Goal: Check status: Check status

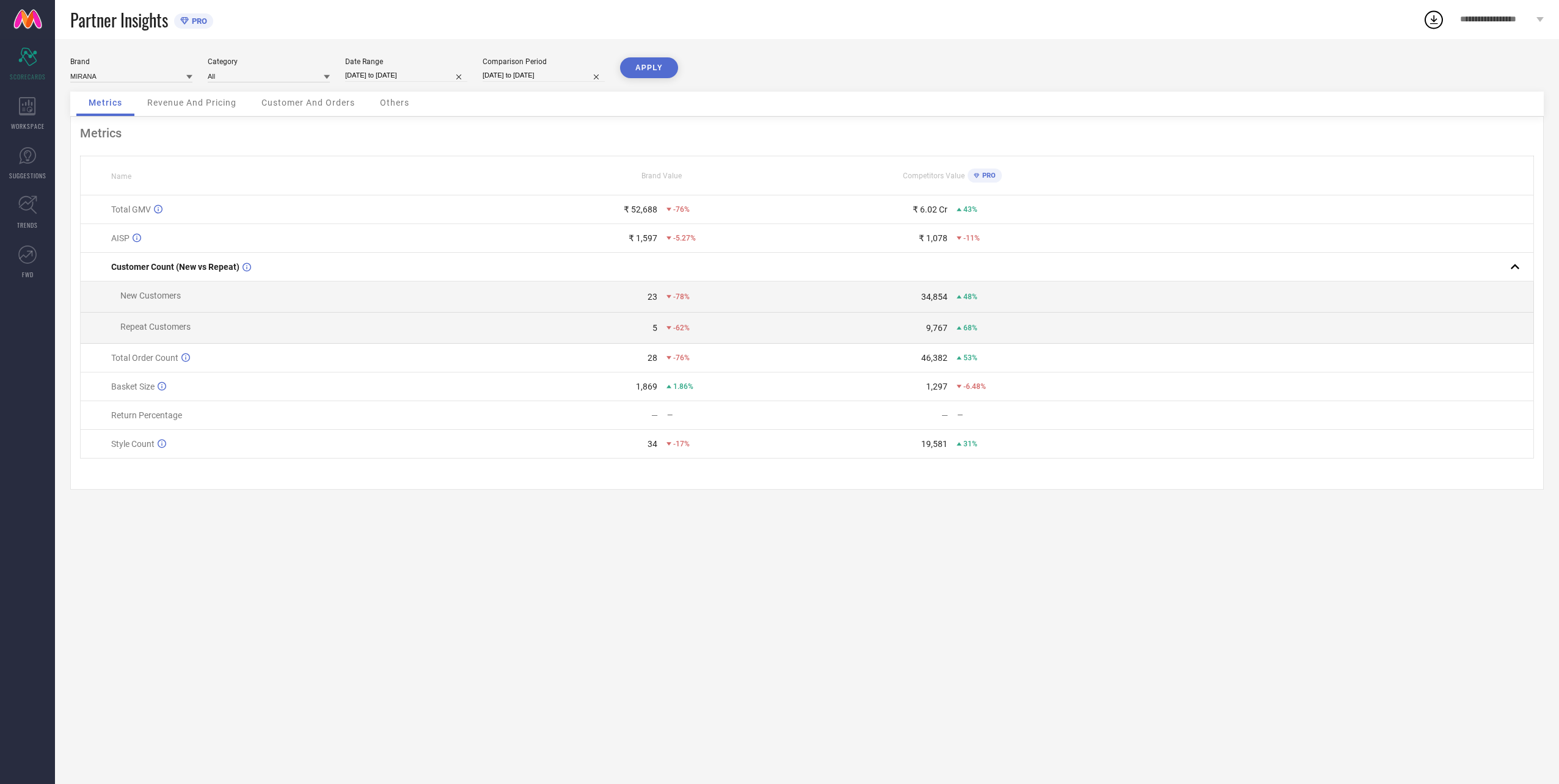
select select "6"
select select "2025"
select select "7"
select select "2025"
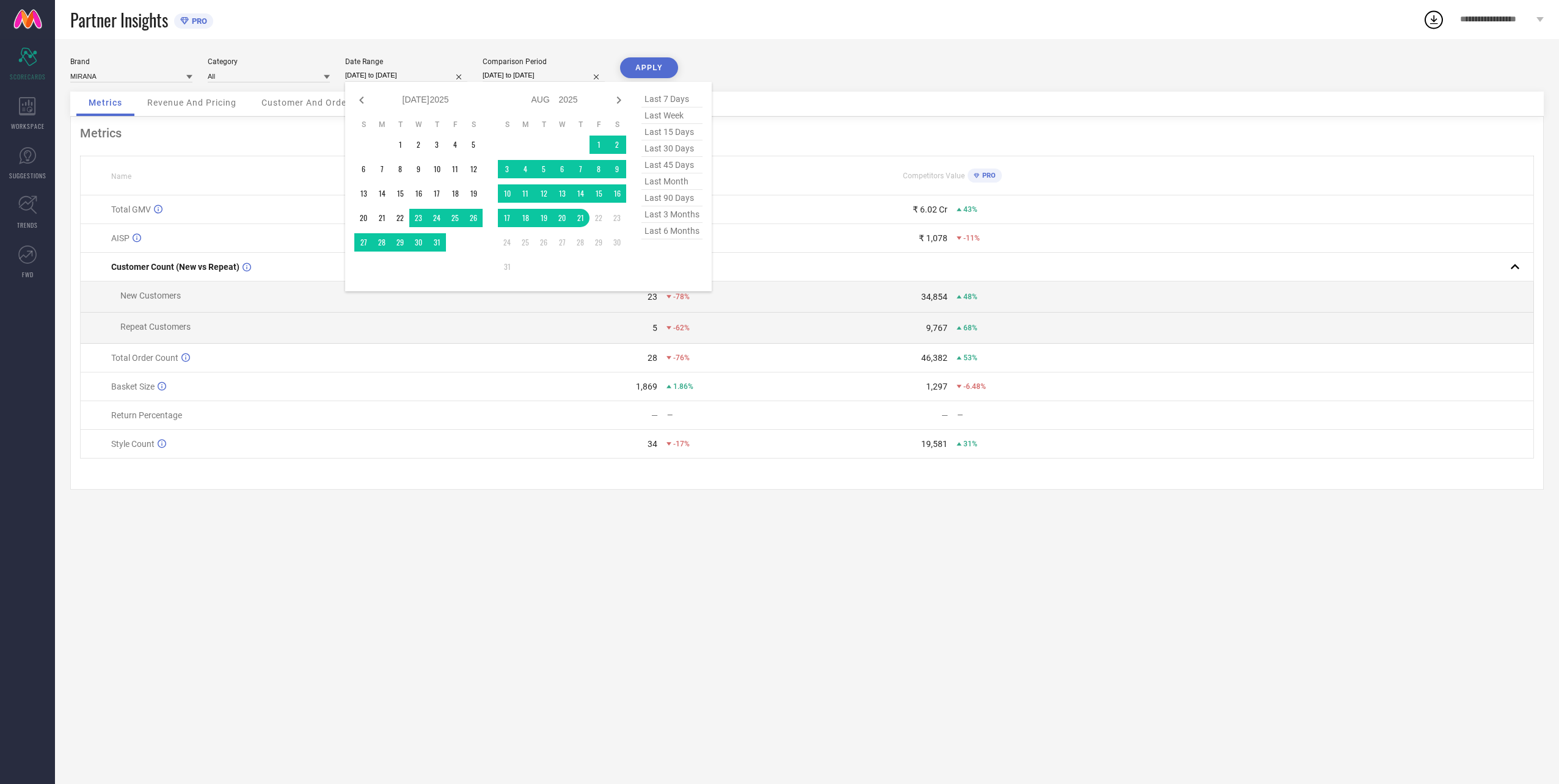
click at [391, 70] on input "[DATE] to [DATE]" at bounding box center [406, 75] width 122 height 13
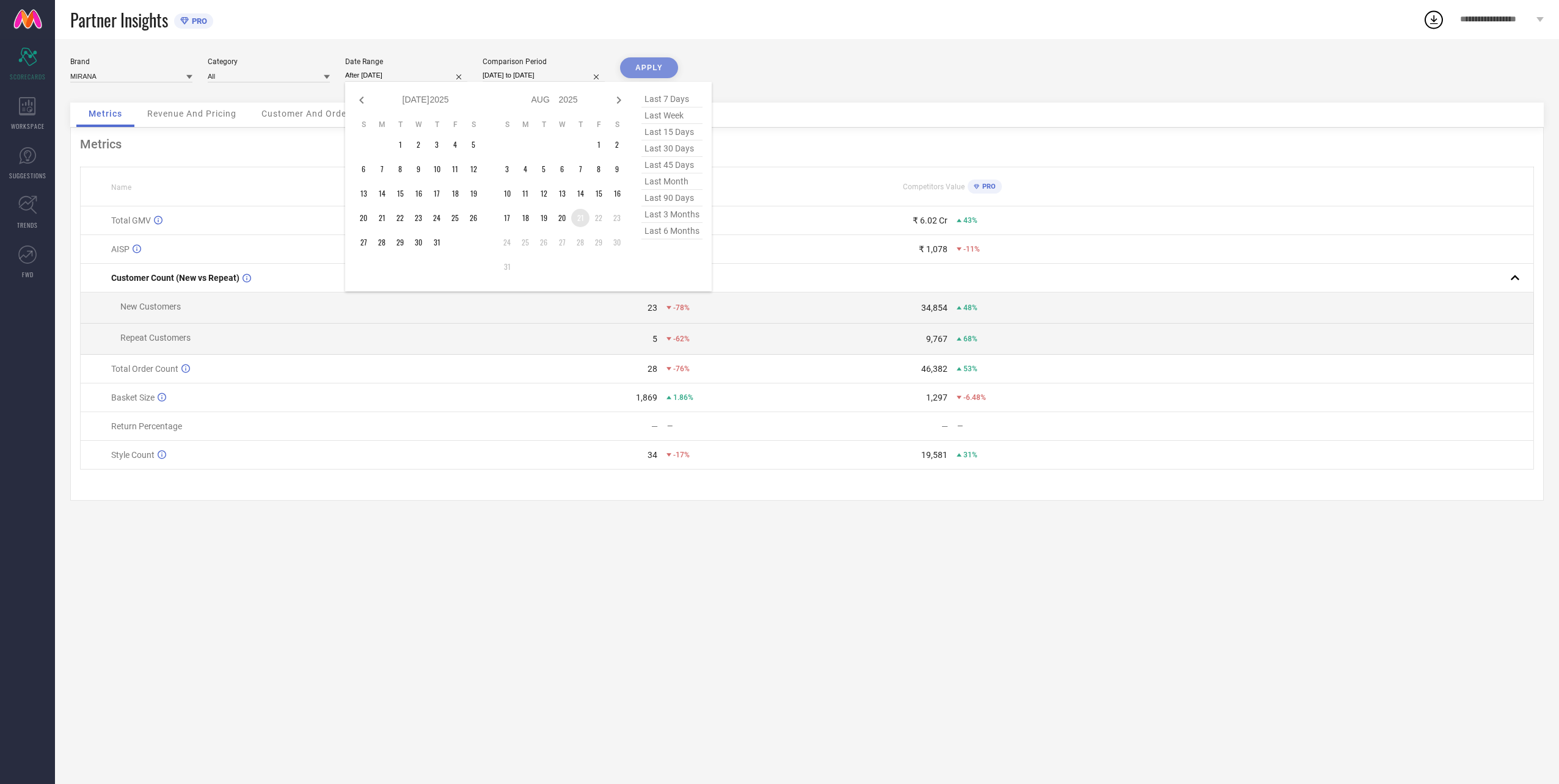
click at [578, 216] on td "21" at bounding box center [580, 218] width 18 height 18
type input "[DATE] to [DATE]"
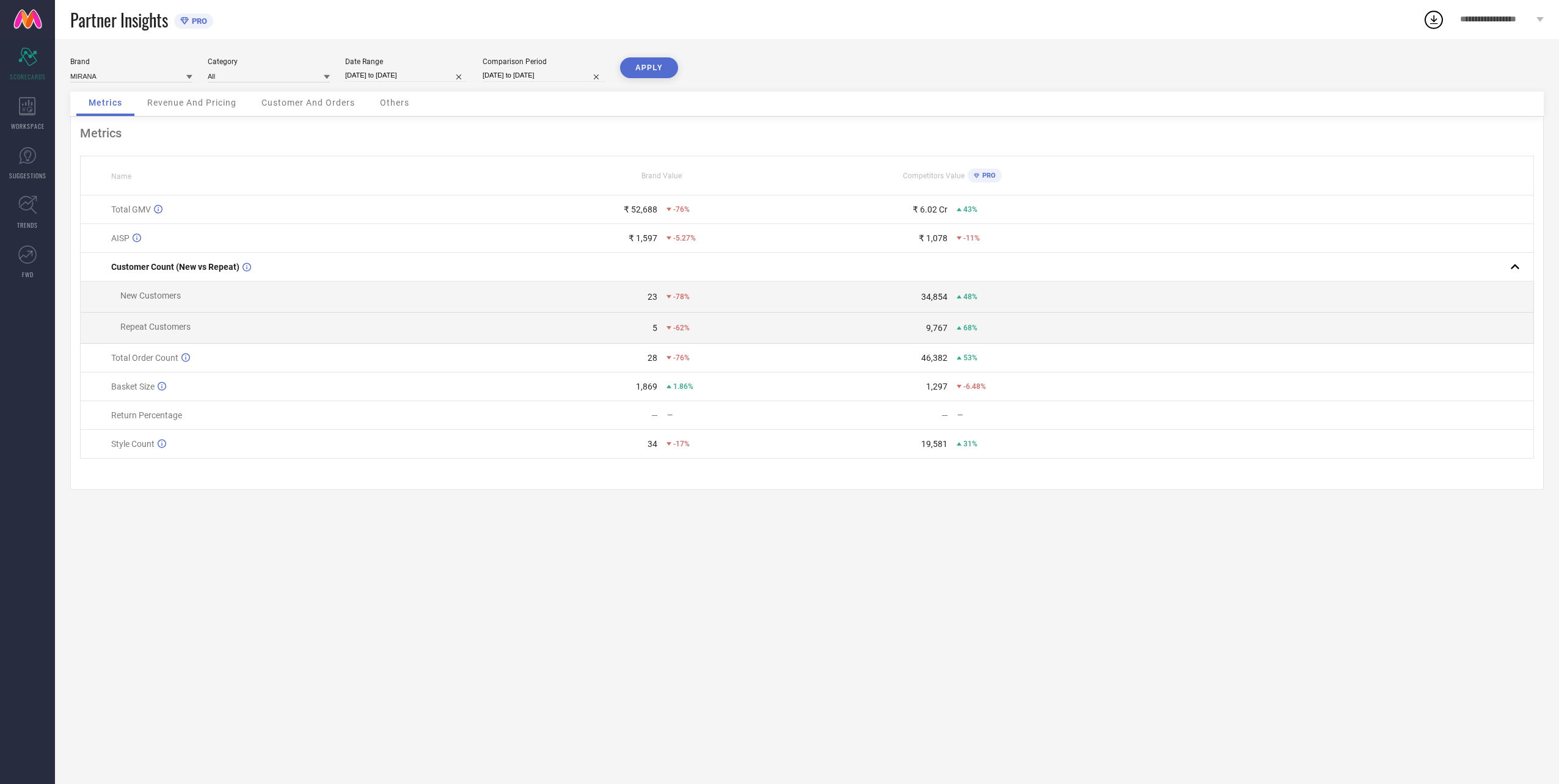
select select "6"
select select "2024"
select select "7"
select select "2024"
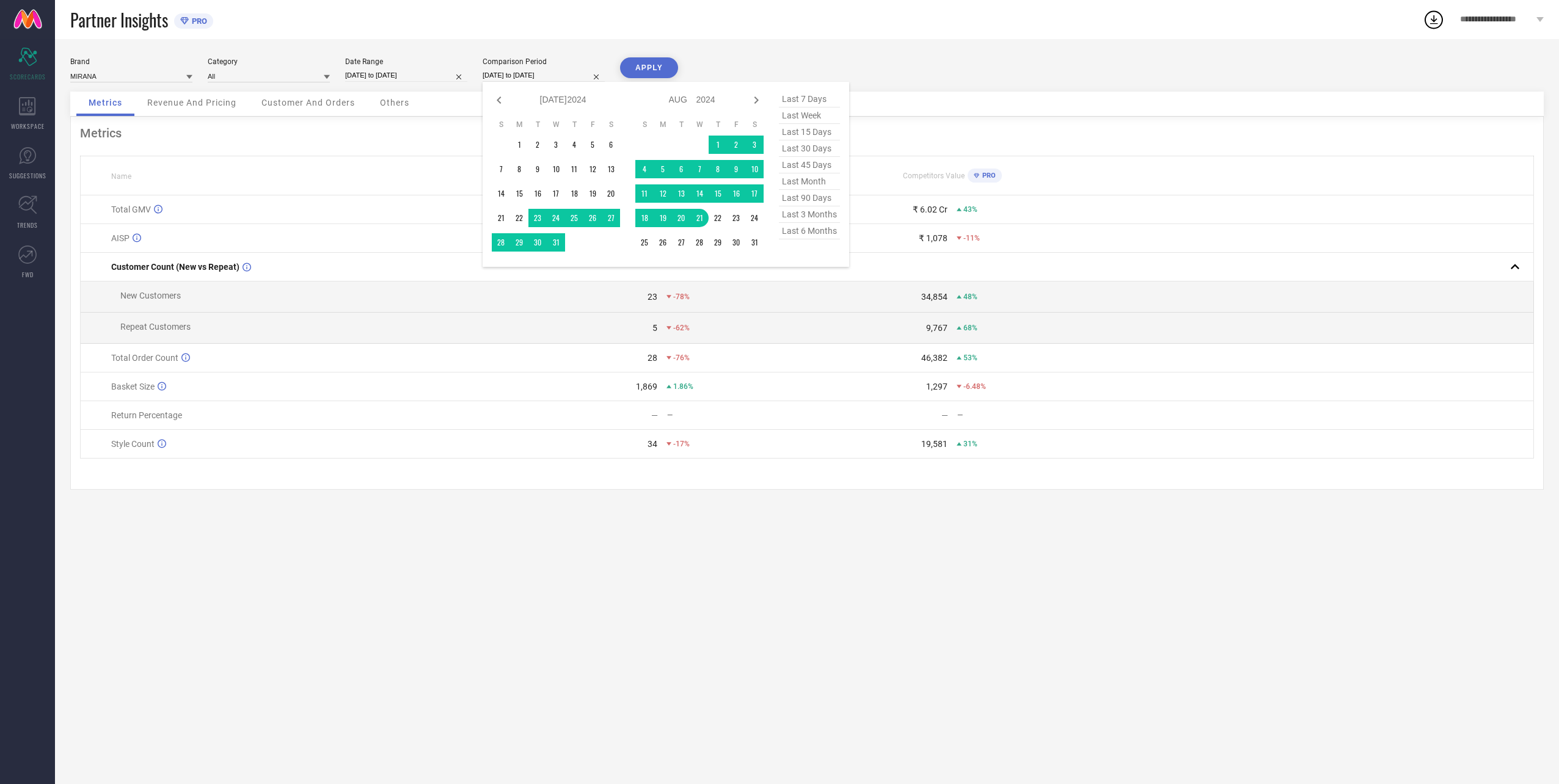
click at [548, 74] on input "[DATE] to [DATE]" at bounding box center [543, 75] width 122 height 13
click at [706, 216] on td "21" at bounding box center [699, 218] width 18 height 18
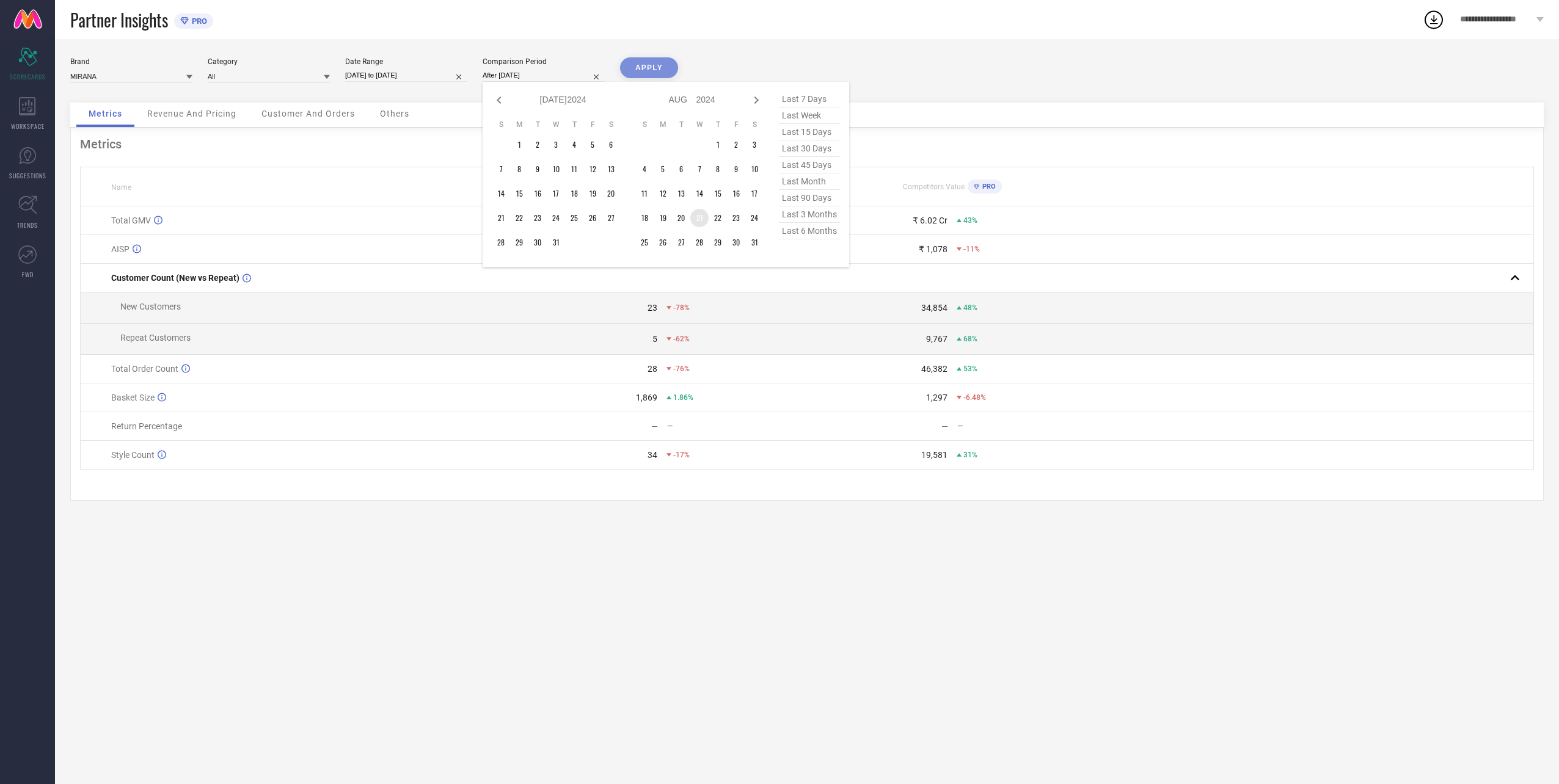
type input "[DATE] to [DATE]"
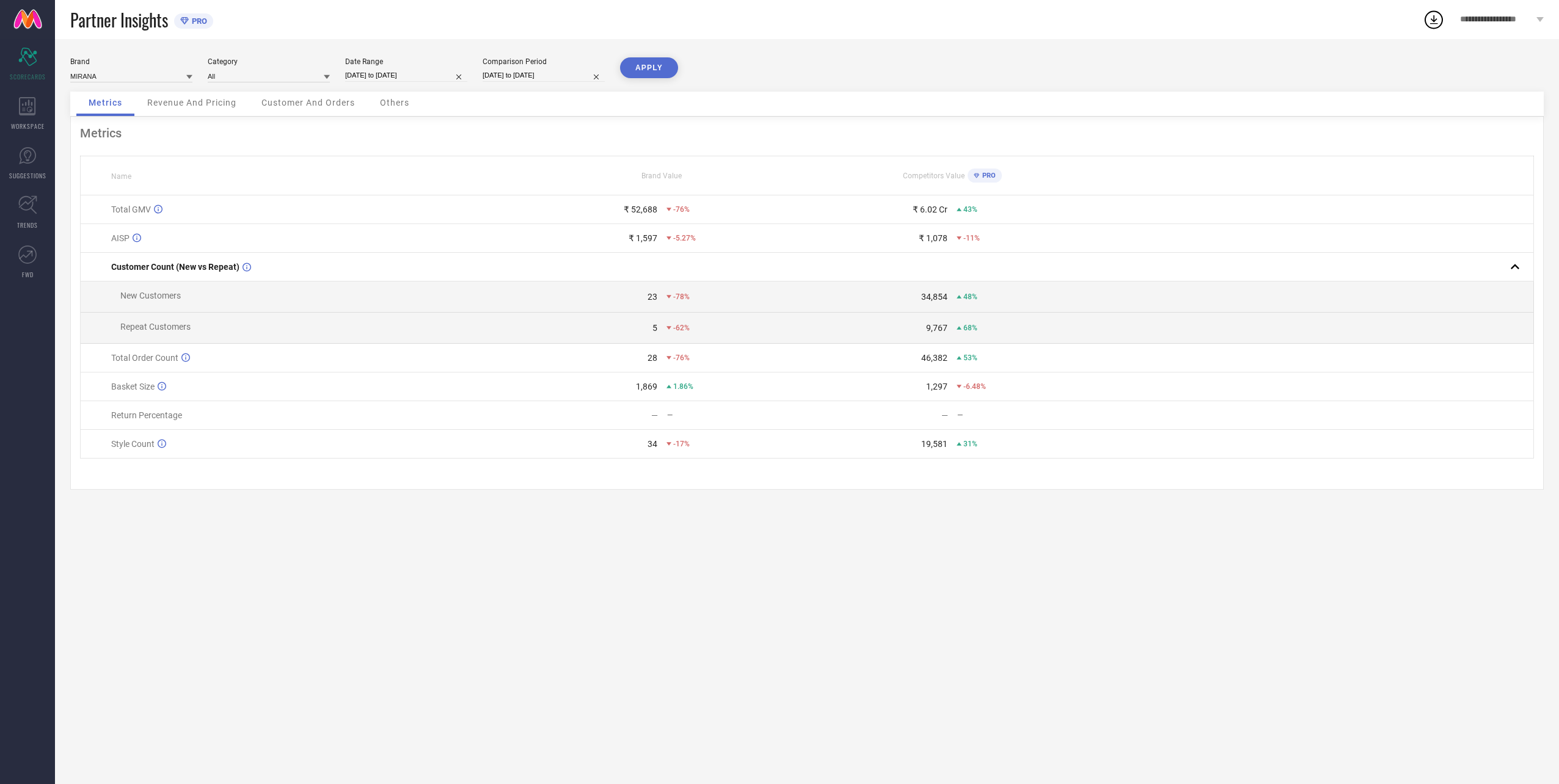
click at [648, 56] on div "Brand MIRANA Category All Date Range [DATE] to [DATE] Comparison Period [DATE] …" at bounding box center [807, 411] width 1504 height 745
click at [658, 67] on button "APPLY" at bounding box center [648, 68] width 58 height 20
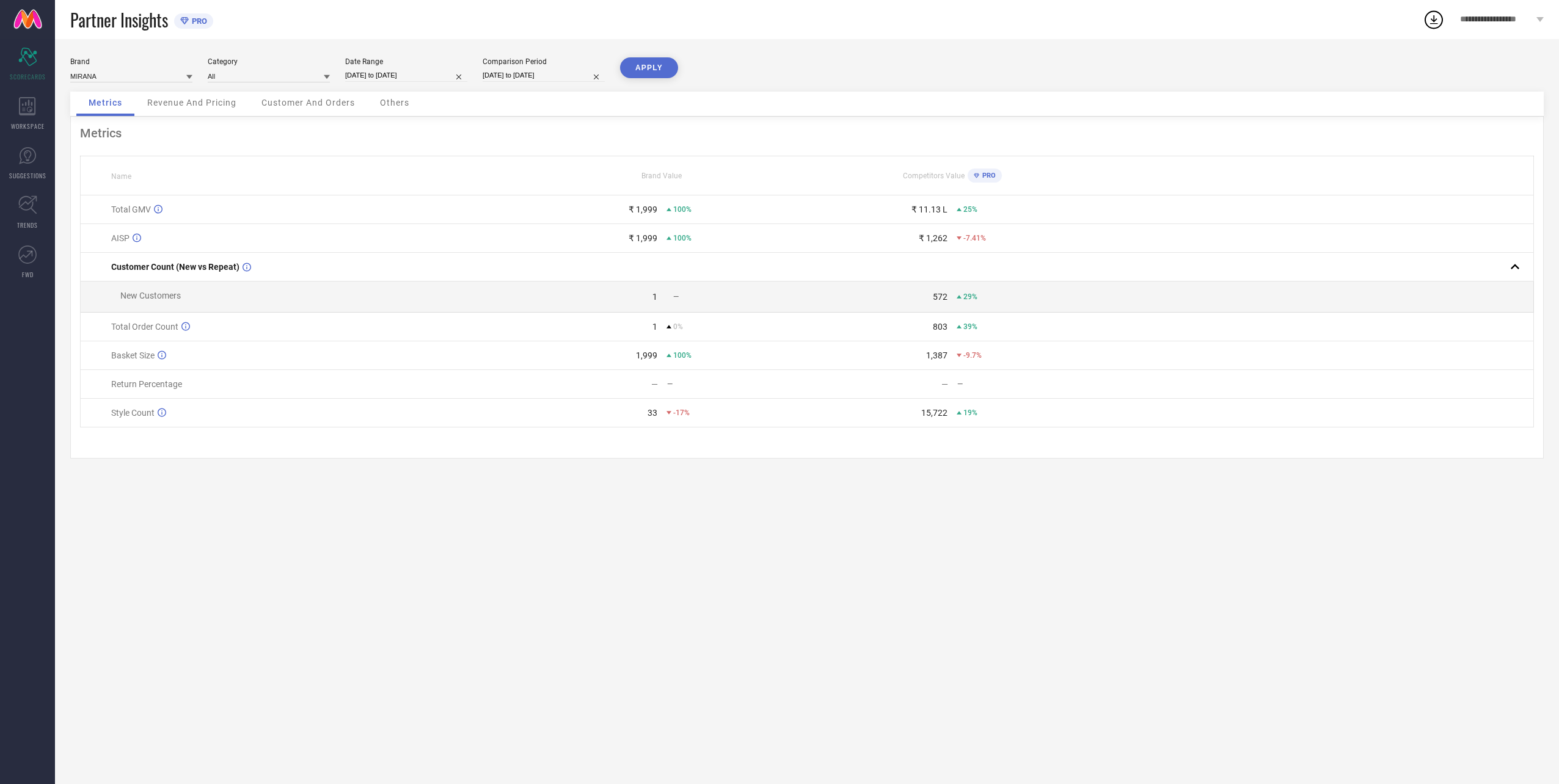
click at [377, 78] on input "[DATE] to [DATE]" at bounding box center [406, 75] width 122 height 13
select select "7"
select select "2025"
select select "8"
select select "2025"
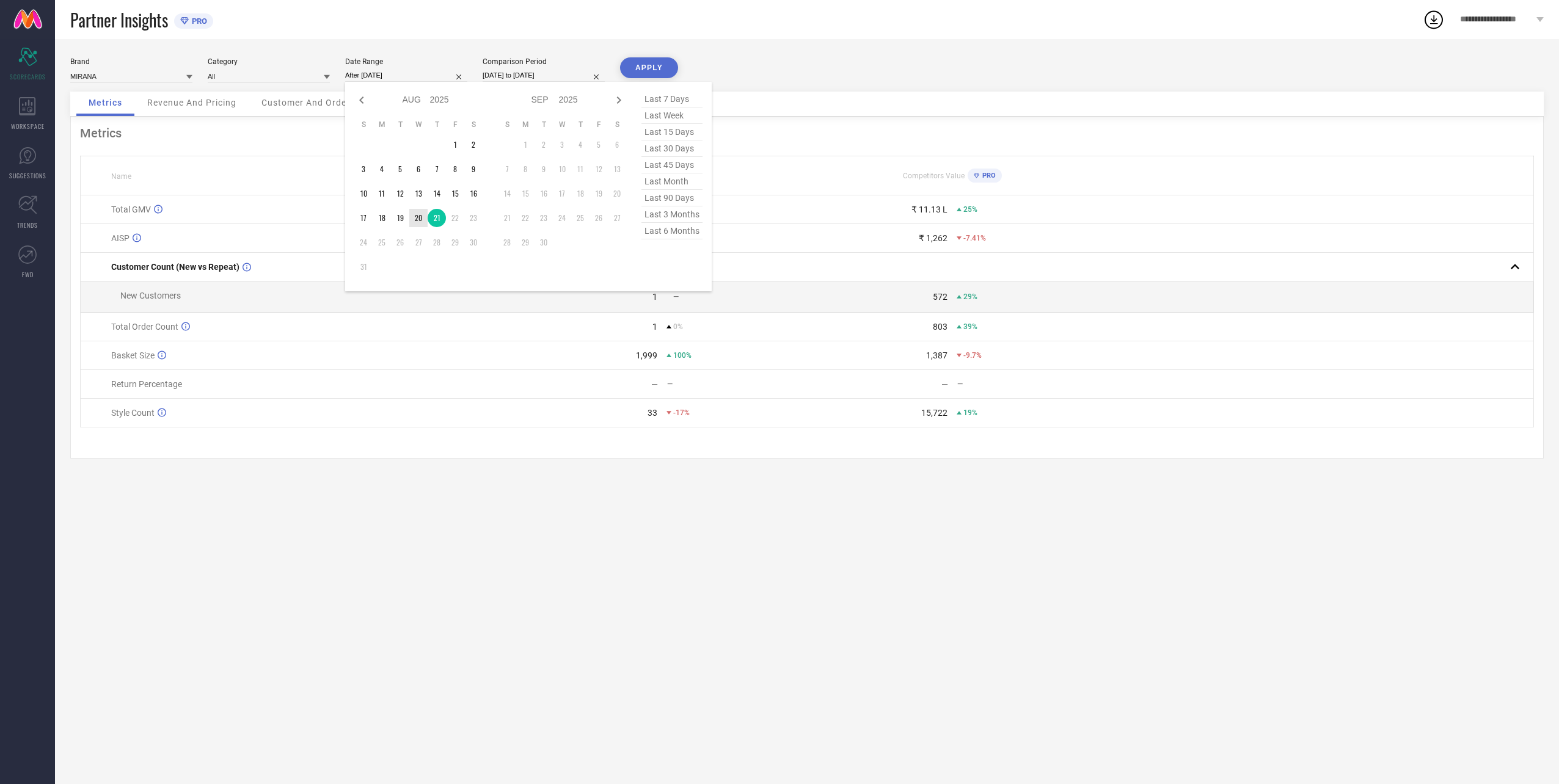
click at [419, 220] on td "20" at bounding box center [418, 218] width 18 height 18
type input "[DATE] to [DATE]"
click at [510, 84] on div "Brand MIRANA Category All Date Range [DATE] to [DATE] Comparison Period [DATE] …" at bounding box center [807, 74] width 1473 height 34
select select "7"
select select "2024"
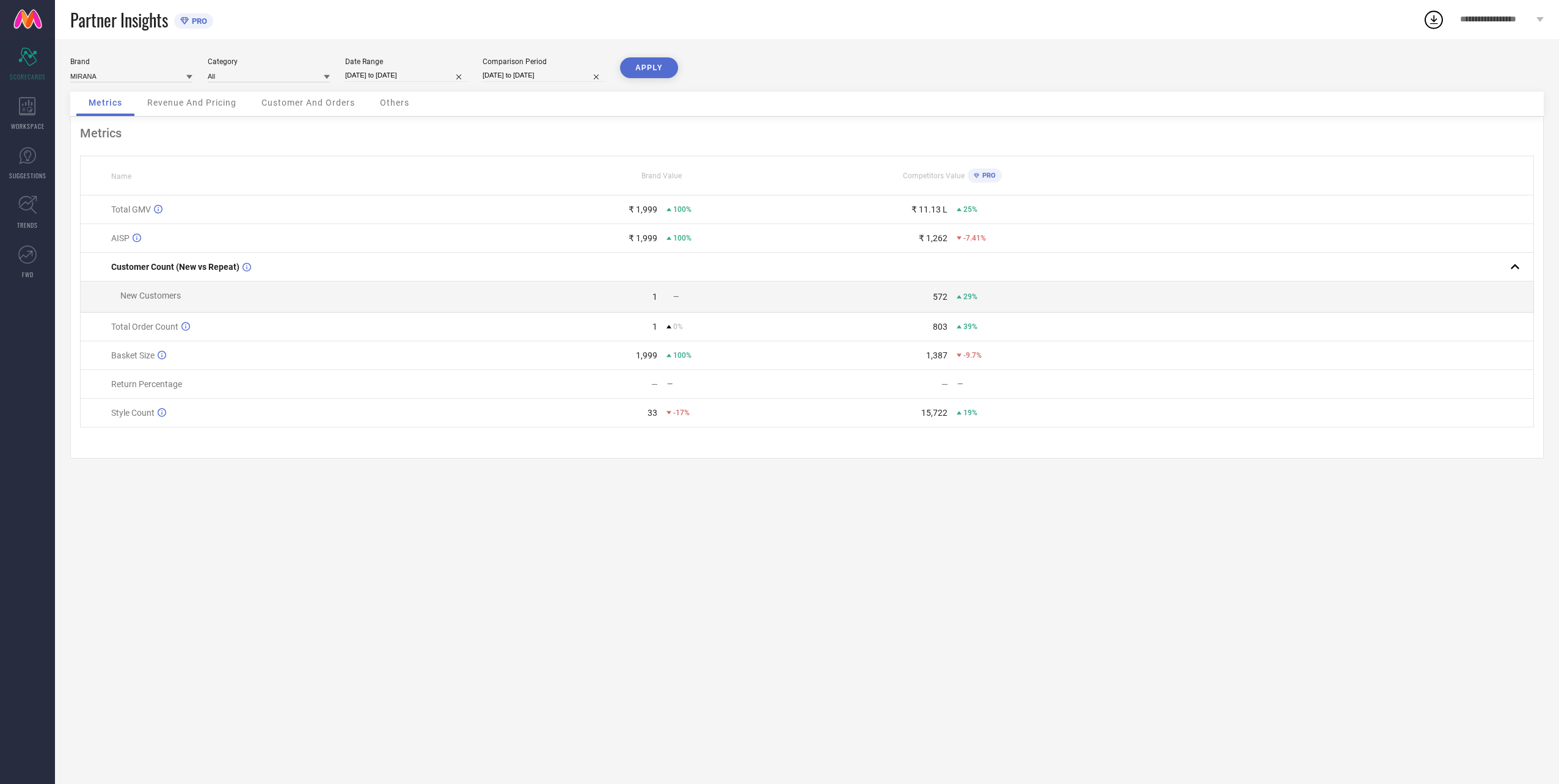
select select "8"
select select "2024"
click at [513, 80] on input "[DATE] to [DATE]" at bounding box center [543, 75] width 122 height 13
click at [539, 214] on td "20" at bounding box center [537, 218] width 18 height 18
type input "[DATE] to [DATE]"
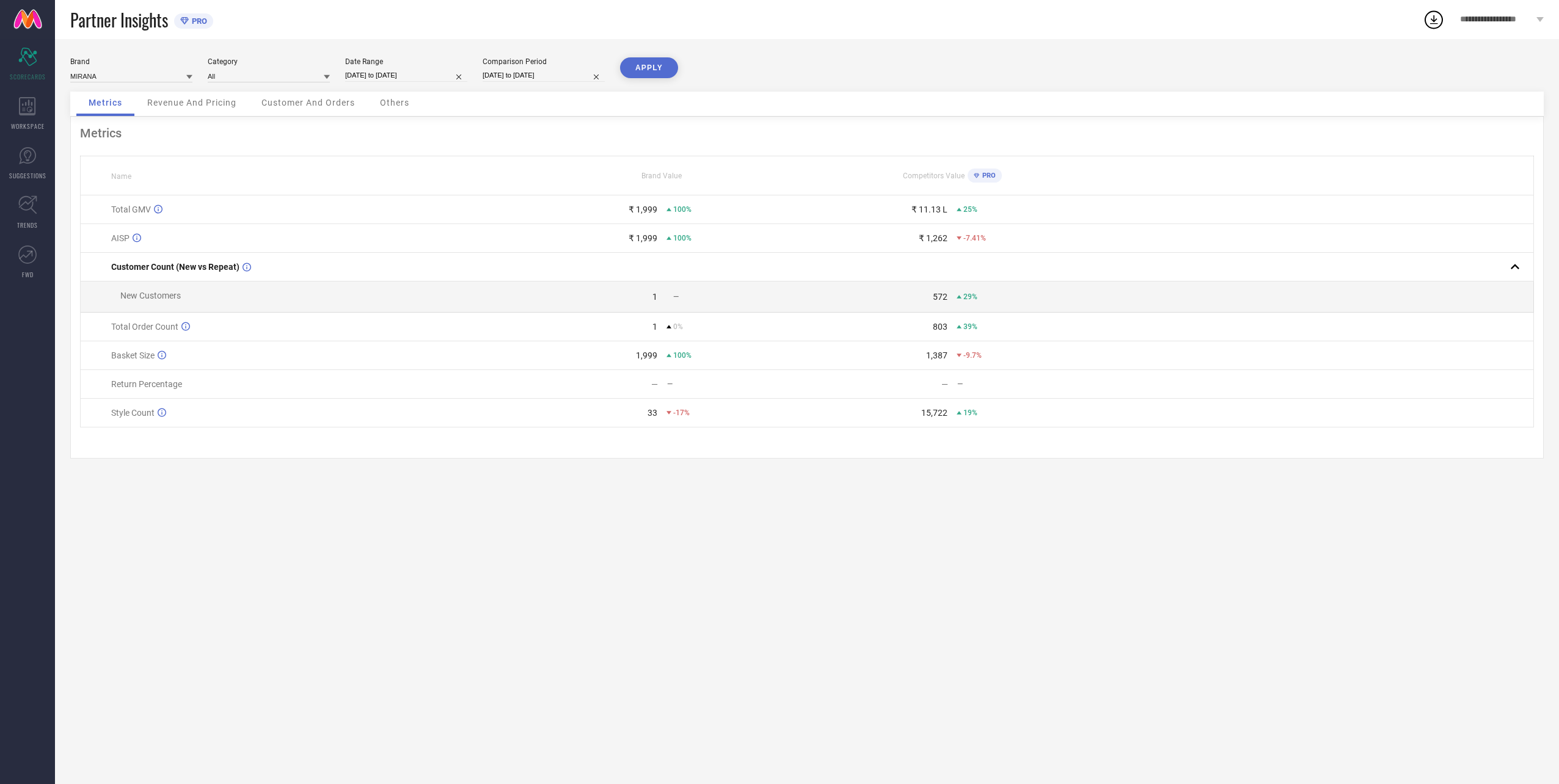
click at [669, 68] on button "APPLY" at bounding box center [648, 68] width 58 height 20
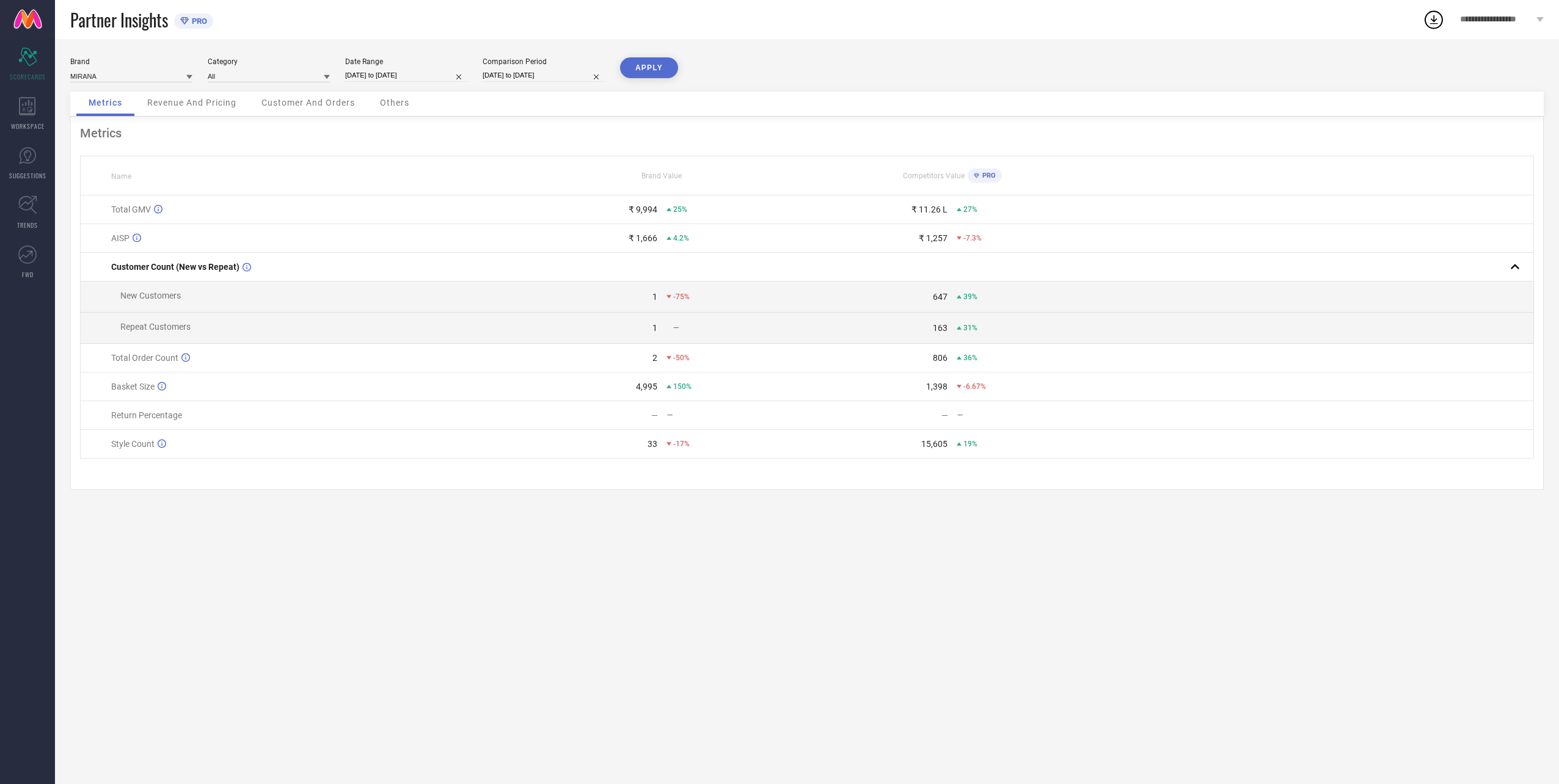
click at [399, 76] on input "[DATE] to [DATE]" at bounding box center [406, 75] width 122 height 13
select select "7"
select select "2025"
select select "8"
select select "2025"
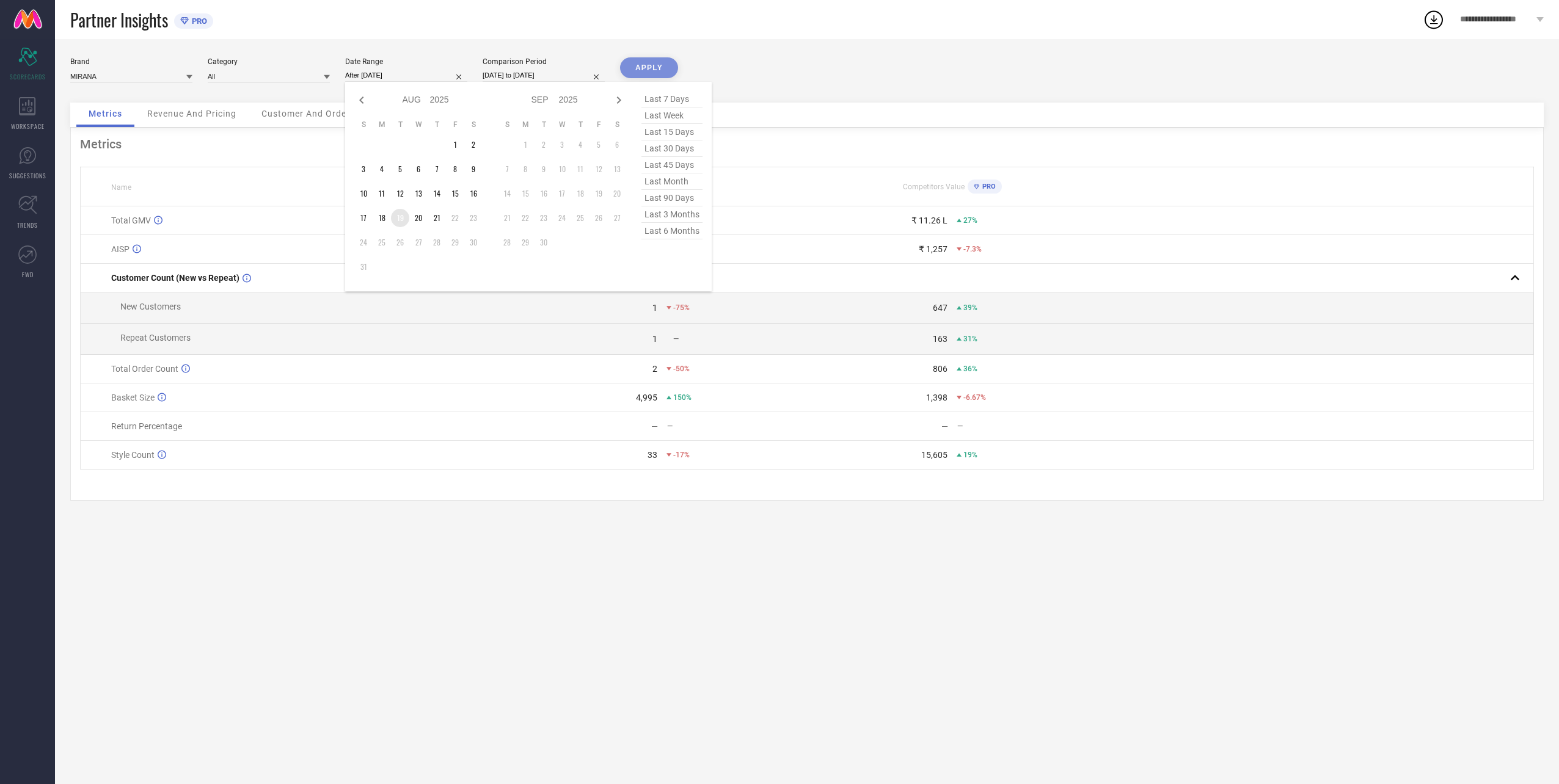
click at [398, 217] on td "19" at bounding box center [400, 218] width 18 height 18
type input "[DATE] to [DATE]"
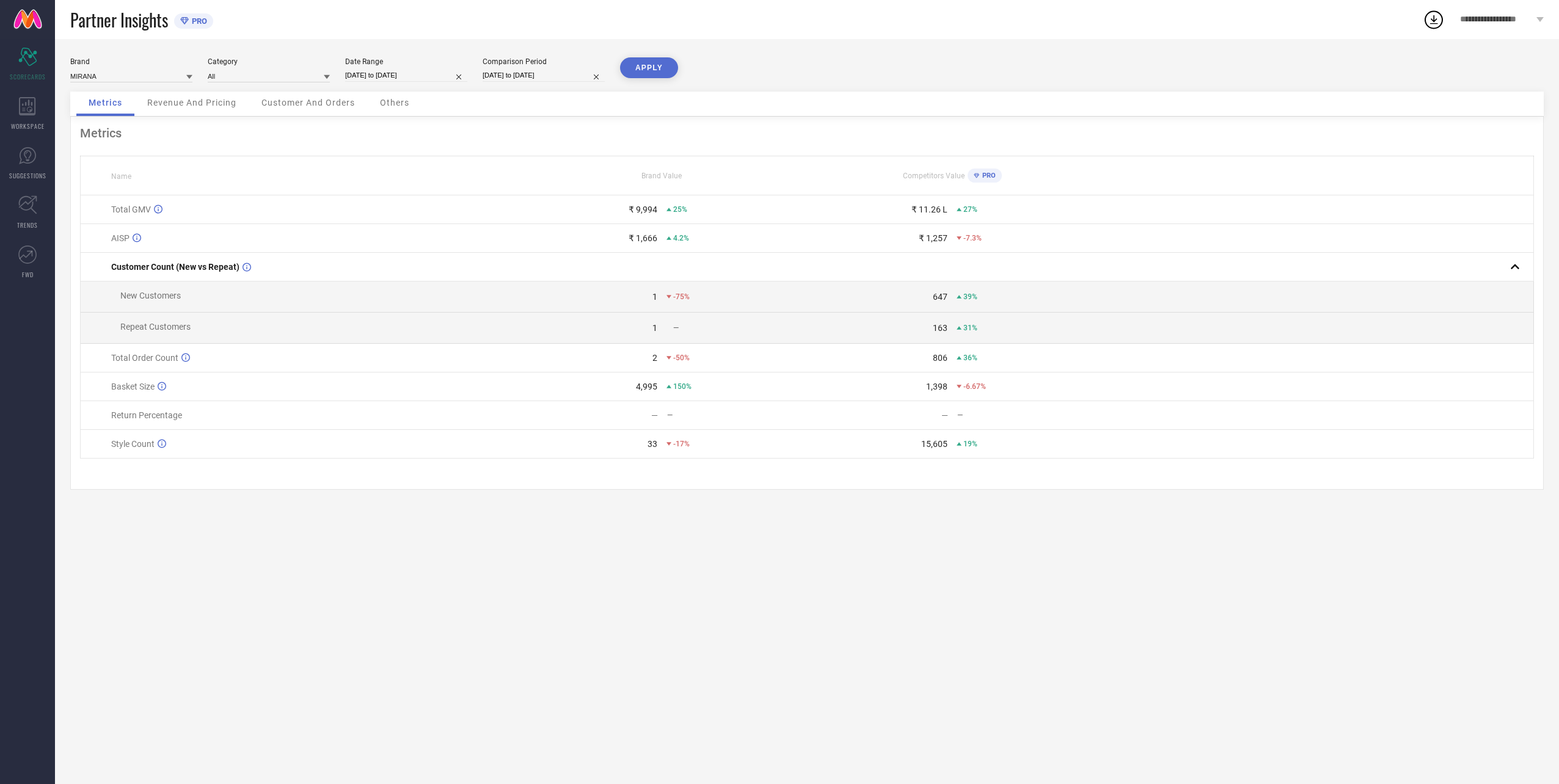
click at [527, 72] on input "[DATE] to [DATE]" at bounding box center [543, 75] width 122 height 13
select select "7"
select select "2024"
select select "8"
select select "2024"
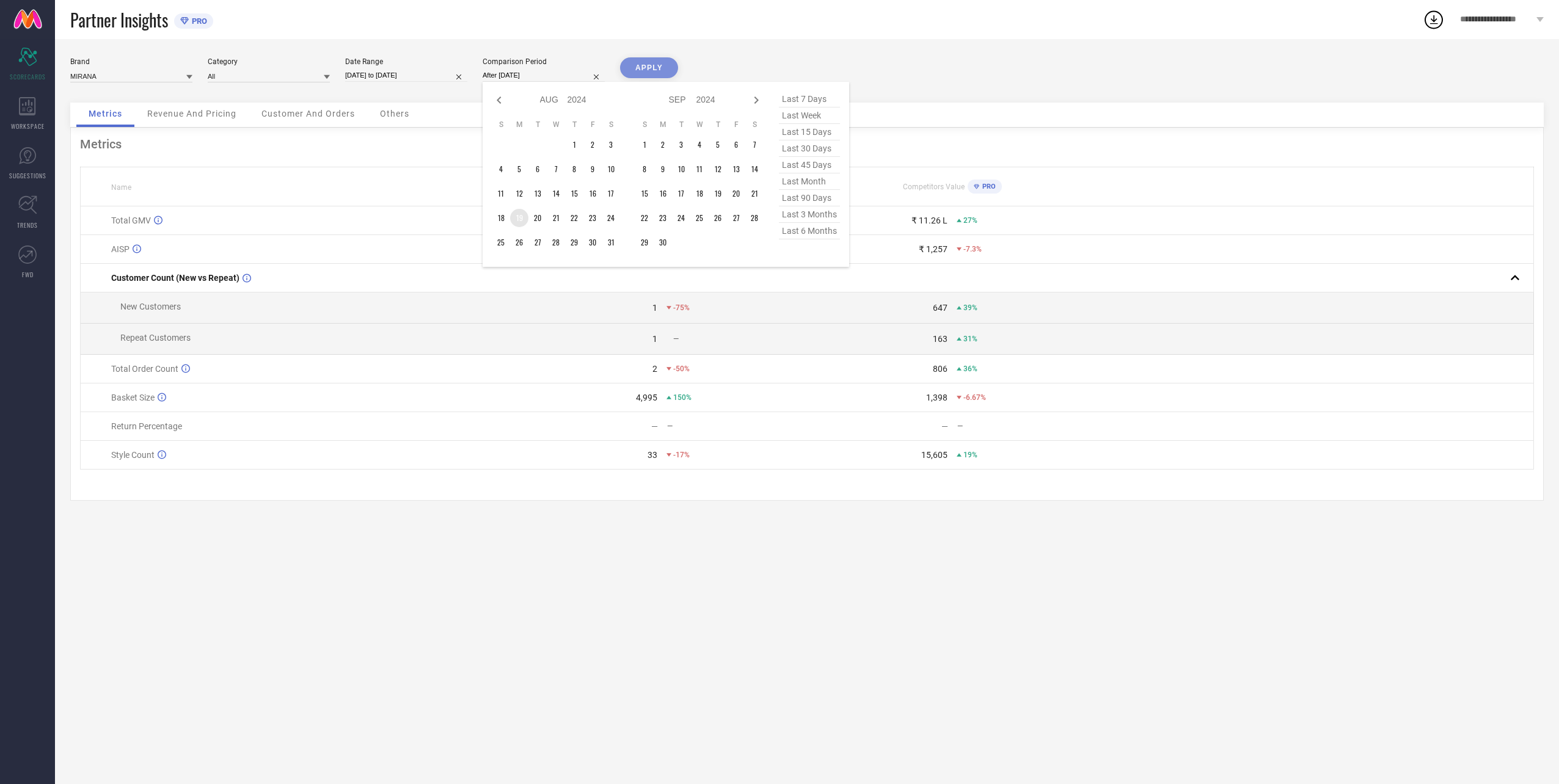
click at [518, 211] on td "19" at bounding box center [519, 218] width 18 height 18
type input "[DATE] to [DATE]"
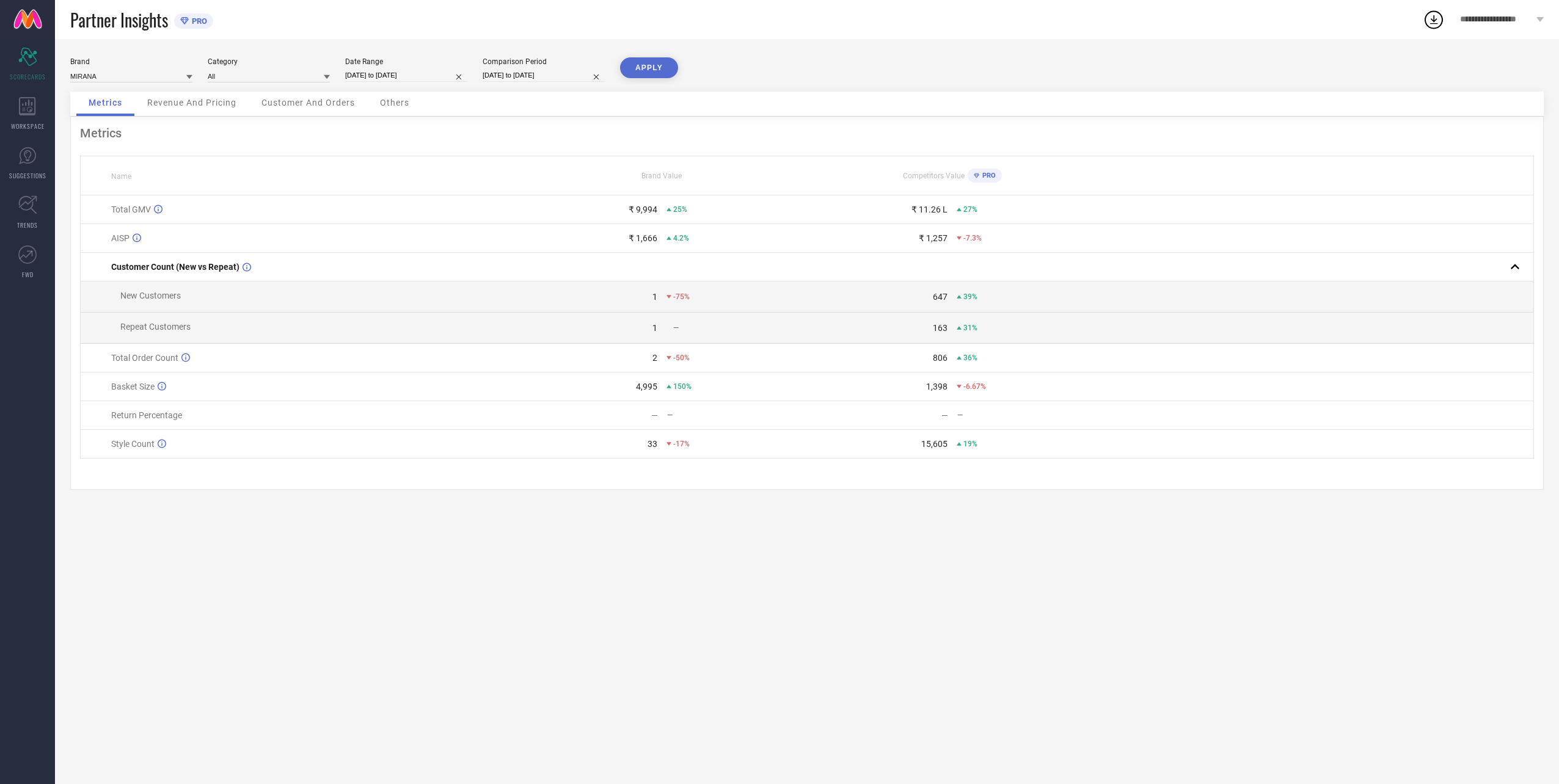
click at [626, 71] on button "APPLY" at bounding box center [648, 68] width 58 height 20
click at [394, 73] on input "[DATE] to [DATE]" at bounding box center [406, 75] width 122 height 13
select select "7"
select select "2025"
select select "8"
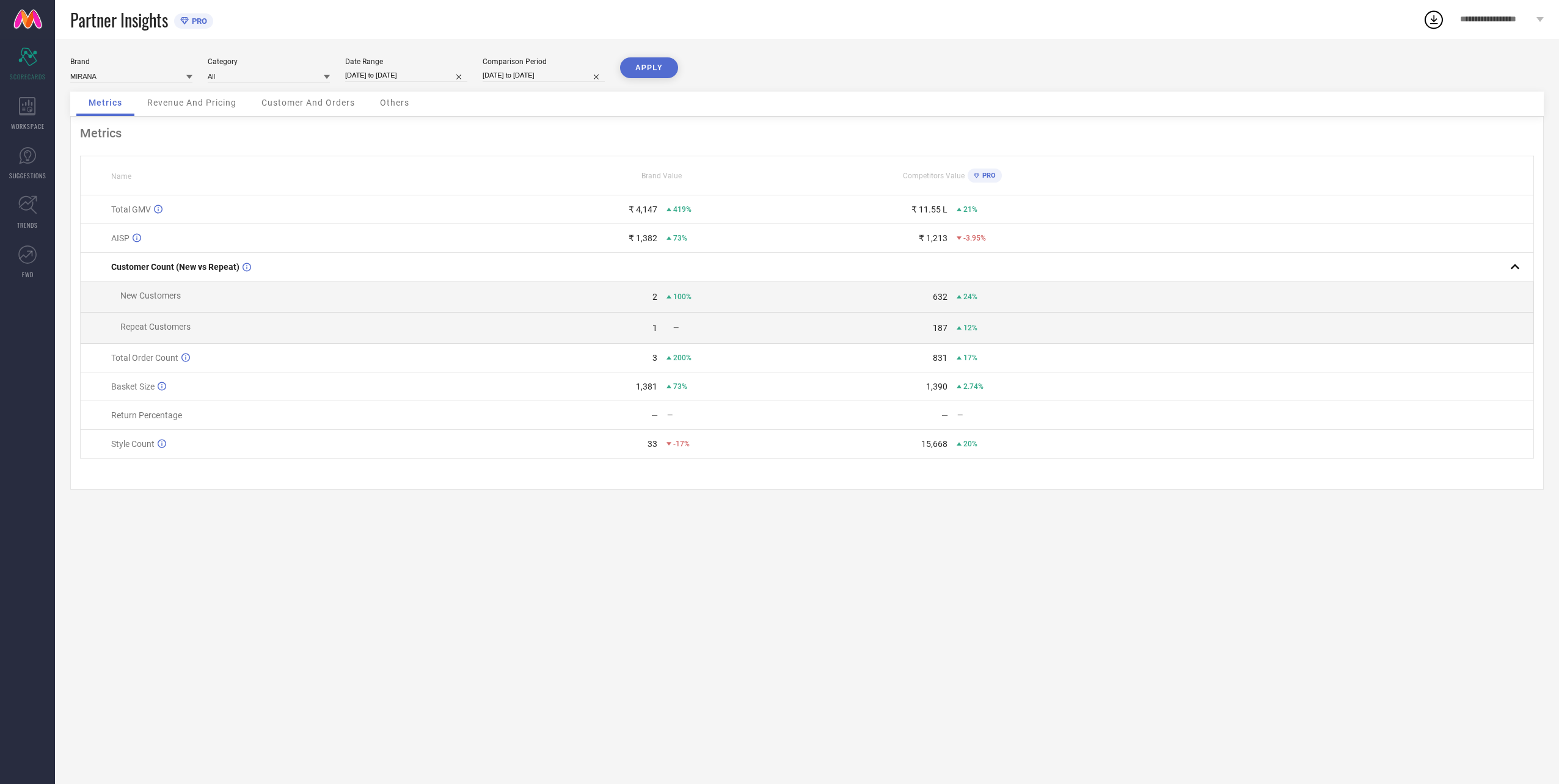
select select "2025"
click at [386, 210] on td "18" at bounding box center [382, 218] width 18 height 18
type input "[DATE] to [DATE]"
click at [507, 68] on div "Comparison Period [DATE] to [DATE]" at bounding box center [543, 70] width 122 height 25
click at [521, 78] on input "[DATE] to [DATE]" at bounding box center [543, 75] width 122 height 13
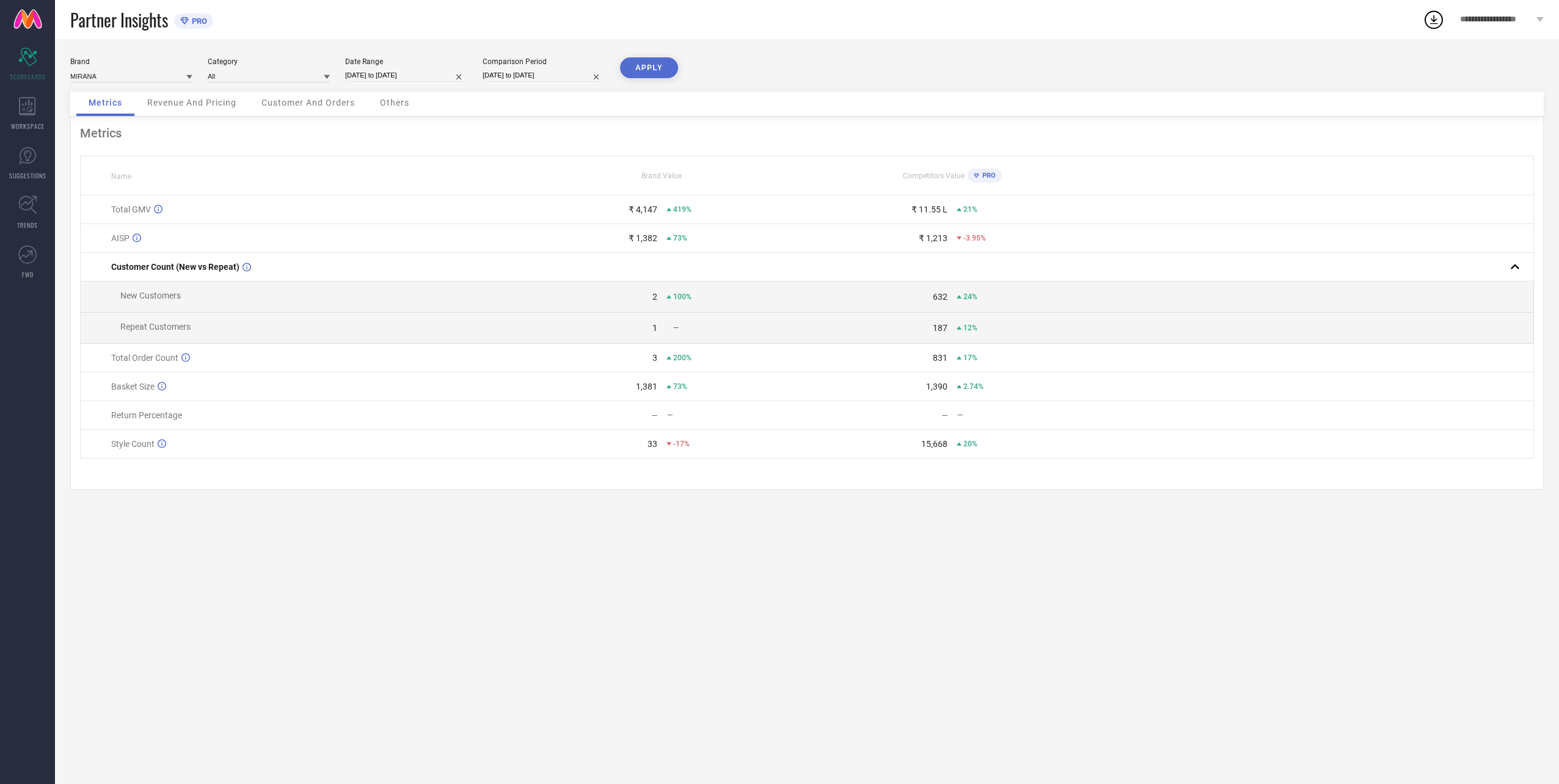
select select "7"
select select "2024"
select select "8"
select select "2024"
click at [500, 217] on td "18" at bounding box center [500, 218] width 18 height 18
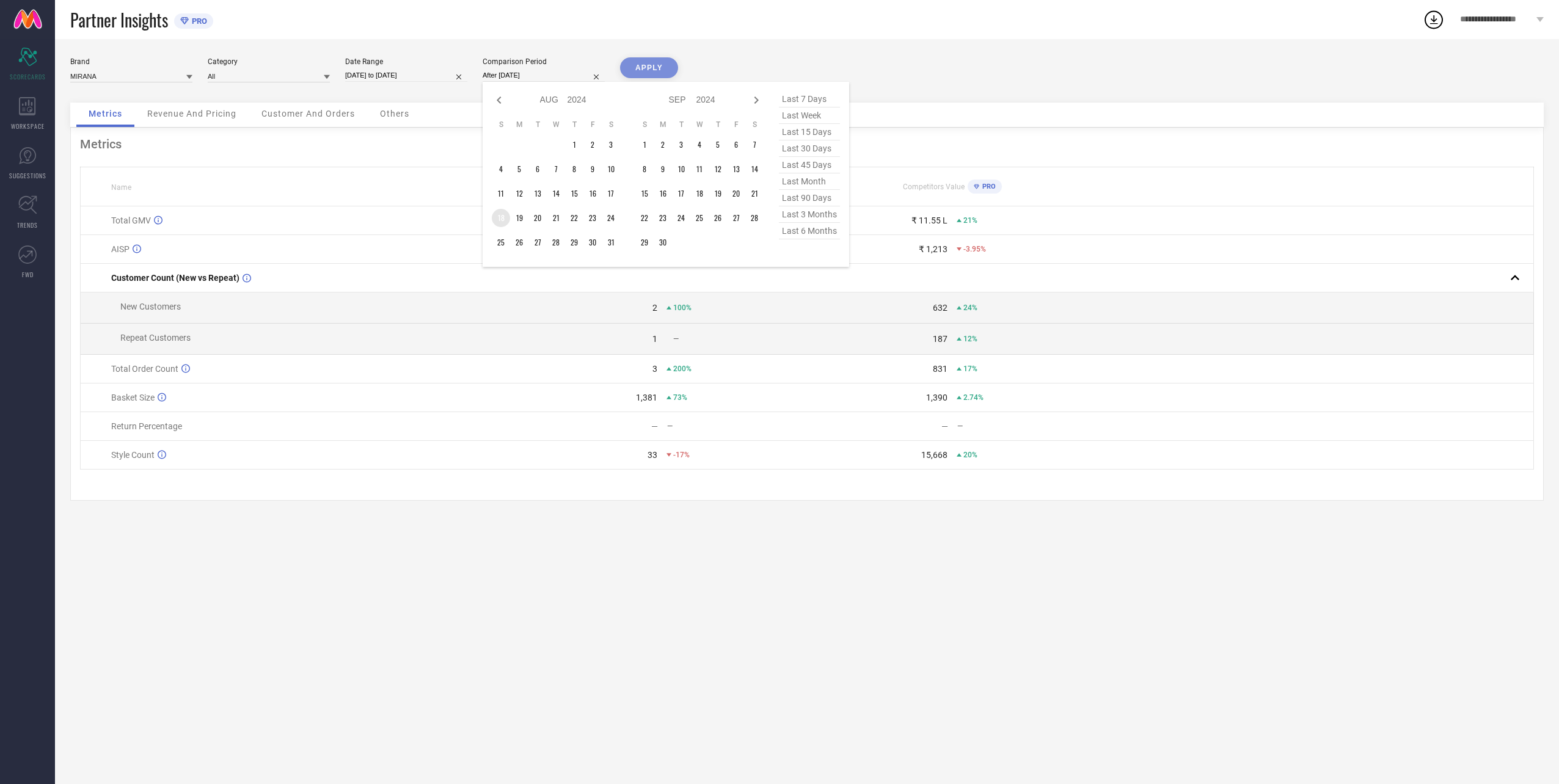
type input "[DATE] to [DATE]"
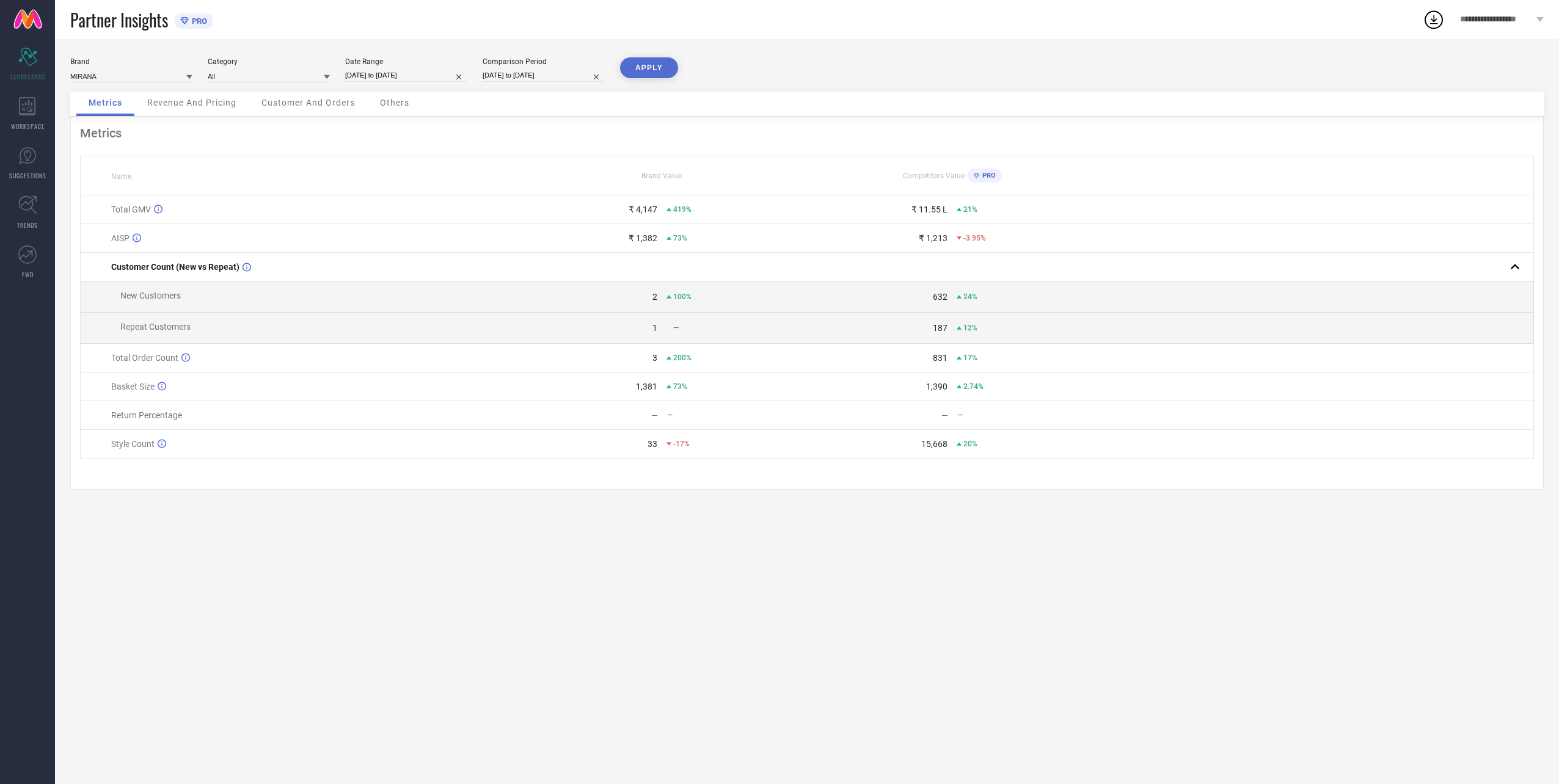
click at [635, 68] on button "APPLY" at bounding box center [648, 68] width 58 height 20
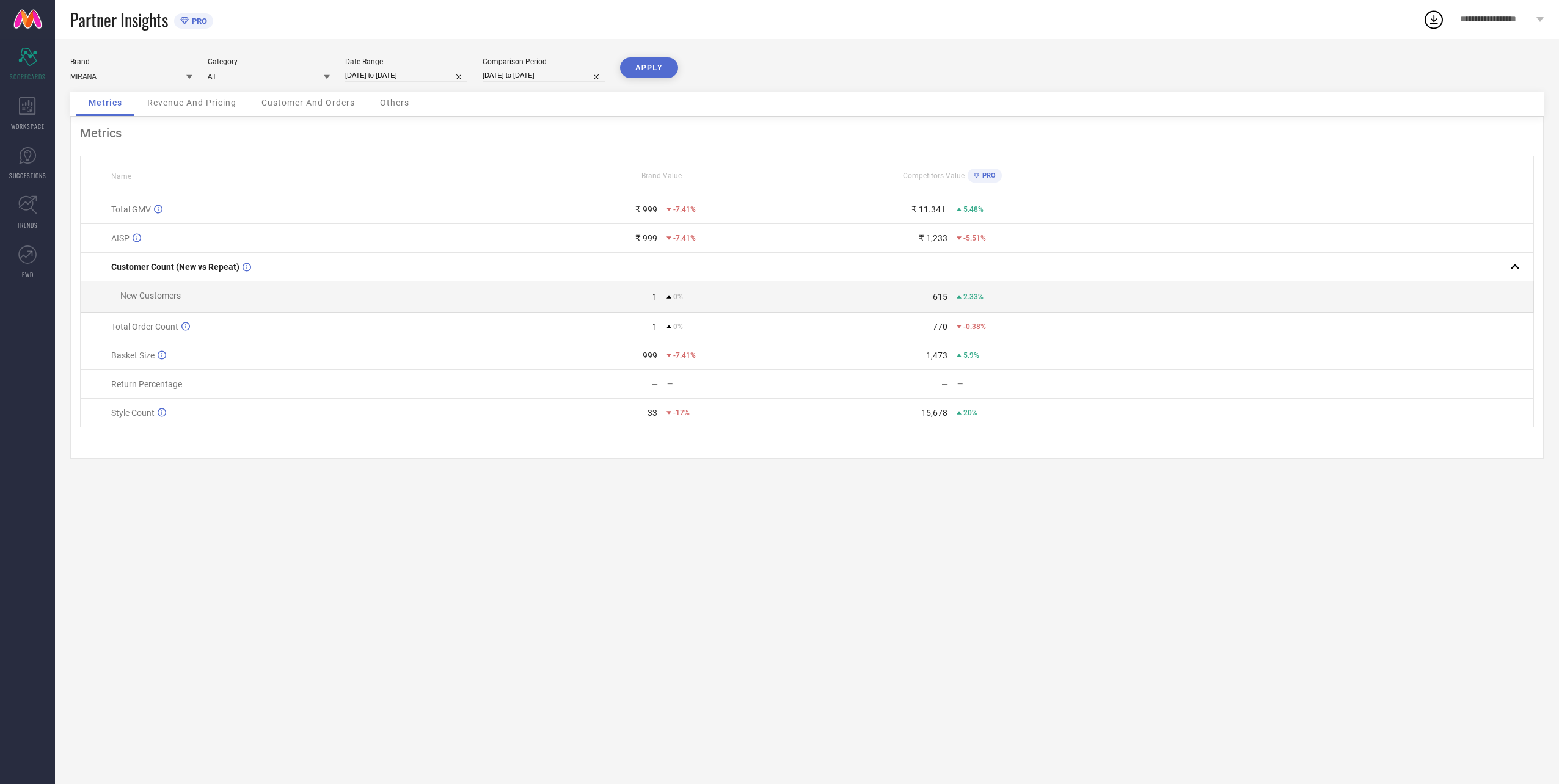
click at [425, 67] on div "Date Range [DATE] to [DATE]" at bounding box center [406, 70] width 122 height 25
click at [385, 78] on input "[DATE] to [DATE]" at bounding box center [406, 75] width 122 height 13
select select "7"
select select "2025"
select select "8"
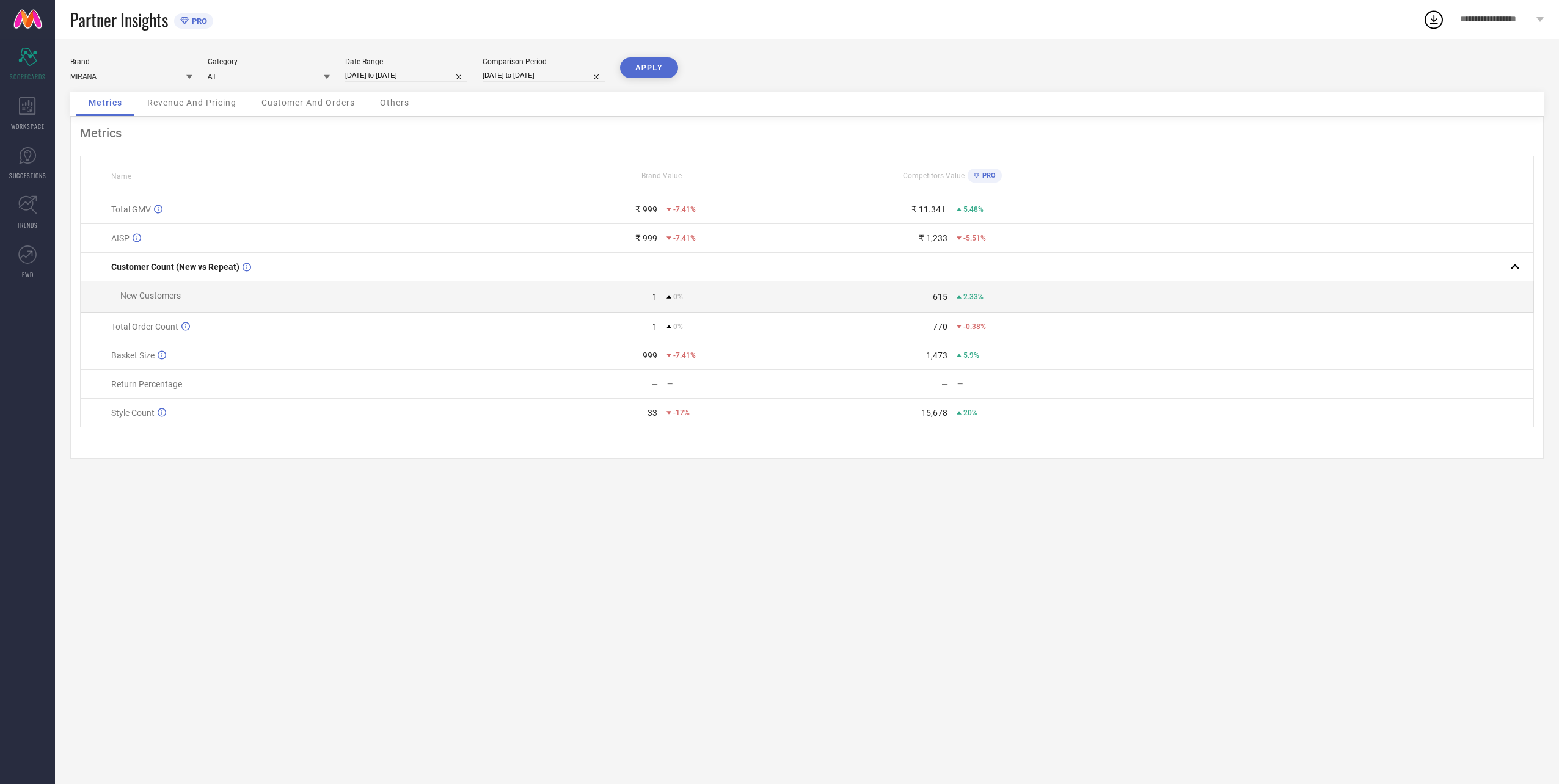
select select "2025"
click at [359, 218] on td "17" at bounding box center [363, 218] width 18 height 18
type input "[DATE] to [DATE]"
click at [504, 83] on div "Brand MIRANA Category All Date Range [DATE] to [DATE] Comparison Period [DATE] …" at bounding box center [807, 74] width 1473 height 34
select select "7"
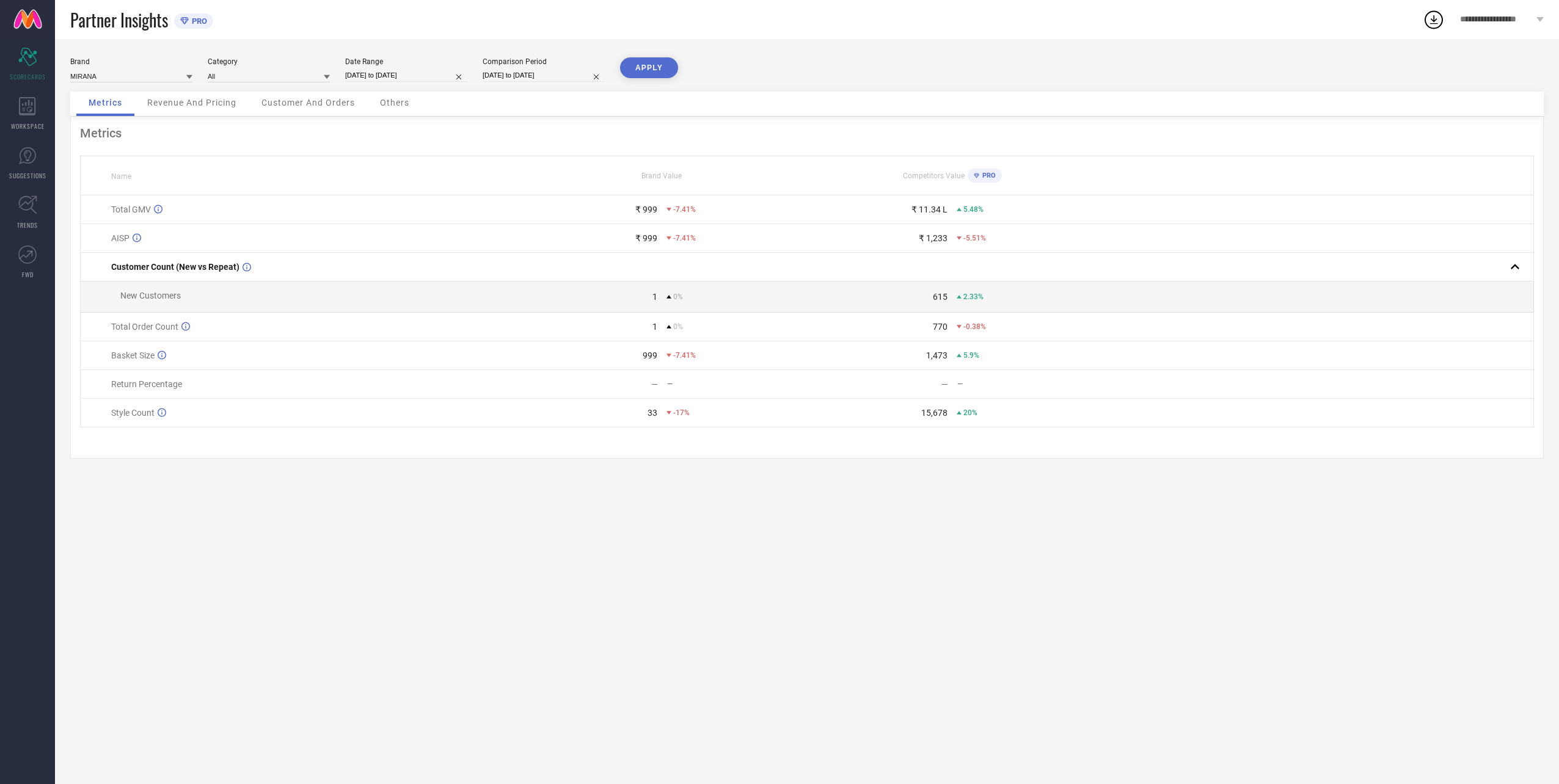
select select "2024"
select select "8"
select select "2024"
click at [514, 78] on input "[DATE] to [DATE]" at bounding box center [543, 75] width 122 height 13
click at [612, 193] on td "17" at bounding box center [610, 193] width 18 height 18
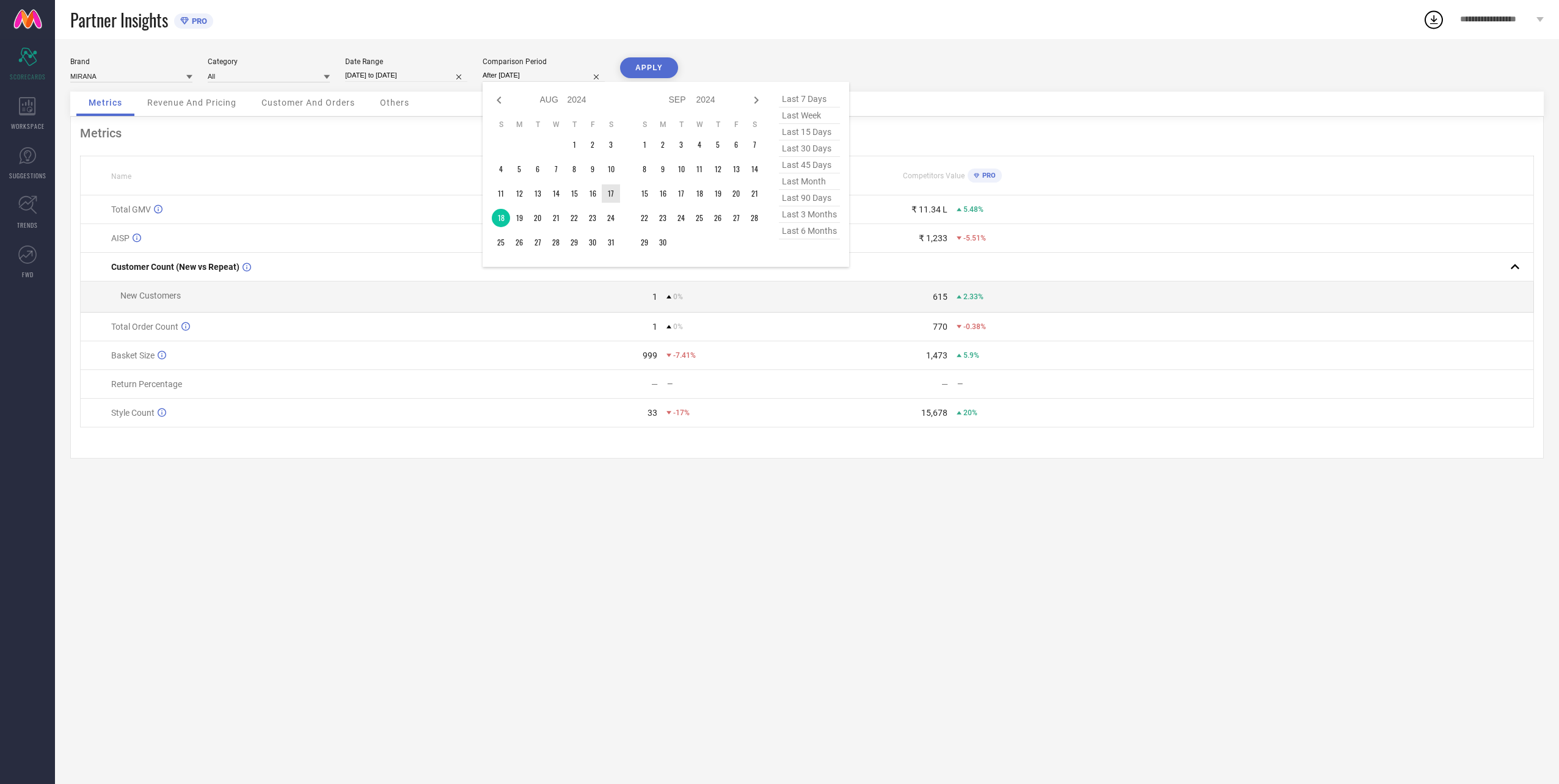
type input "[DATE] to [DATE]"
click at [650, 61] on button "APPLY" at bounding box center [648, 68] width 58 height 20
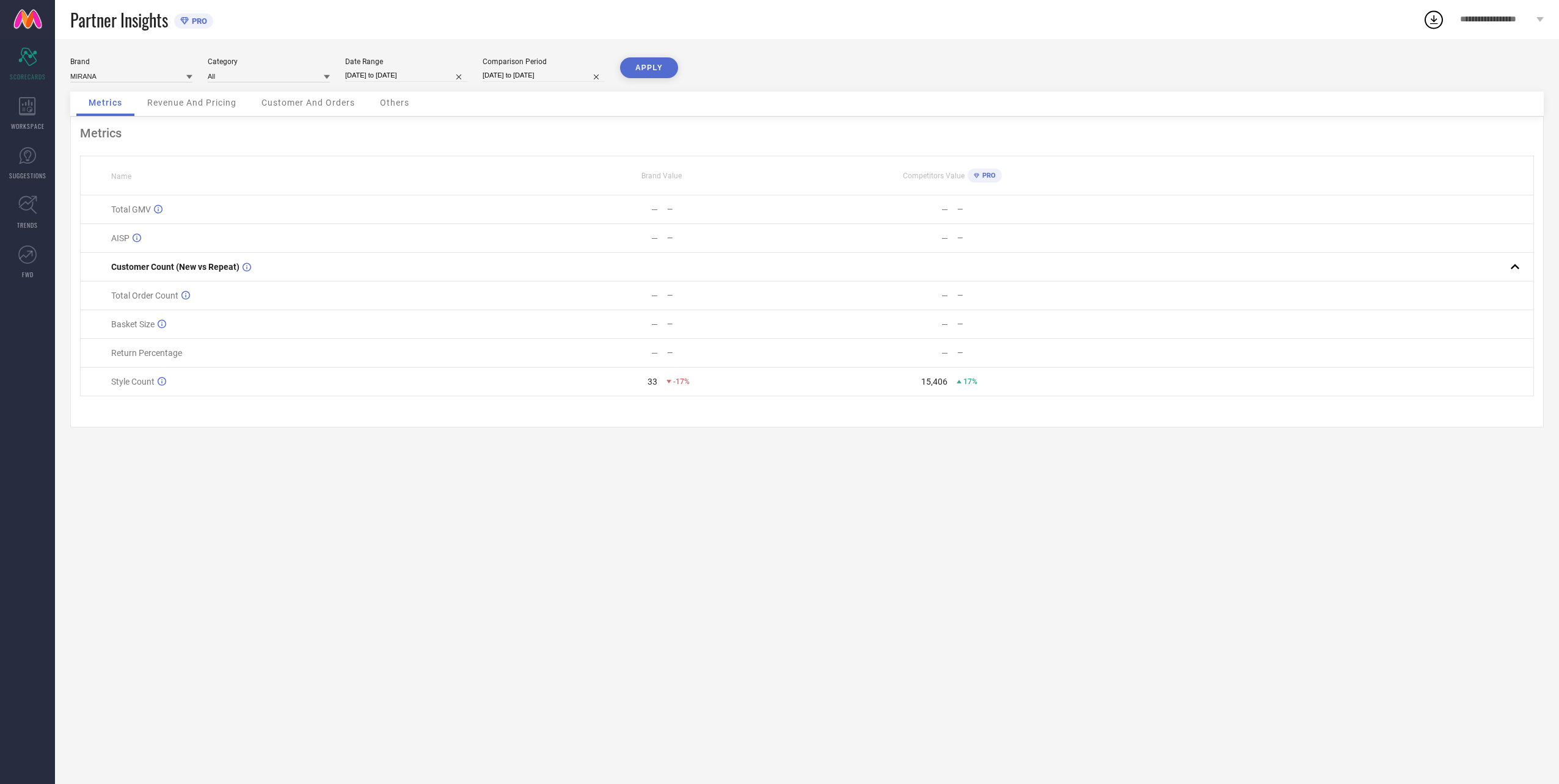
click at [398, 78] on input "[DATE] to [DATE]" at bounding box center [406, 75] width 122 height 13
select select "7"
select select "2025"
select select "8"
select select "2025"
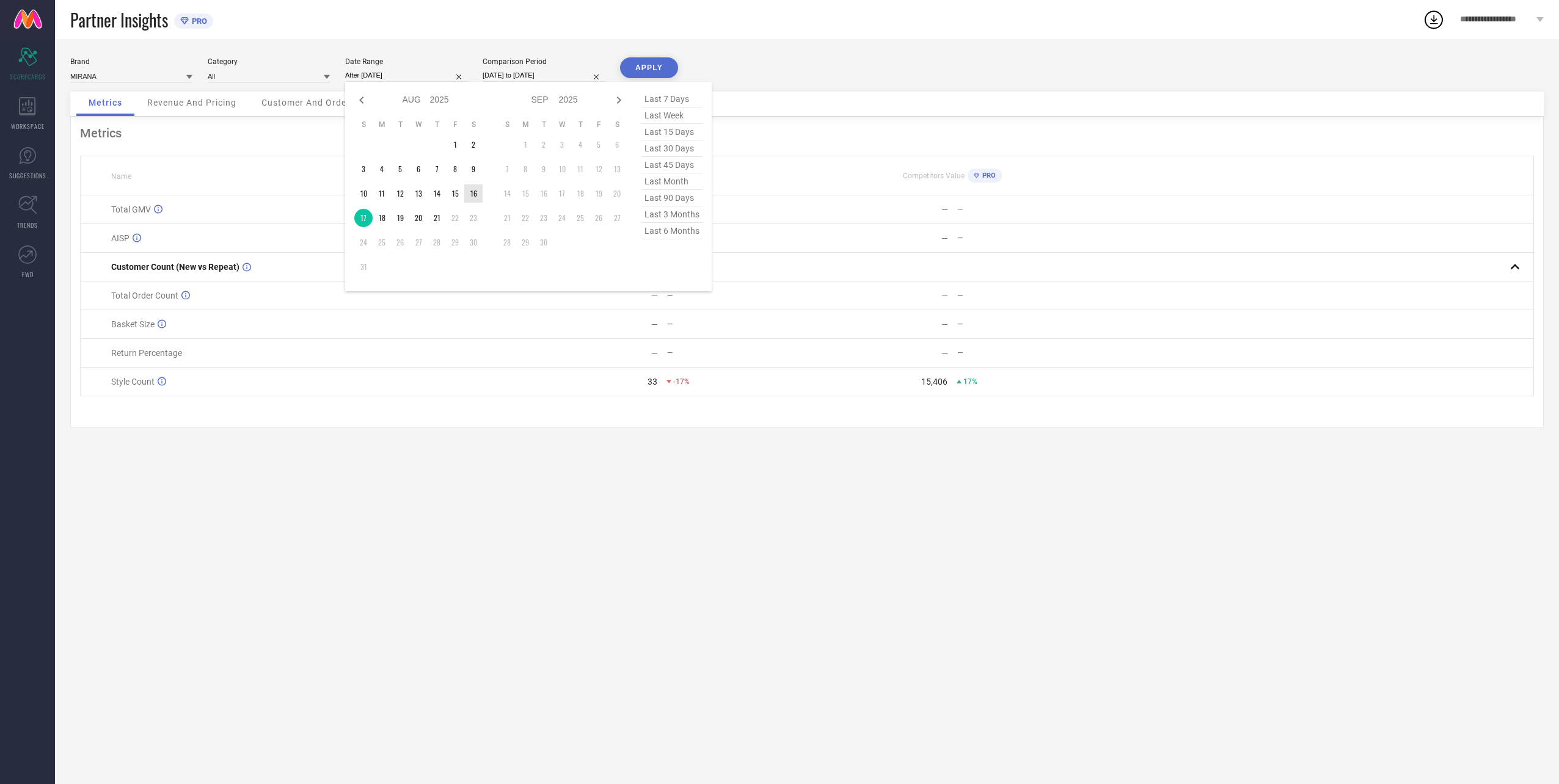
click at [471, 194] on td "16" at bounding box center [473, 193] width 18 height 18
type input "[DATE] to [DATE]"
click at [523, 78] on input "[DATE] to [DATE]" at bounding box center [543, 75] width 122 height 13
select select "7"
select select "2024"
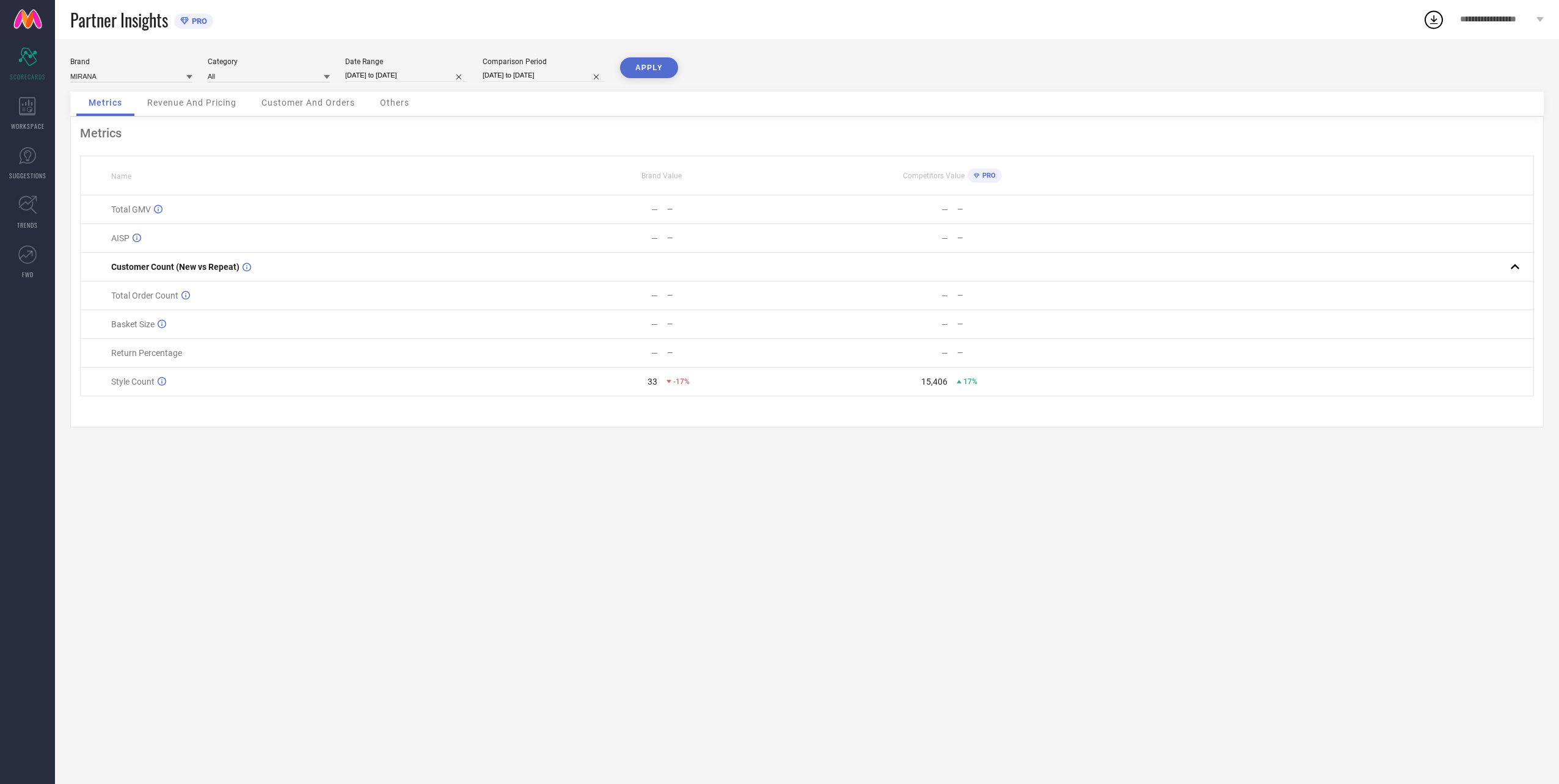
select select "8"
select select "2024"
click at [590, 194] on td "16" at bounding box center [592, 193] width 18 height 18
type input "[DATE] to [DATE]"
click at [657, 72] on button "APPLY" at bounding box center [648, 68] width 58 height 20
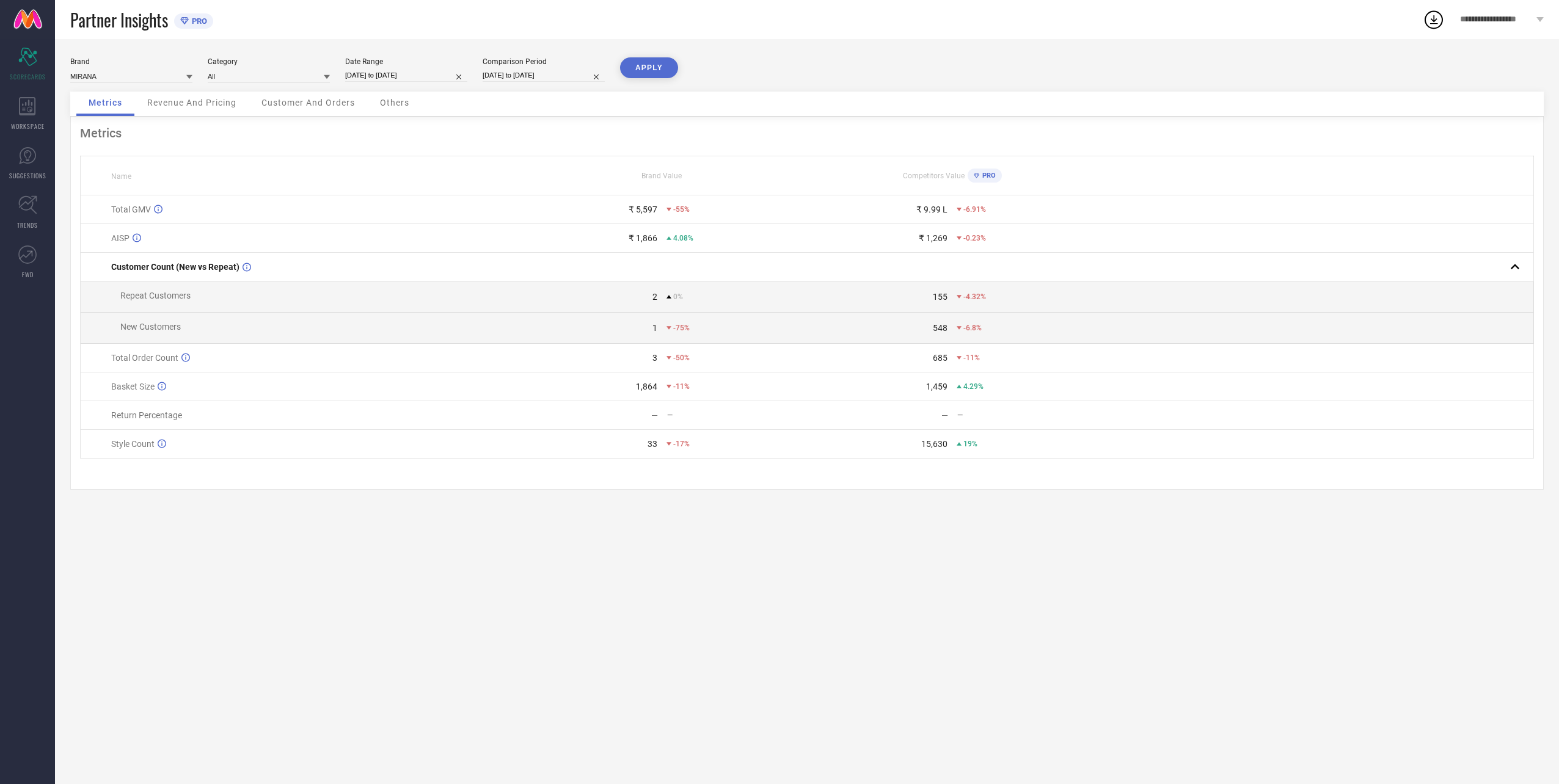
click at [423, 80] on input "[DATE] to [DATE]" at bounding box center [406, 75] width 122 height 13
select select "7"
select select "2025"
select select "8"
select select "2025"
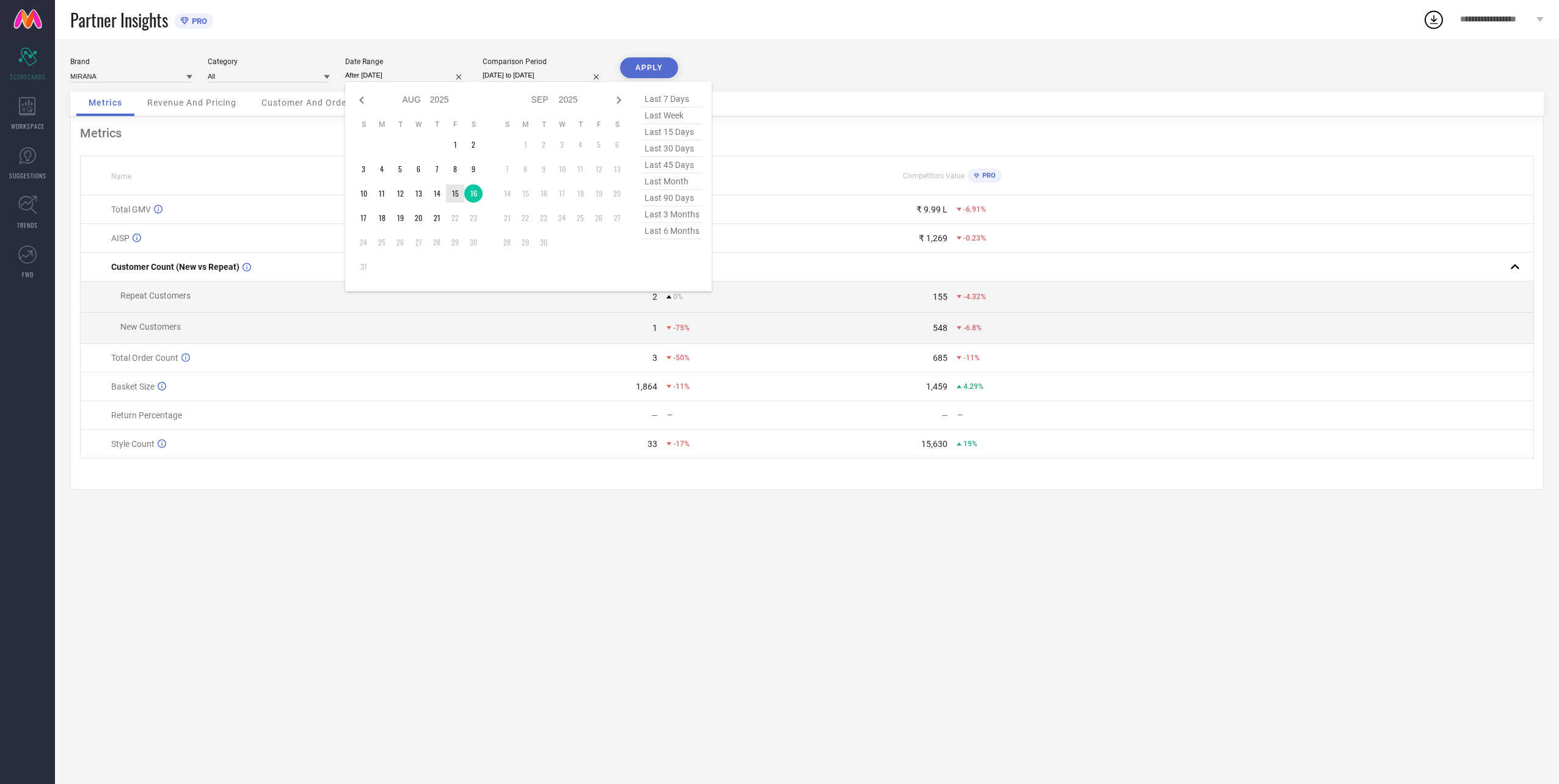
click at [451, 196] on td "15" at bounding box center [455, 193] width 18 height 18
type input "[DATE] to [DATE]"
click at [509, 72] on input "[DATE] to [DATE]" at bounding box center [543, 75] width 122 height 13
select select "7"
select select "2024"
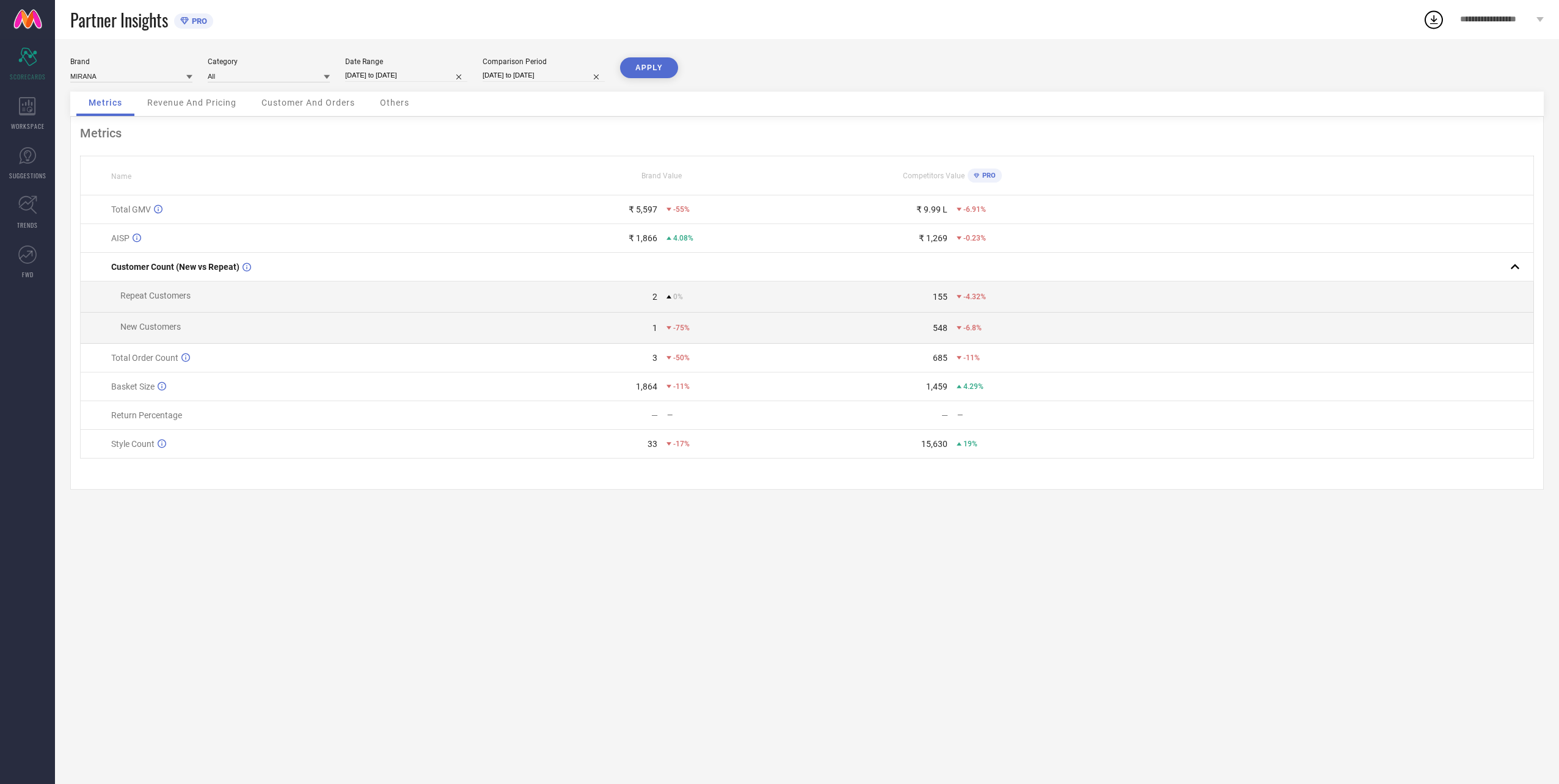
select select "8"
select select "2024"
click at [575, 195] on td "15" at bounding box center [574, 193] width 18 height 18
type input "[DATE] to [DATE]"
click at [652, 68] on button "APPLY" at bounding box center [648, 68] width 58 height 20
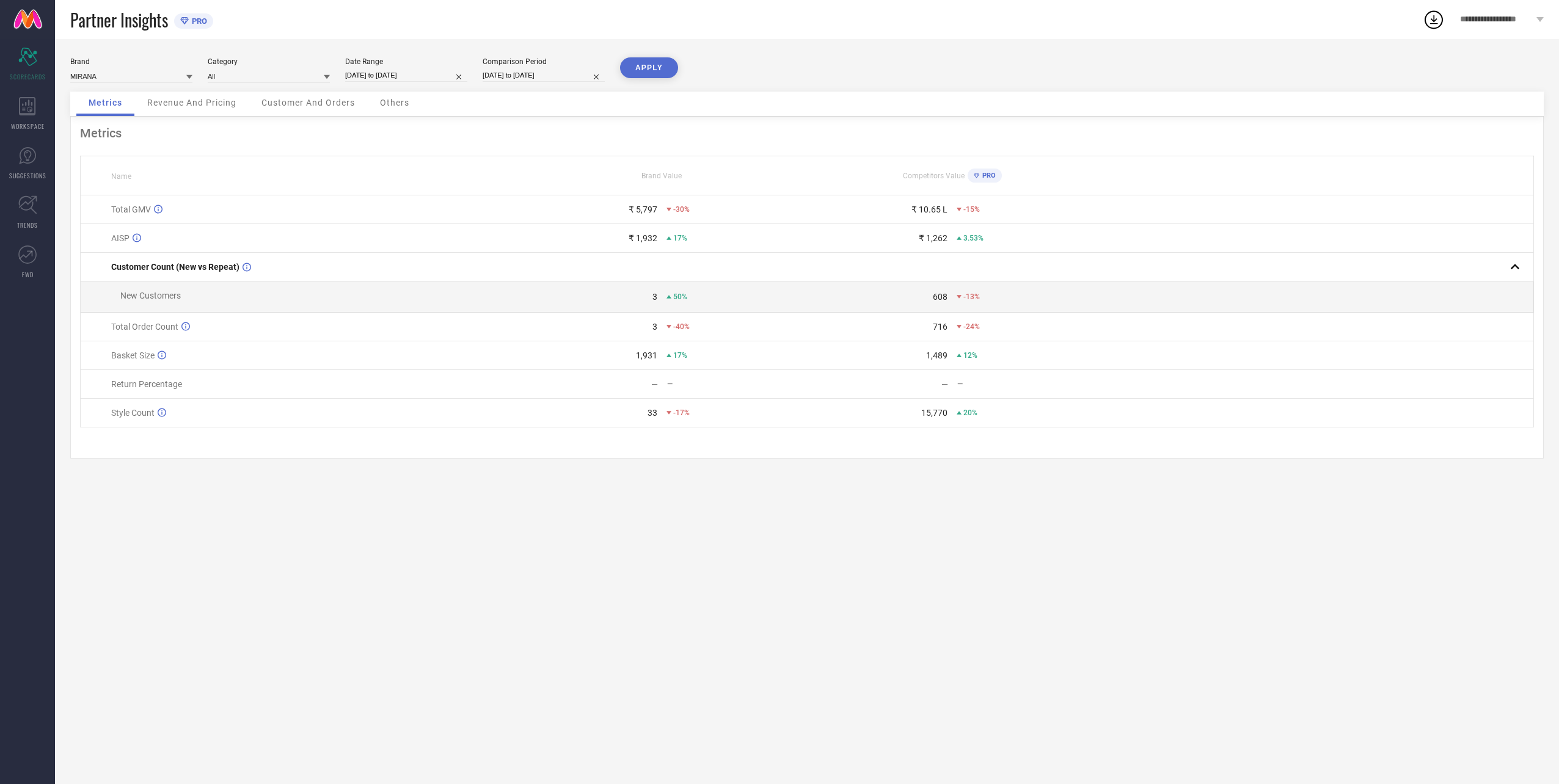
click at [385, 78] on input "[DATE] to [DATE]" at bounding box center [406, 75] width 122 height 13
select select "7"
select select "2025"
select select "8"
select select "2025"
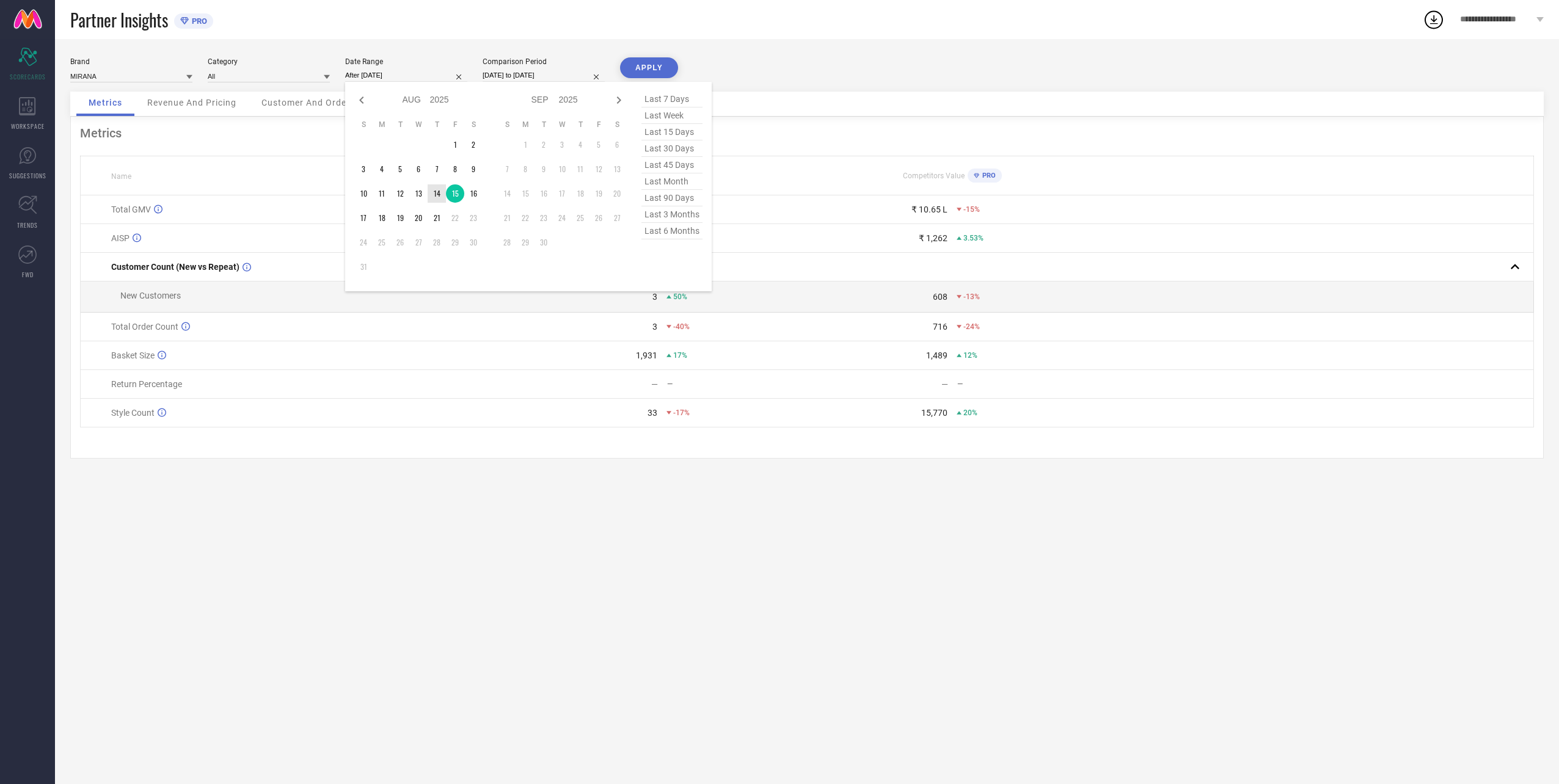
click at [442, 197] on td "14" at bounding box center [436, 193] width 18 height 18
type input "[DATE] to [DATE]"
click at [511, 67] on div "Comparison Period [DATE] to [DATE]" at bounding box center [543, 70] width 122 height 25
click at [516, 84] on div "Brand MIRANA Category All Date Range [DATE] to [DATE] Comparison Period [DATE] …" at bounding box center [807, 74] width 1473 height 34
select select "7"
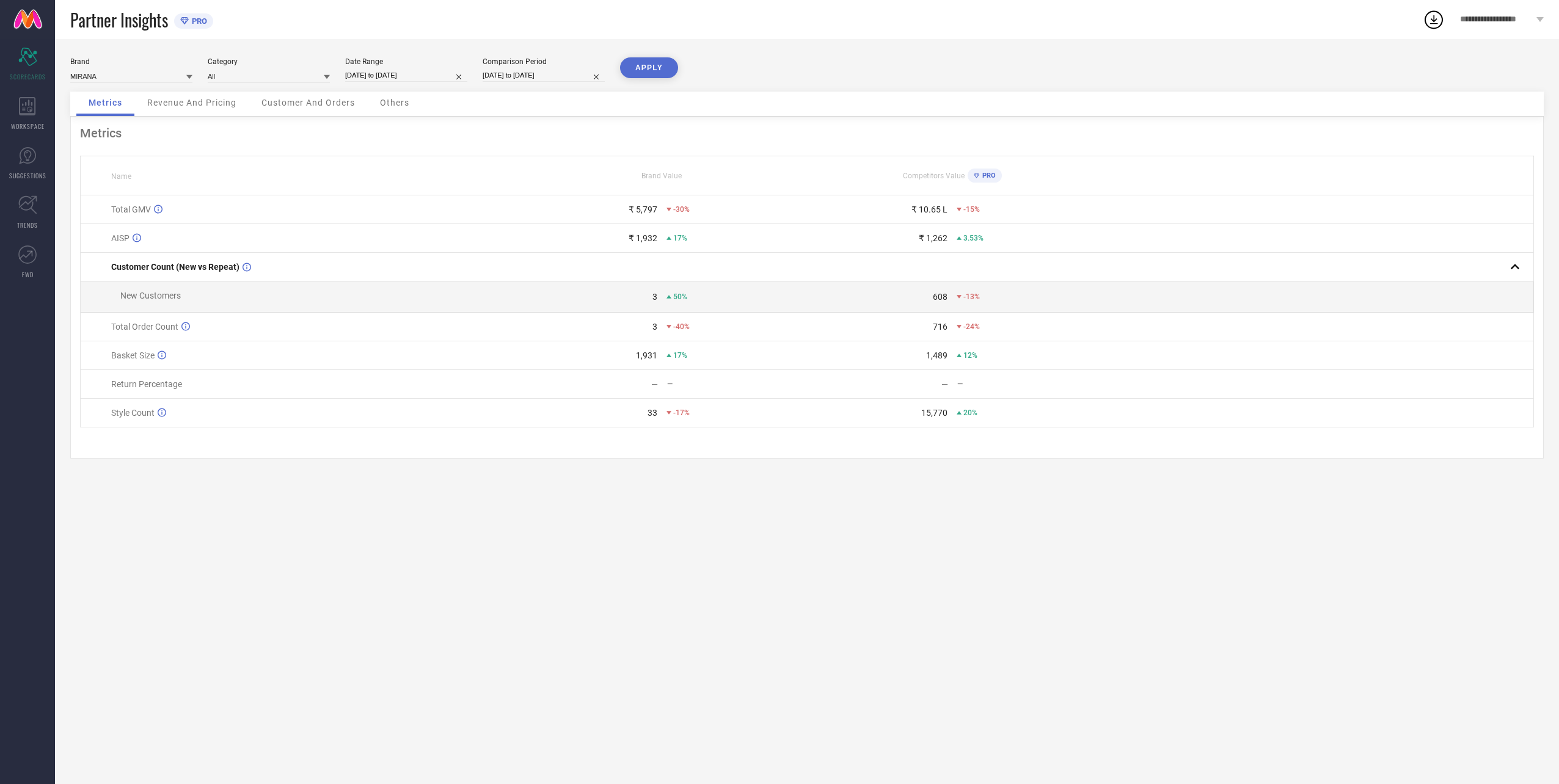
select select "2024"
select select "8"
select select "2024"
click at [519, 72] on input "[DATE] to [DATE]" at bounding box center [543, 75] width 122 height 13
click at [558, 196] on td "14" at bounding box center [556, 193] width 18 height 18
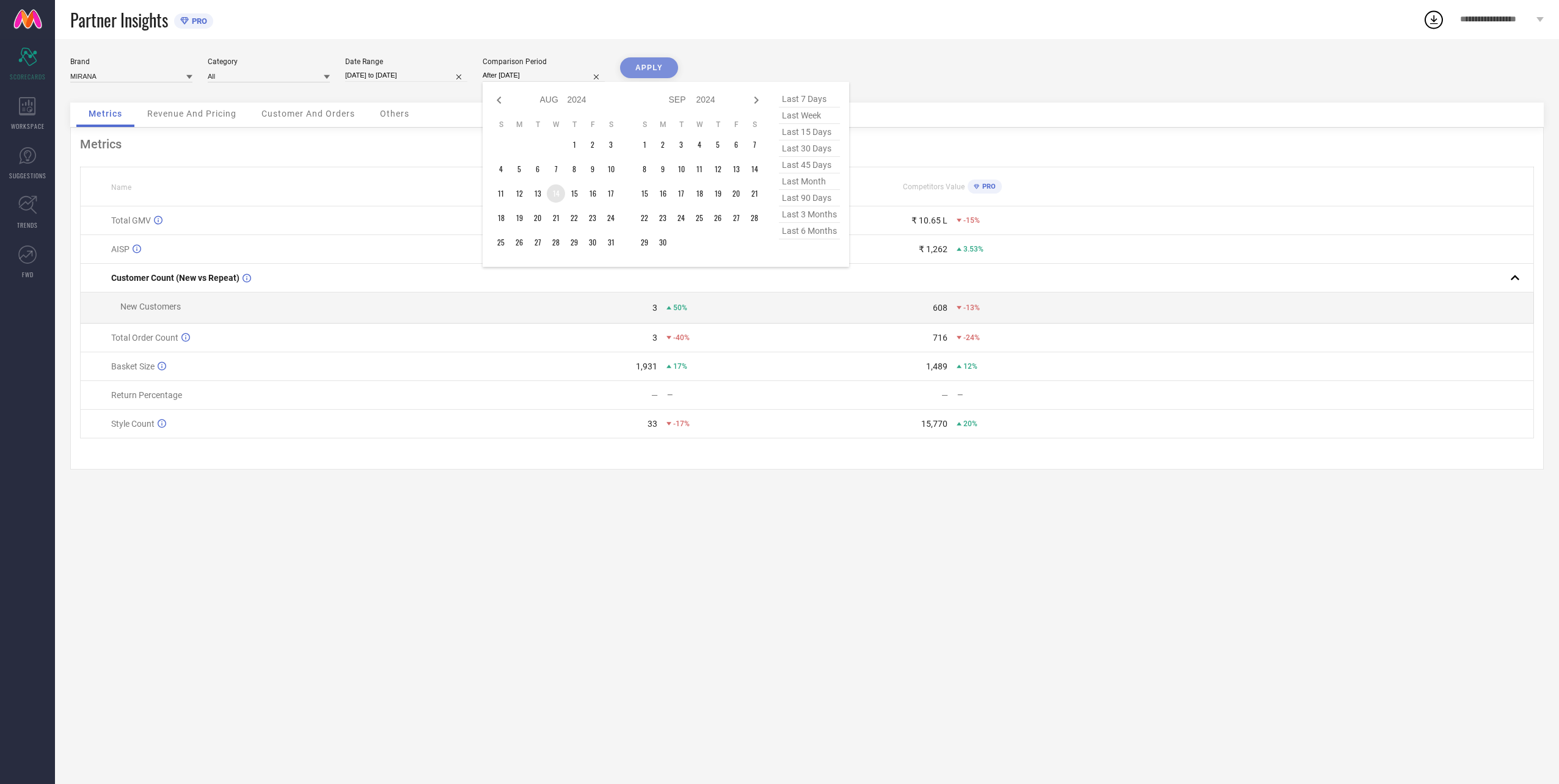
type input "[DATE] to [DATE]"
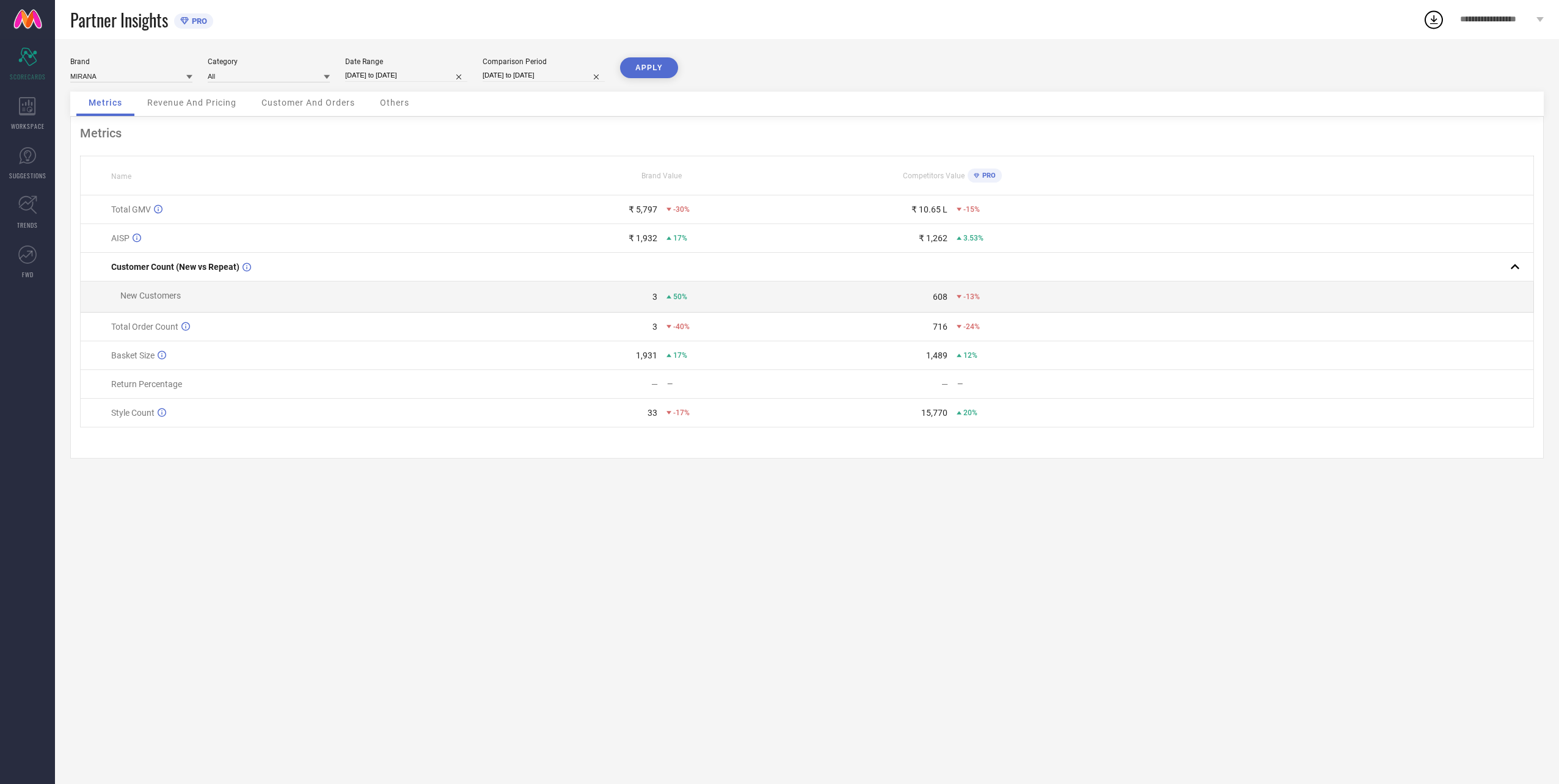
click at [650, 70] on button "APPLY" at bounding box center [648, 68] width 58 height 20
select select "7"
select select "2025"
select select "8"
select select "2025"
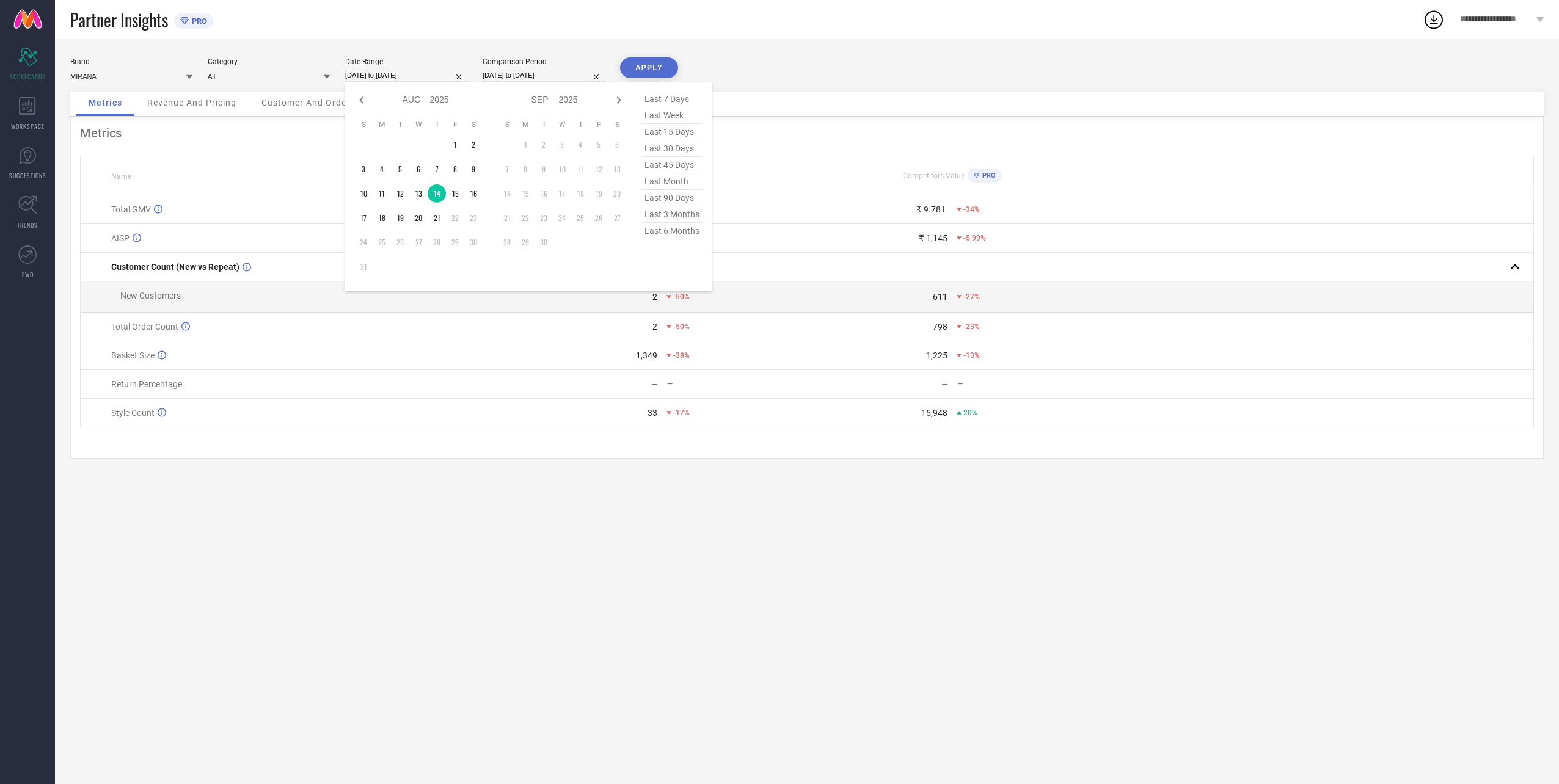
click at [392, 70] on input "[DATE] to [DATE]" at bounding box center [406, 75] width 122 height 13
click at [423, 195] on td "13" at bounding box center [418, 193] width 18 height 18
type input "[DATE] to [DATE]"
click at [519, 64] on div "Comparison Period" at bounding box center [543, 61] width 122 height 9
click at [521, 76] on input "[DATE] to [DATE]" at bounding box center [543, 75] width 122 height 13
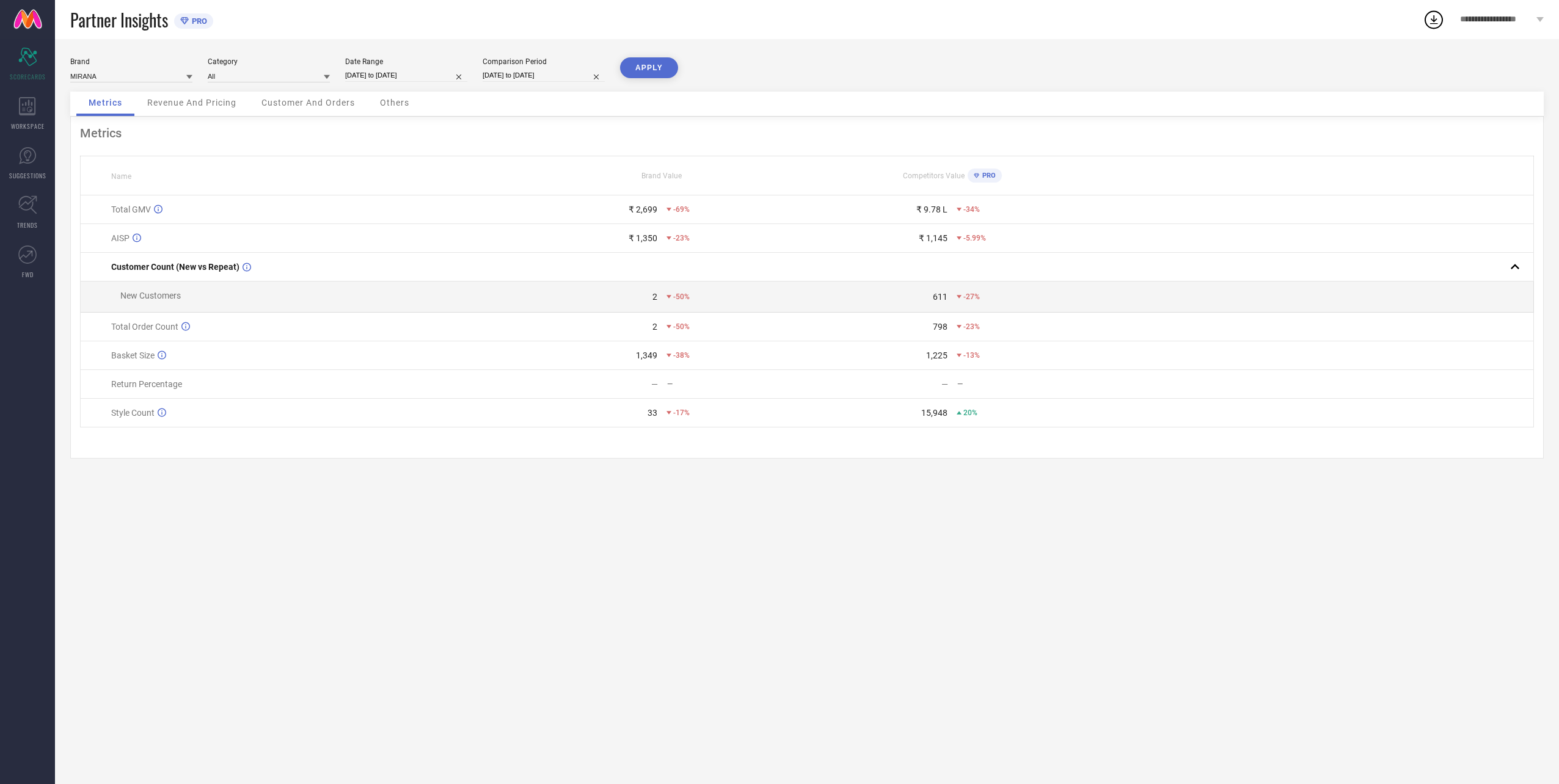
select select "7"
select select "2024"
select select "8"
select select "2024"
click at [541, 197] on td "13" at bounding box center [537, 193] width 18 height 18
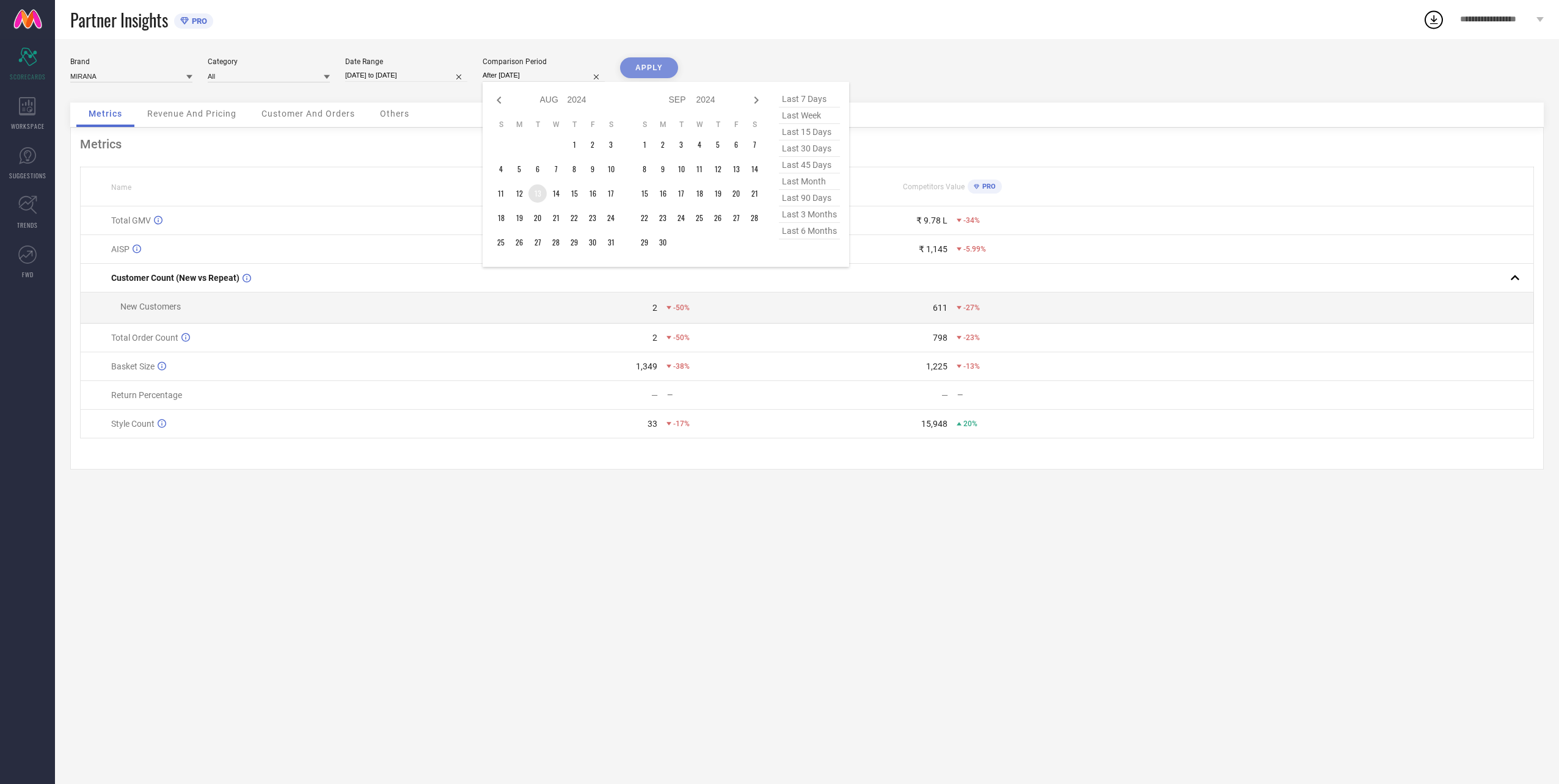
type input "[DATE] to [DATE]"
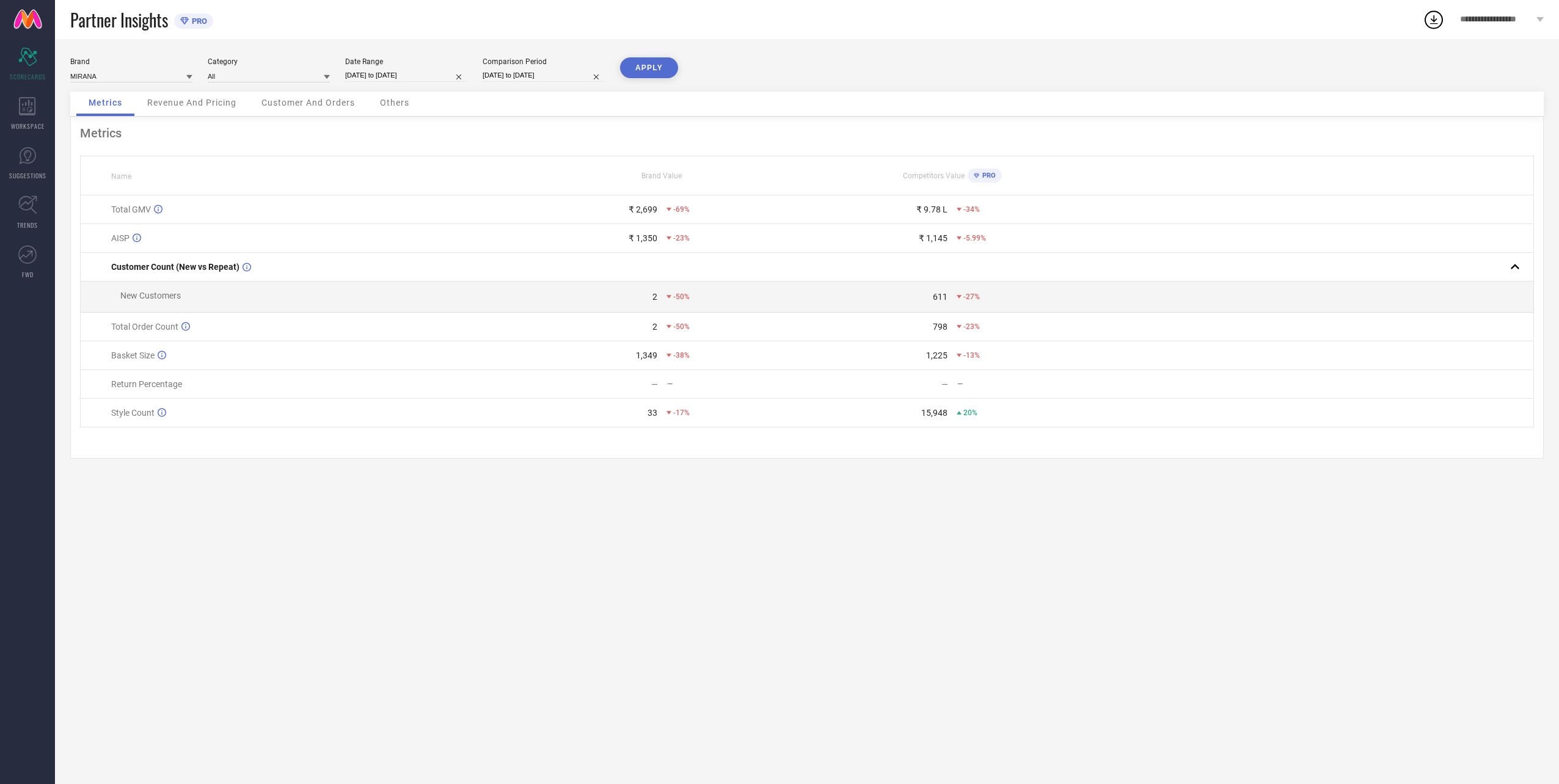
click at [638, 75] on button "APPLY" at bounding box center [648, 68] width 58 height 20
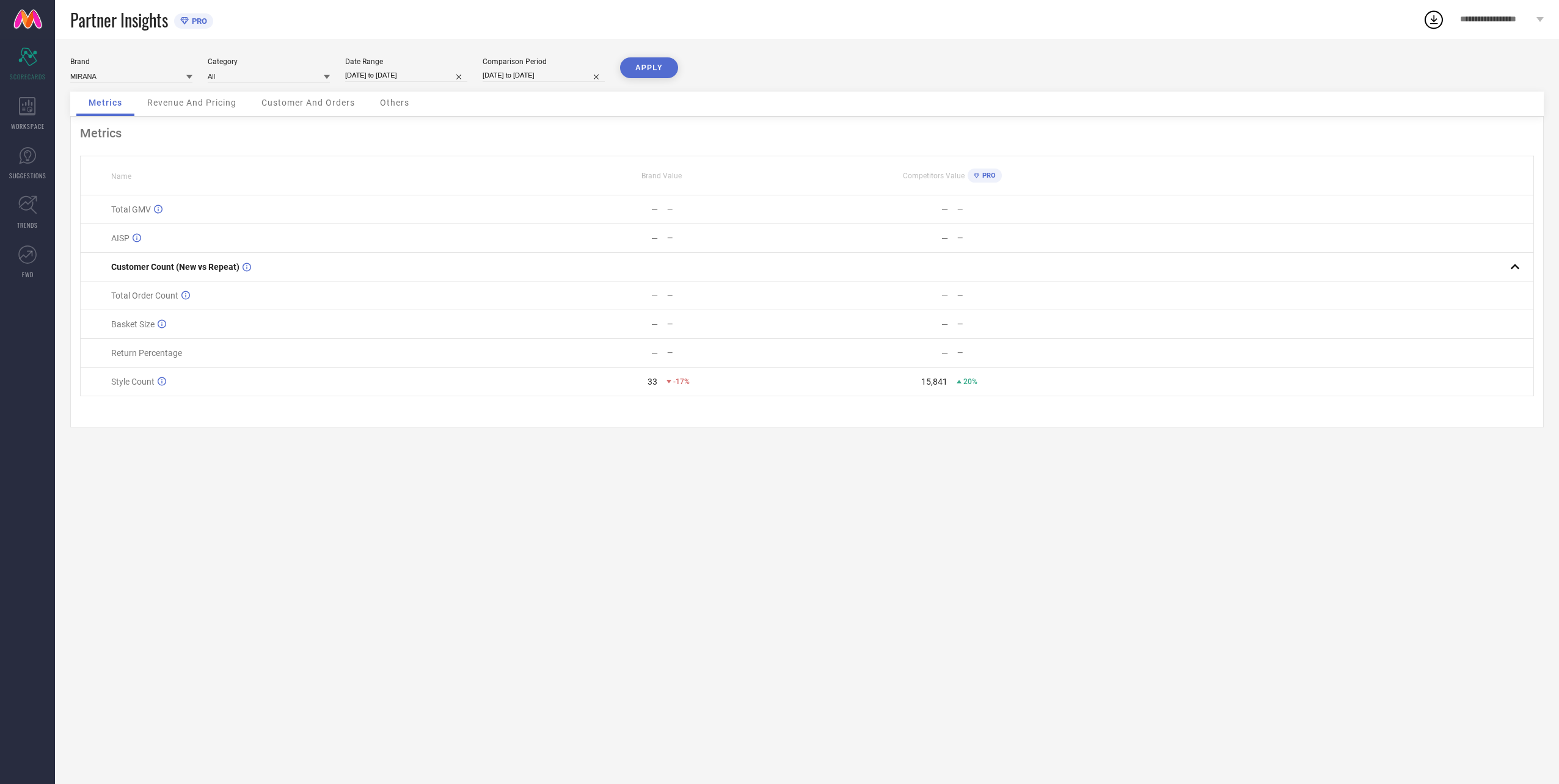
select select "7"
select select "2025"
select select "8"
select select "2025"
click at [389, 78] on input "[DATE] to [DATE]" at bounding box center [406, 75] width 122 height 13
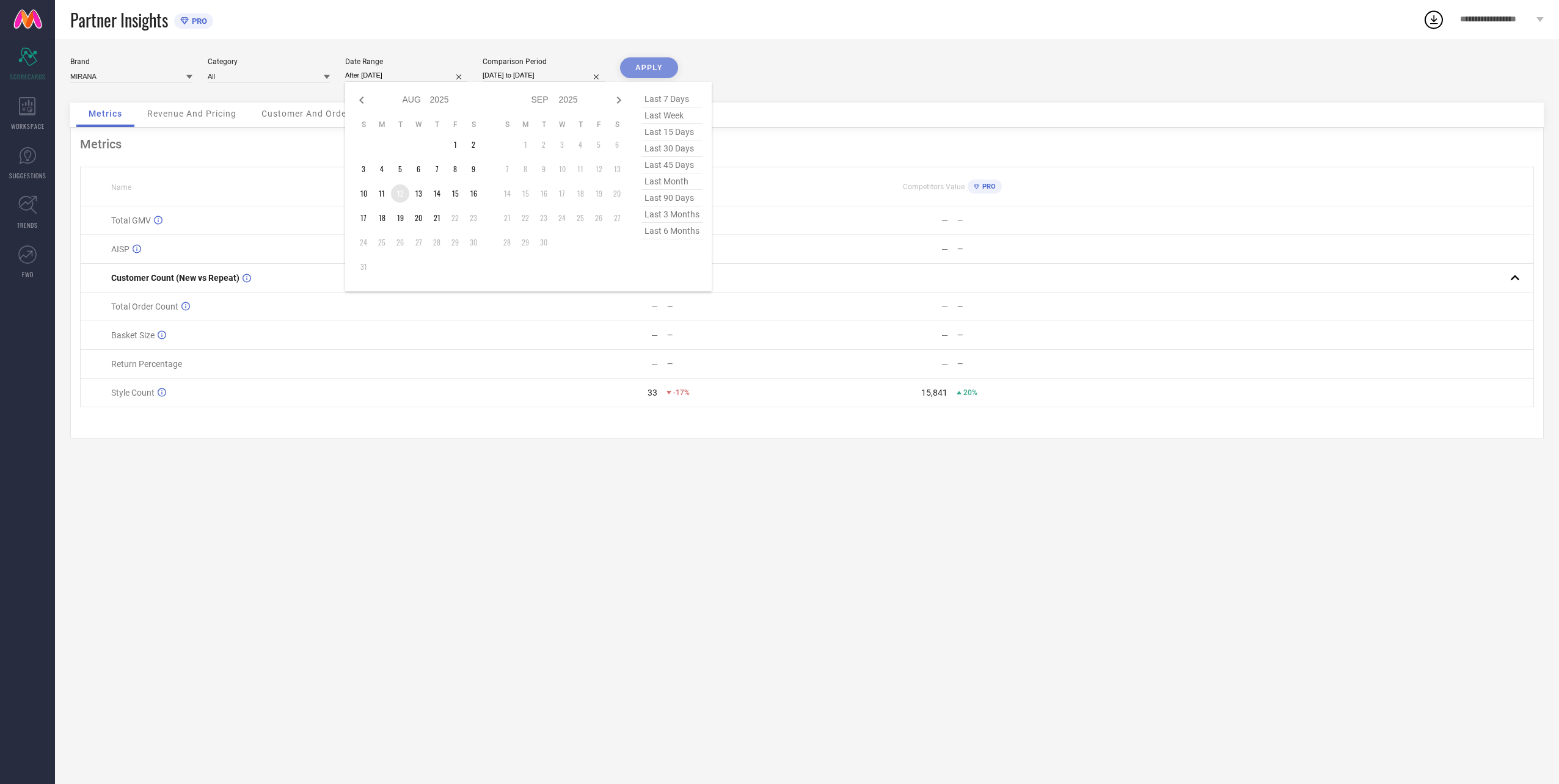
click at [401, 191] on td "12" at bounding box center [400, 193] width 18 height 18
type input "[DATE] to [DATE]"
click at [541, 67] on div "Comparison Period [DATE] to [DATE]" at bounding box center [543, 70] width 122 height 25
click at [537, 82] on div "Comparison Period [DATE] to [DATE]" at bounding box center [543, 70] width 122 height 25
click at [528, 85] on div "Brand MIRANA Category All Date Range [DATE] to [DATE] Comparison Period [DATE] …" at bounding box center [807, 74] width 1473 height 34
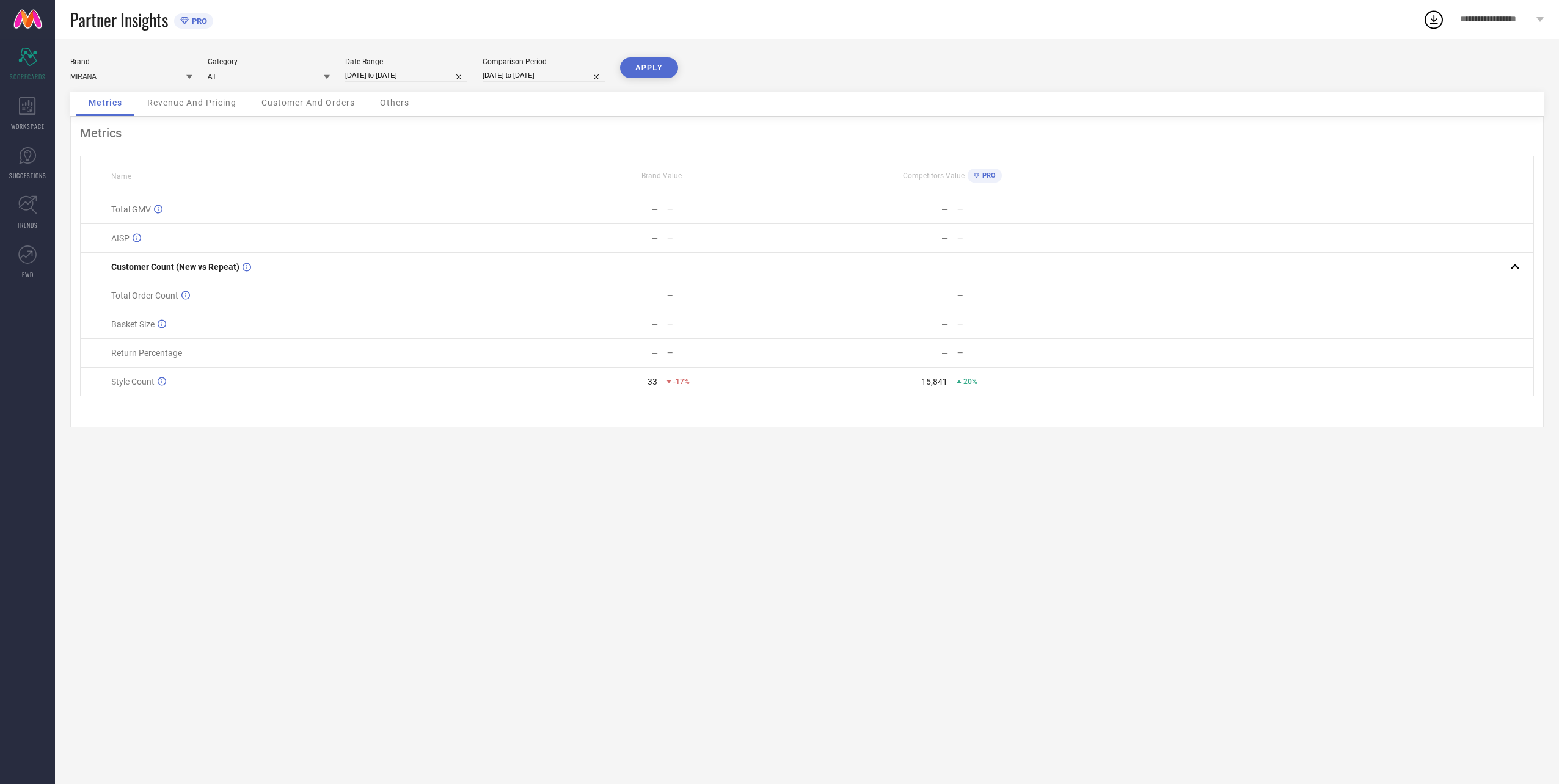
click at [535, 68] on div "Comparison Period [DATE] to [DATE]" at bounding box center [543, 70] width 122 height 25
select select "7"
select select "2024"
select select "8"
select select "2024"
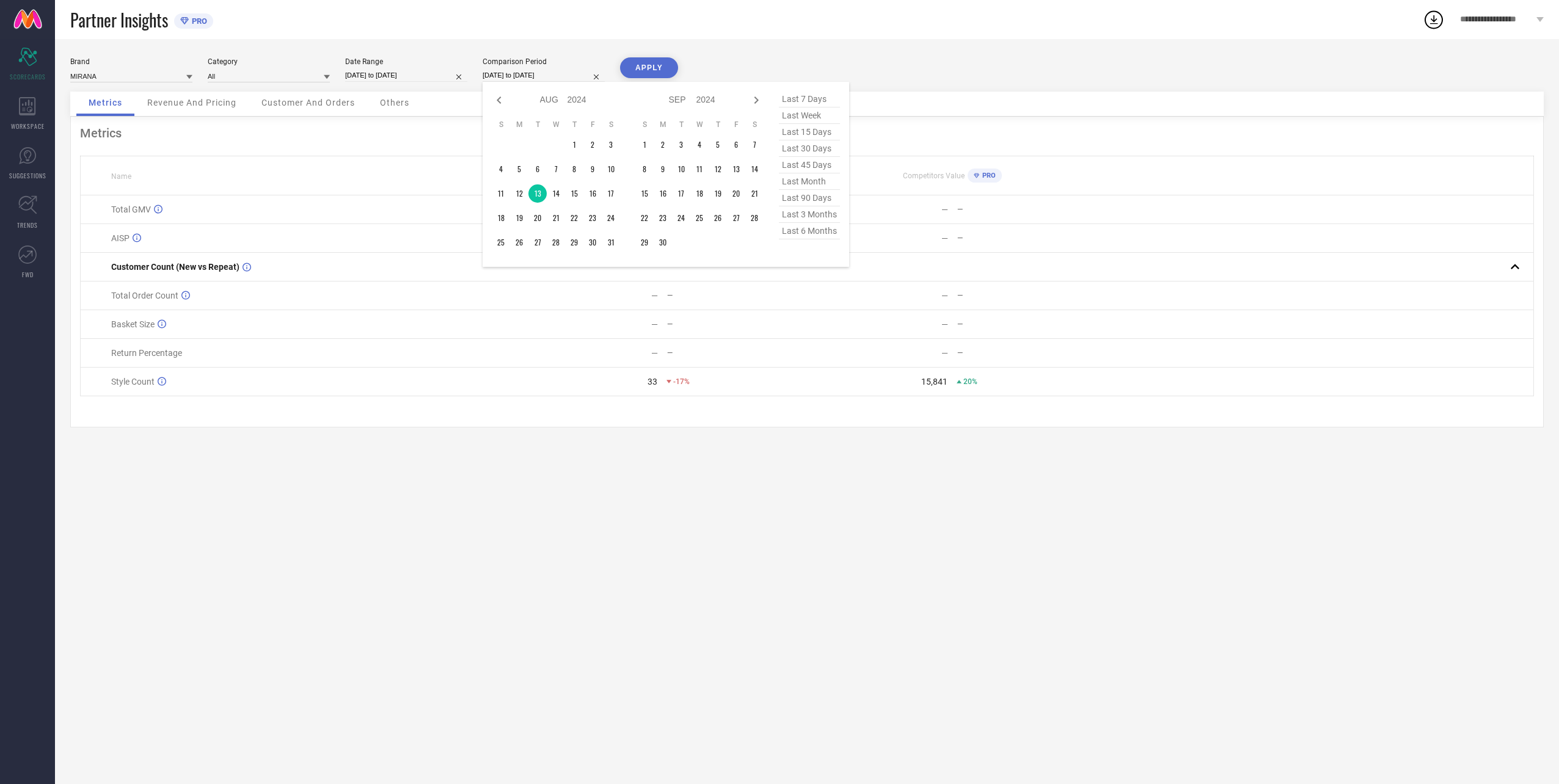
click at [506, 78] on input "[DATE] to [DATE]" at bounding box center [543, 75] width 122 height 13
click at [519, 199] on td "12" at bounding box center [519, 193] width 18 height 18
type input "[DATE] to [DATE]"
click at [639, 78] on button "APPLY" at bounding box center [648, 68] width 58 height 20
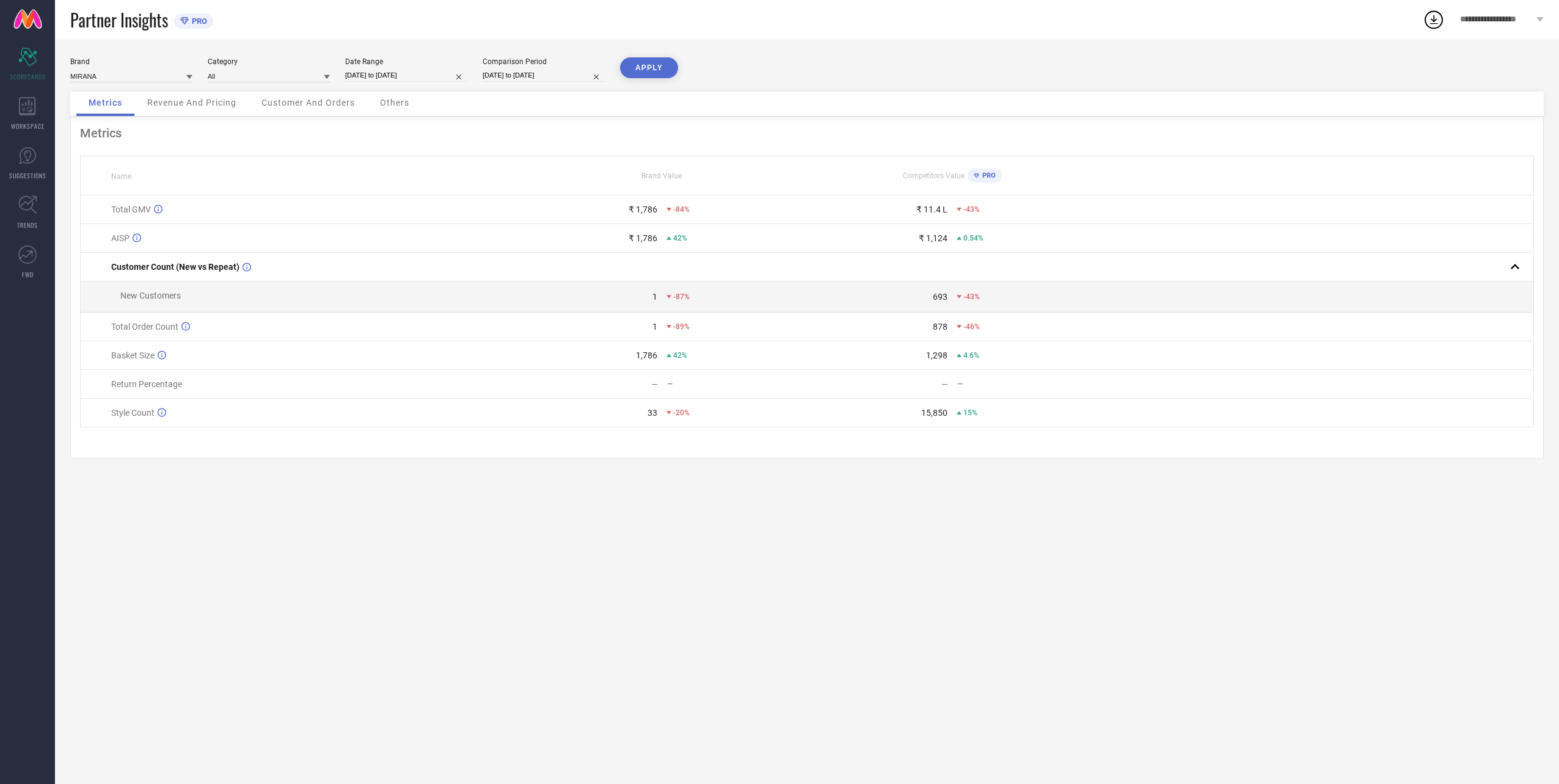
click at [364, 68] on div "Date Range [DATE] to [DATE]" at bounding box center [406, 70] width 122 height 25
click at [386, 74] on input "[DATE] to [DATE]" at bounding box center [406, 75] width 122 height 13
select select "7"
select select "2025"
select select "8"
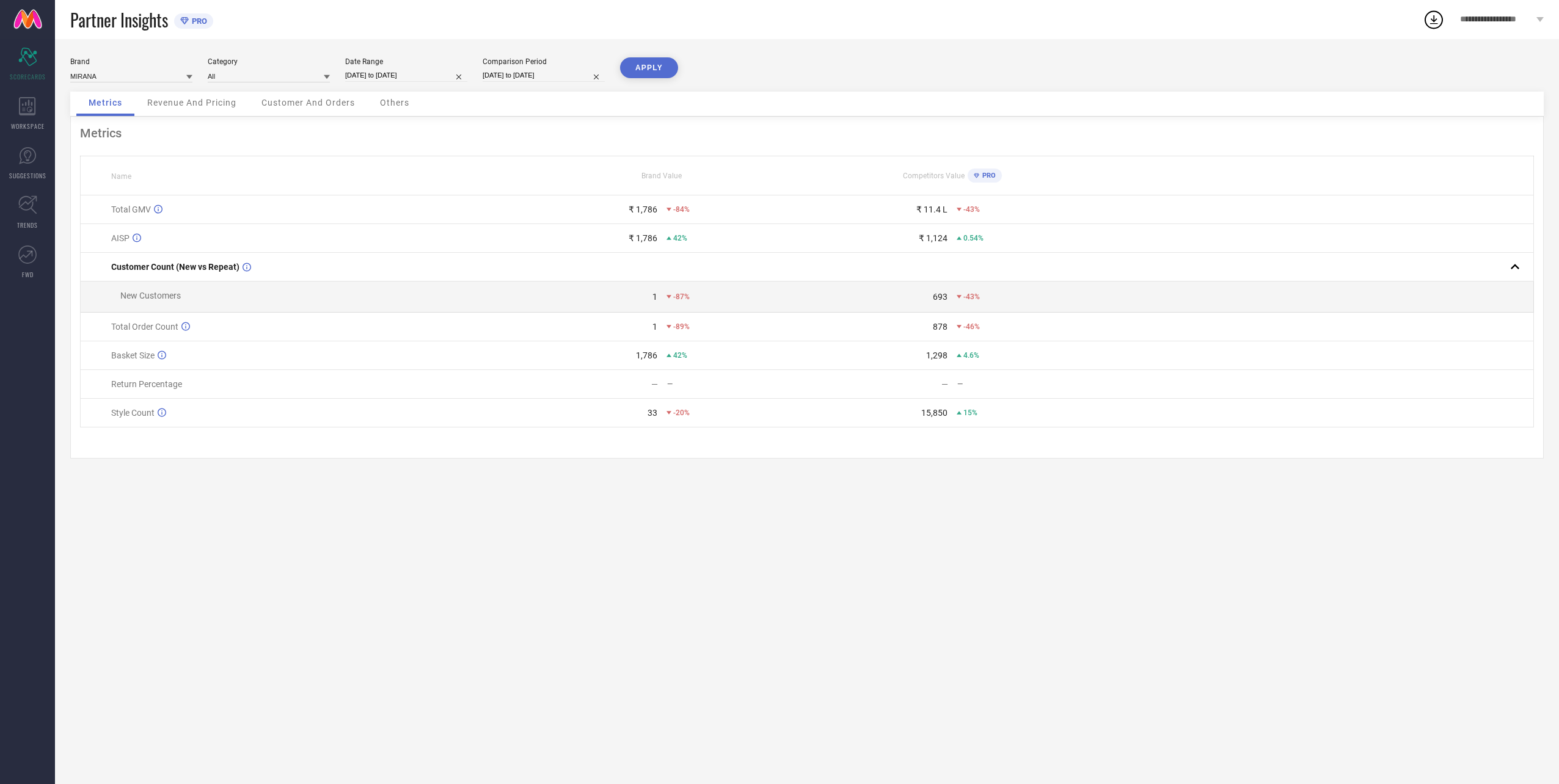
select select "2025"
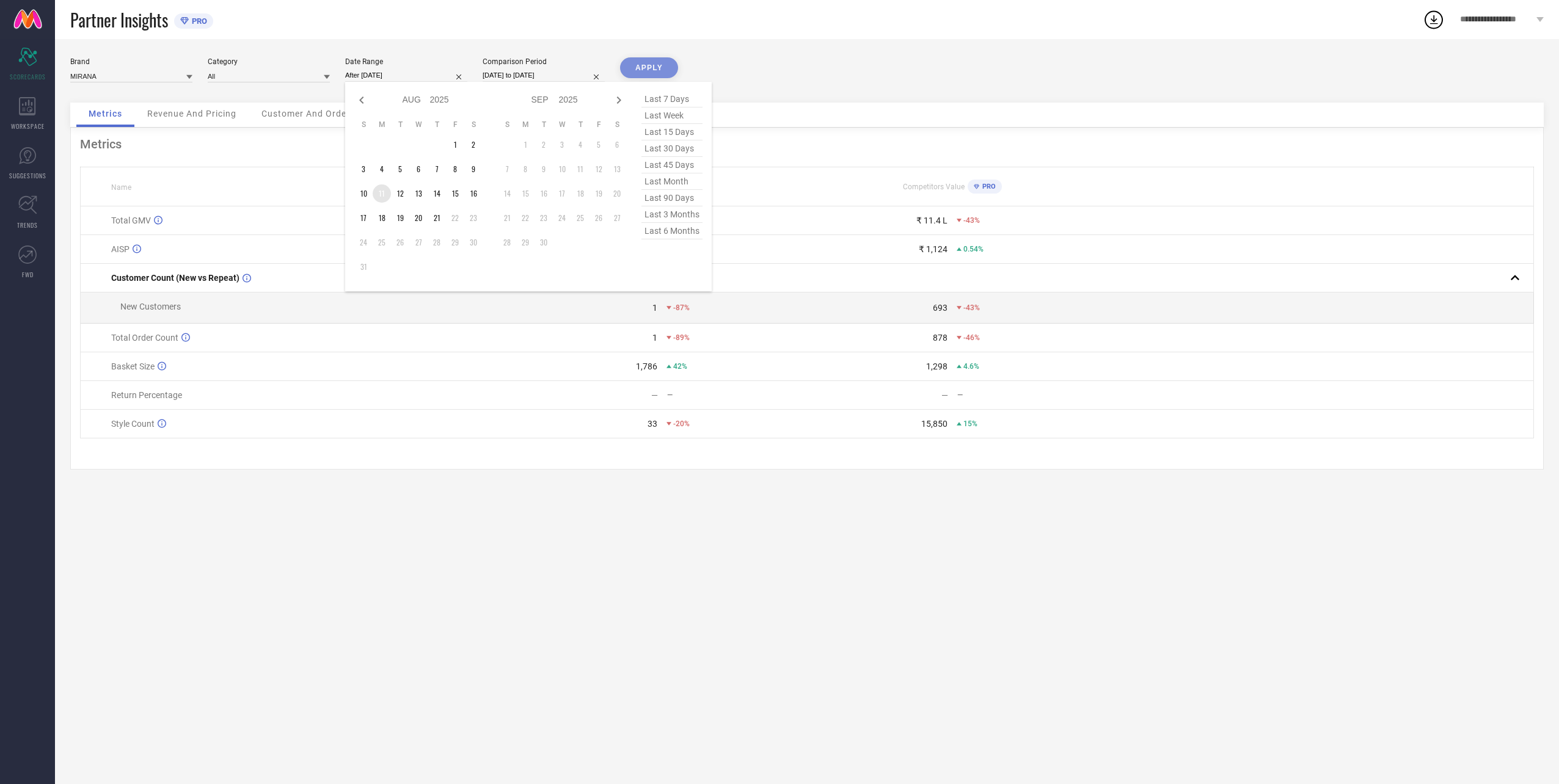
click at [375, 194] on td "11" at bounding box center [382, 193] width 18 height 18
type input "[DATE] to [DATE]"
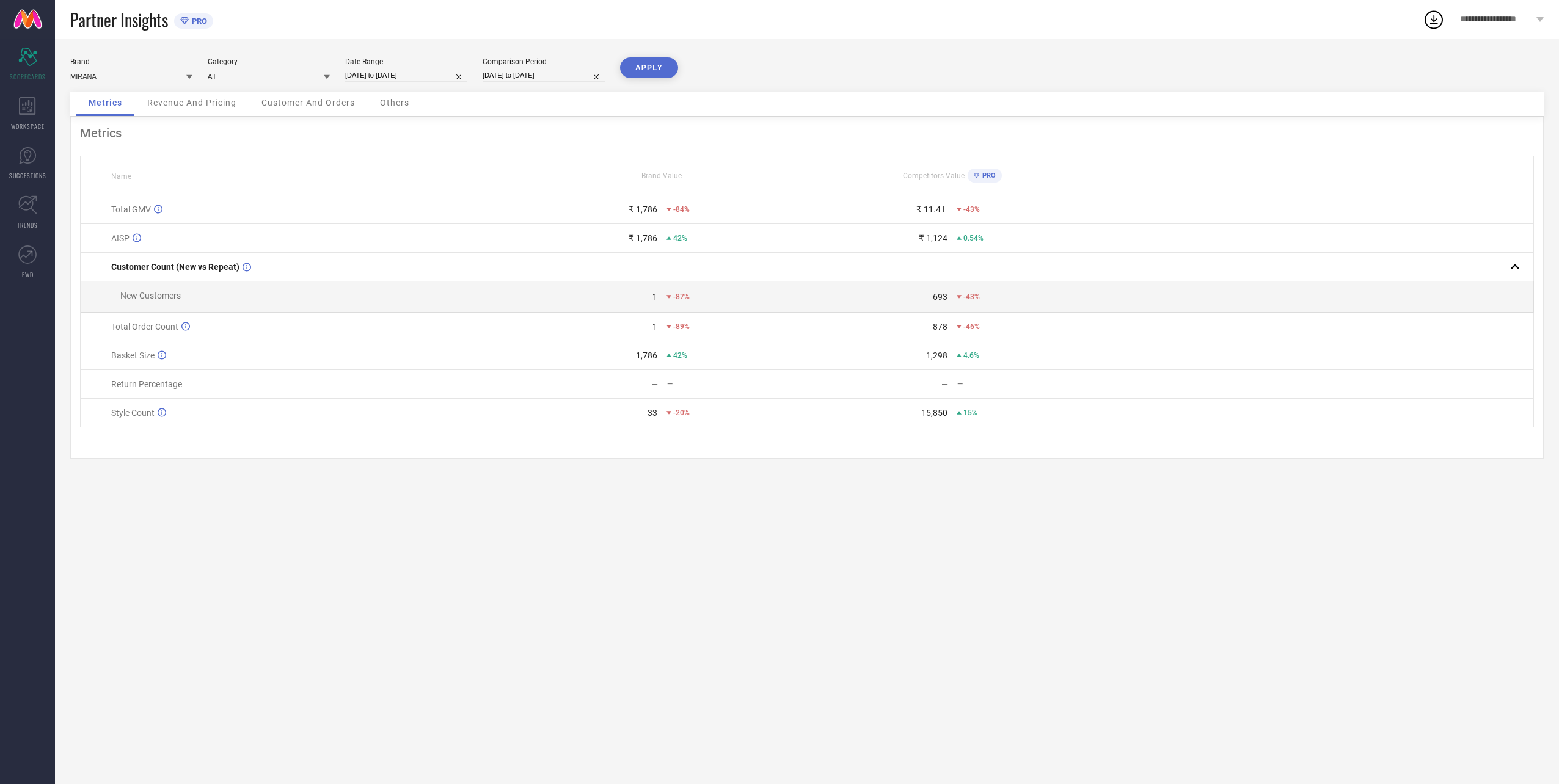
click at [494, 68] on div "Comparison Period [DATE] to [DATE]" at bounding box center [543, 70] width 122 height 25
click at [514, 81] on input "[DATE] to [DATE]" at bounding box center [543, 75] width 122 height 13
select select "7"
select select "2024"
select select "8"
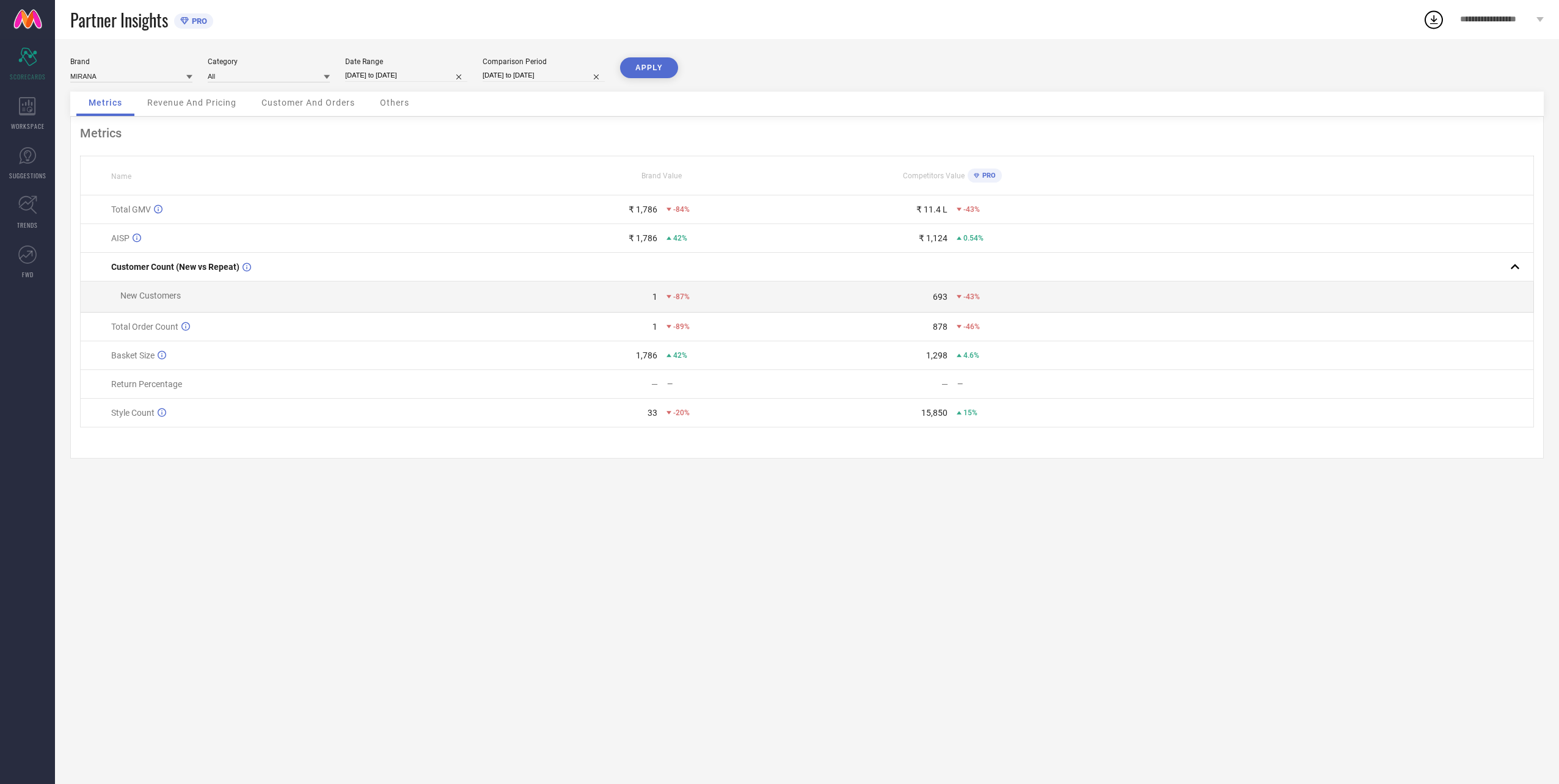
select select "2024"
click at [496, 194] on td "11" at bounding box center [500, 193] width 18 height 18
type input "[DATE] to [DATE]"
click at [639, 67] on button "APPLY" at bounding box center [648, 68] width 58 height 20
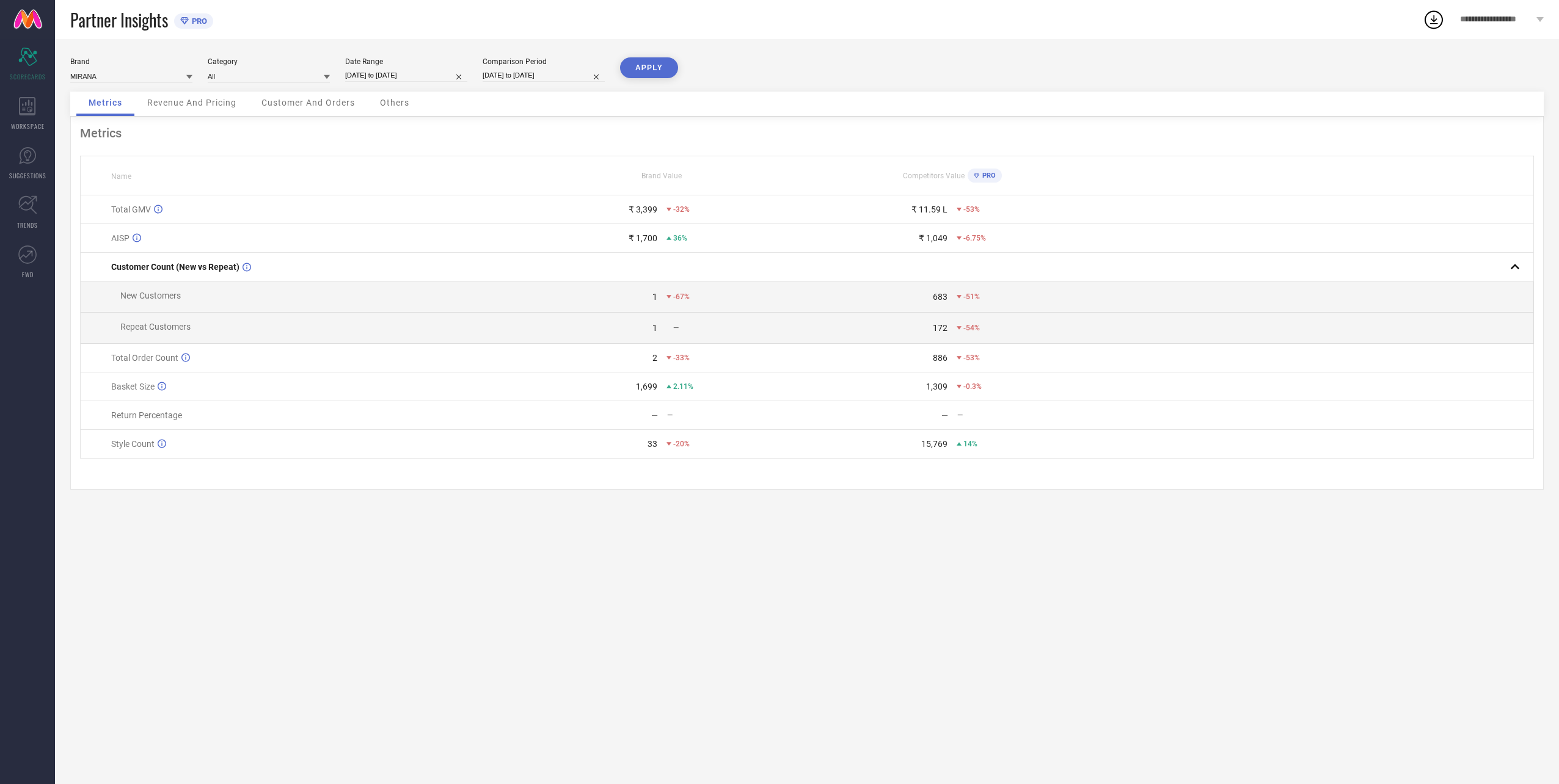
click at [377, 76] on input "[DATE] to [DATE]" at bounding box center [406, 75] width 122 height 13
select select "7"
select select "2025"
select select "8"
select select "2025"
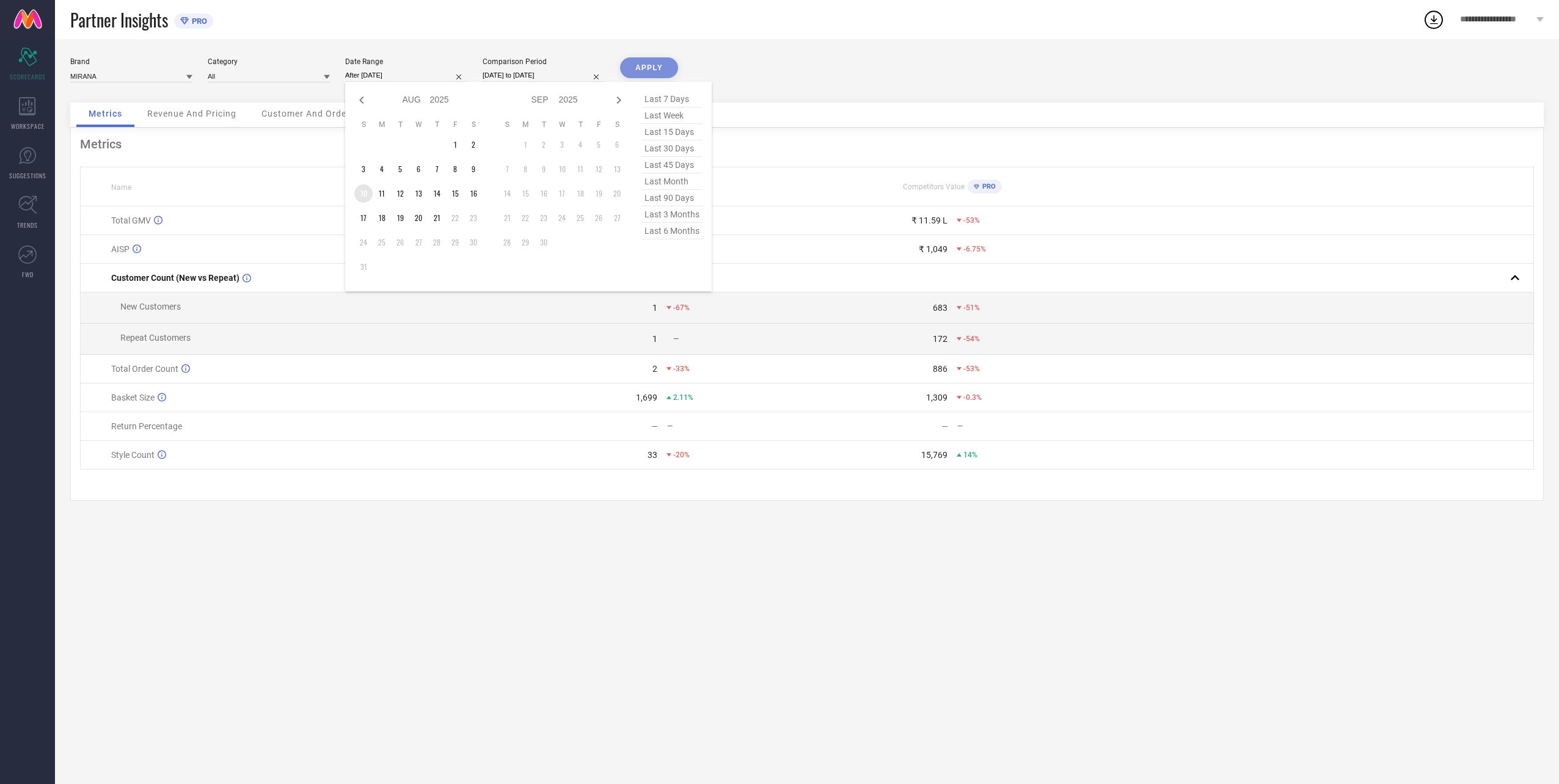
click at [367, 194] on td "10" at bounding box center [363, 193] width 18 height 18
type input "[DATE] to [DATE]"
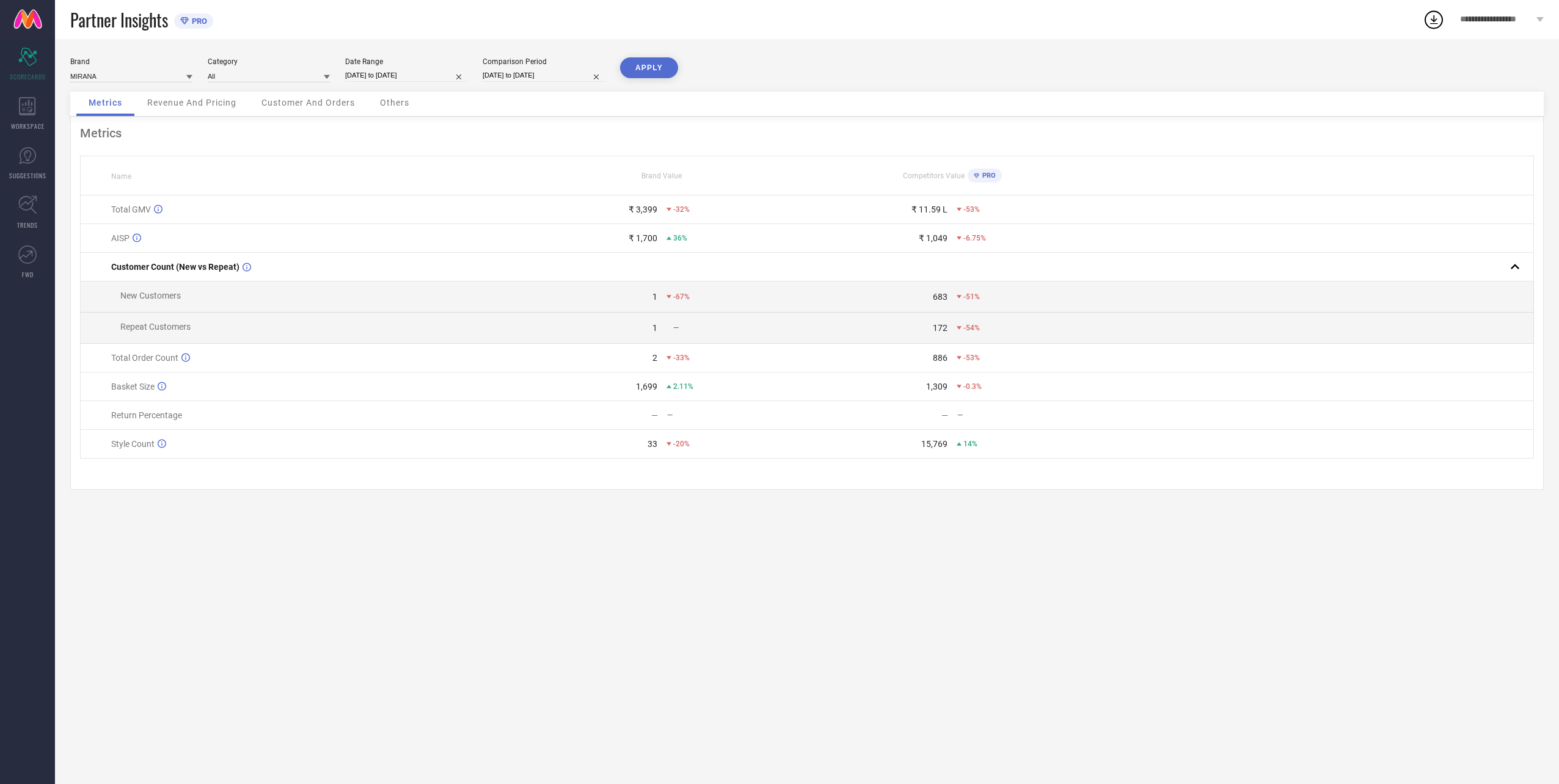
click at [527, 82] on div "Comparison Period [DATE] to [DATE]" at bounding box center [543, 70] width 122 height 25
select select "7"
select select "2024"
select select "8"
select select "2024"
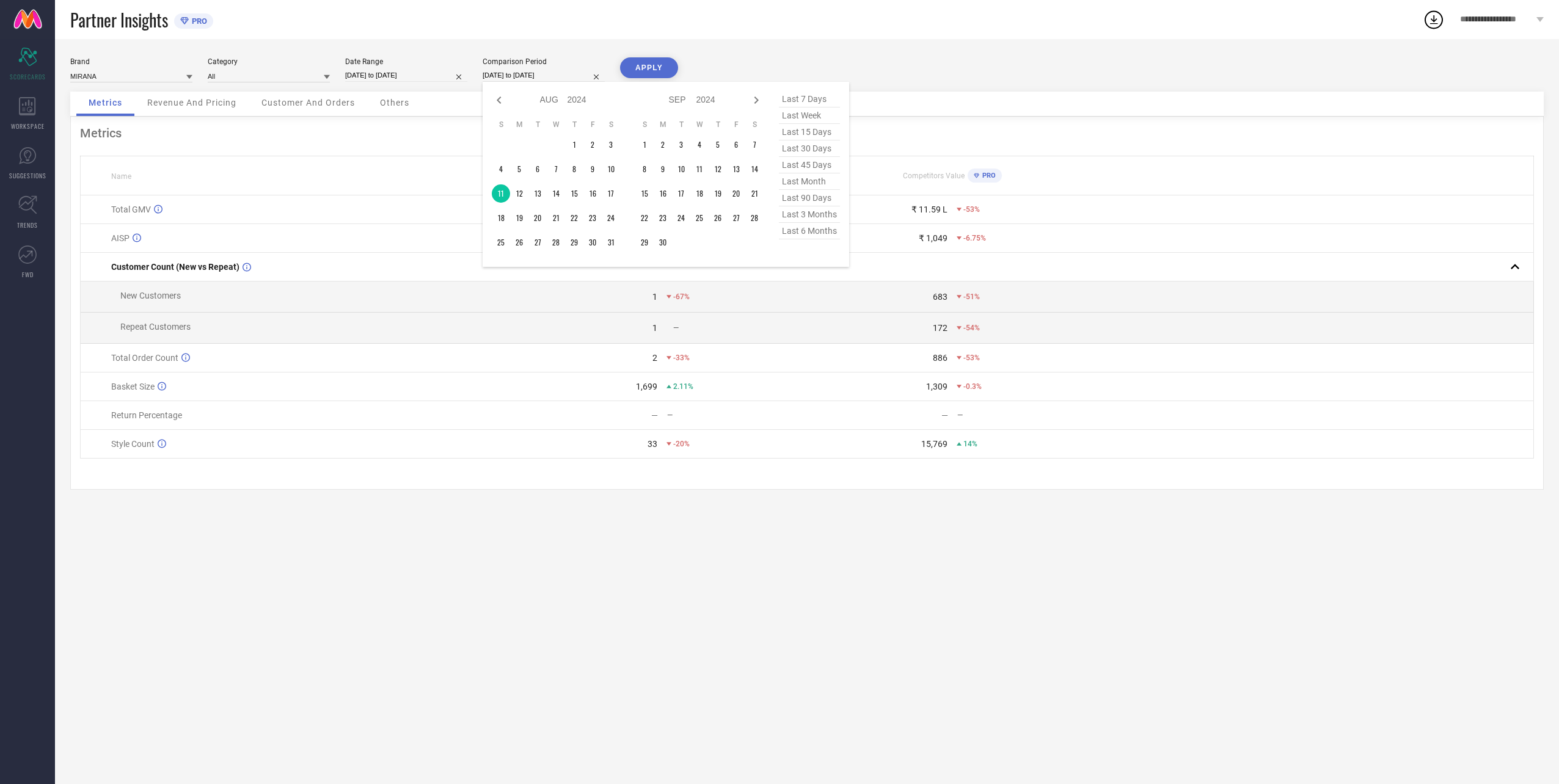
click at [528, 78] on input "[DATE] to [DATE]" at bounding box center [543, 75] width 122 height 13
click at [612, 172] on td "10" at bounding box center [610, 169] width 18 height 18
type input "[DATE] to [DATE]"
click at [646, 63] on button "APPLY" at bounding box center [648, 68] width 58 height 20
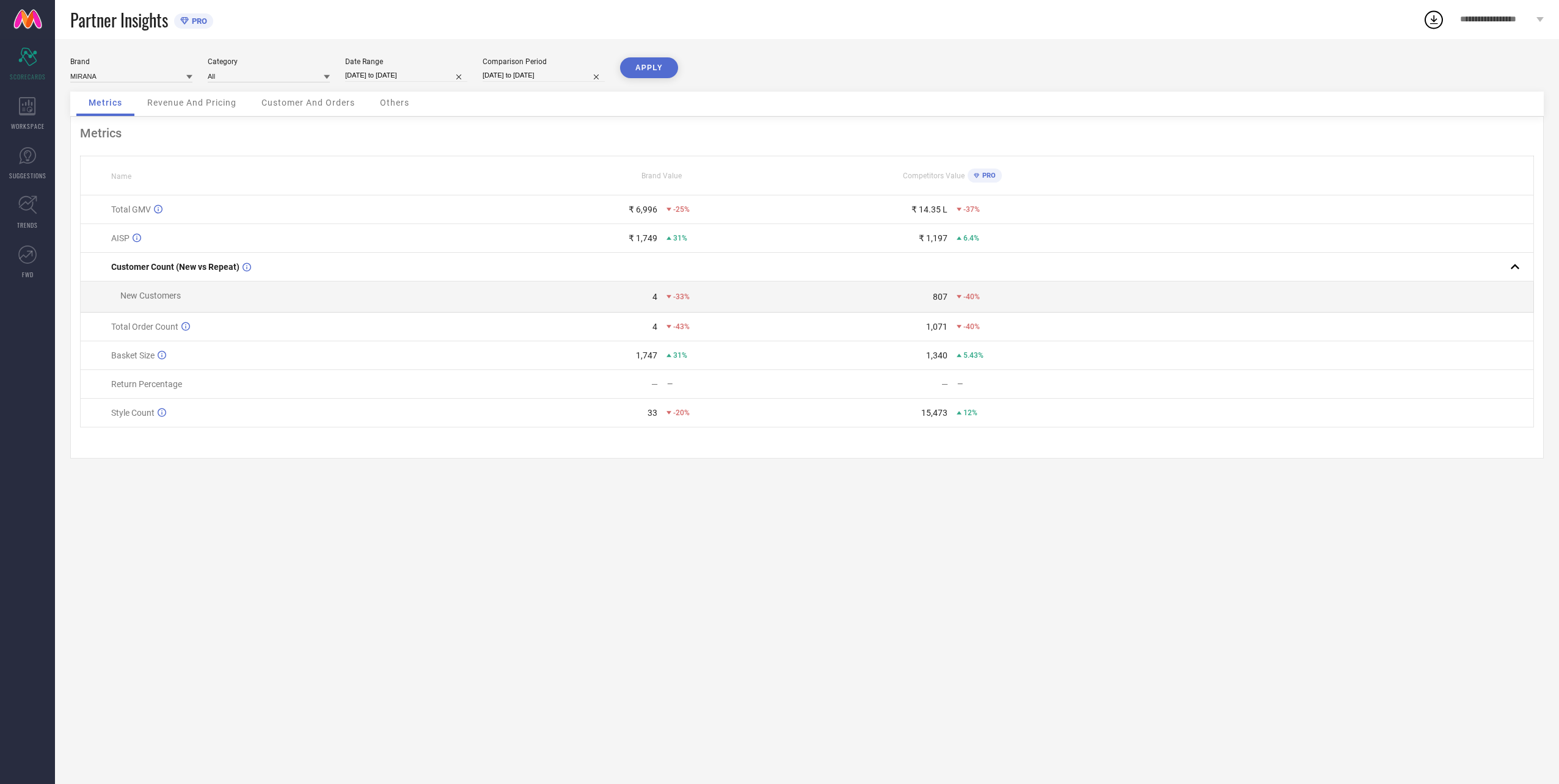
click at [376, 74] on input "[DATE] to [DATE]" at bounding box center [406, 75] width 122 height 13
select select "7"
select select "2025"
select select "8"
select select "2025"
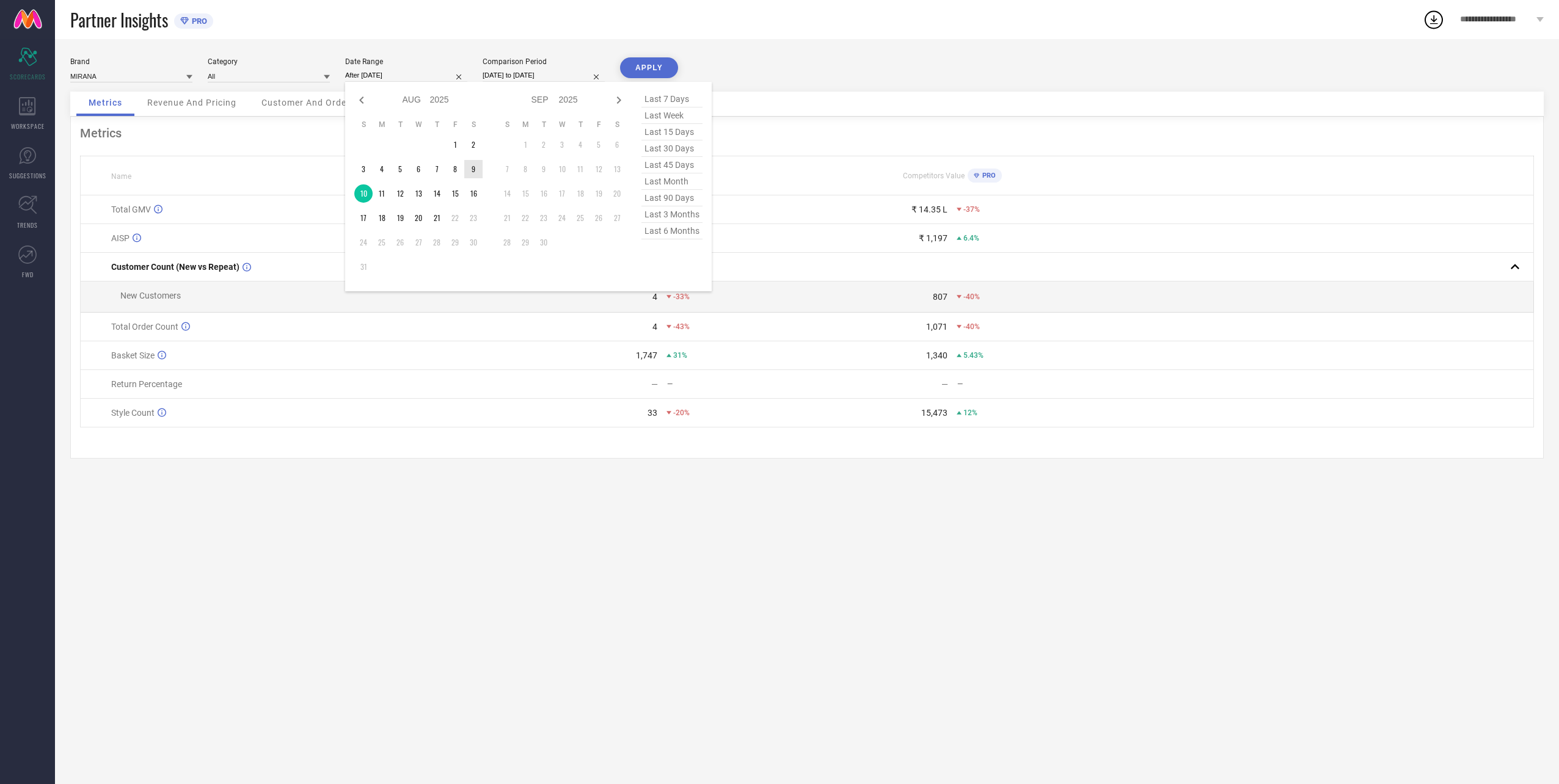
click at [476, 177] on td "9" at bounding box center [473, 169] width 18 height 18
type input "[DATE] to [DATE]"
click at [537, 72] on input "[DATE] to [DATE]" at bounding box center [543, 75] width 122 height 13
select select "7"
select select "2024"
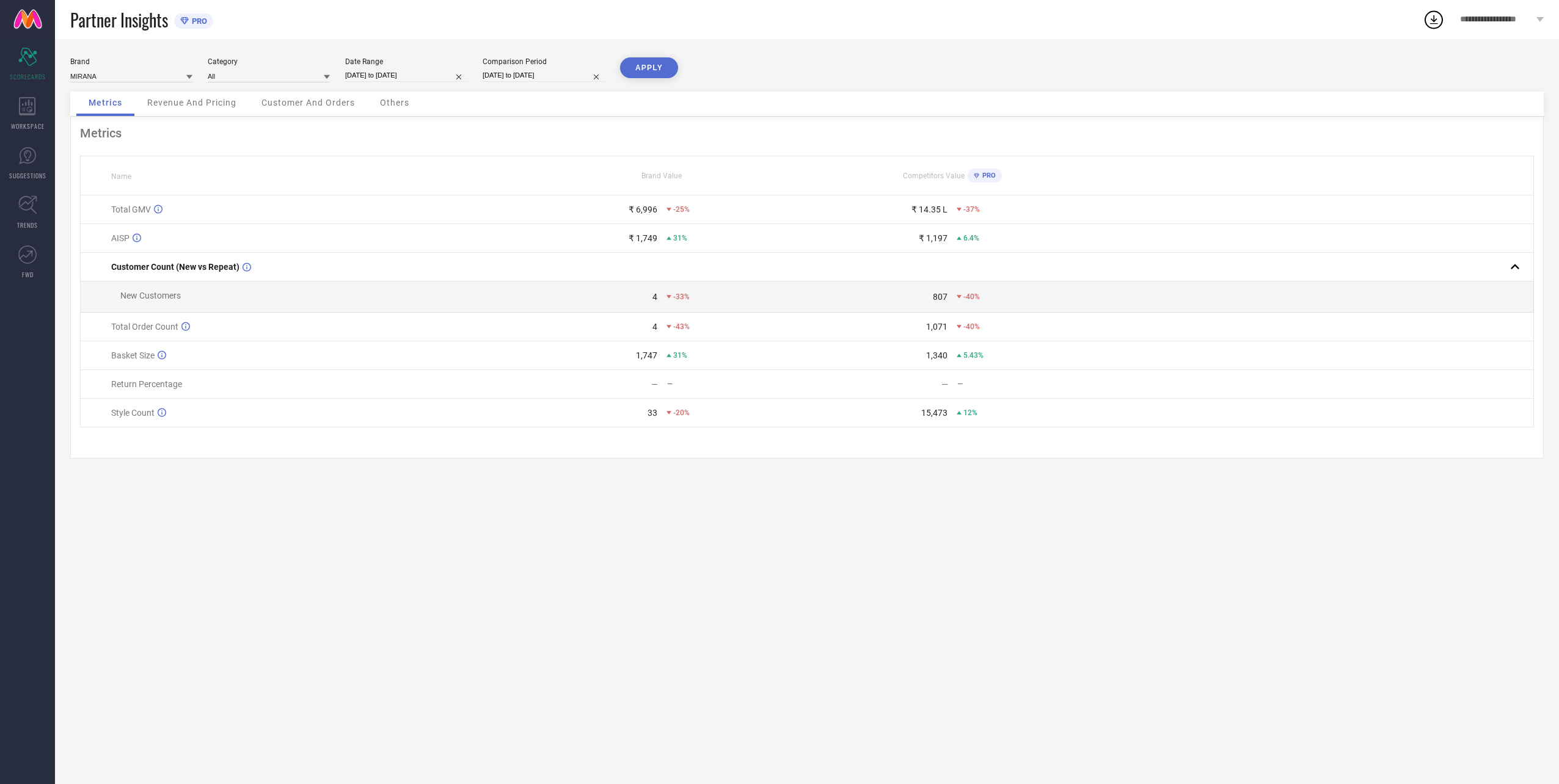
select select "8"
select select "2024"
click at [586, 169] on td "9" at bounding box center [592, 169] width 18 height 18
type input "[DATE] to [DATE]"
click at [648, 64] on button "APPLY" at bounding box center [648, 68] width 58 height 20
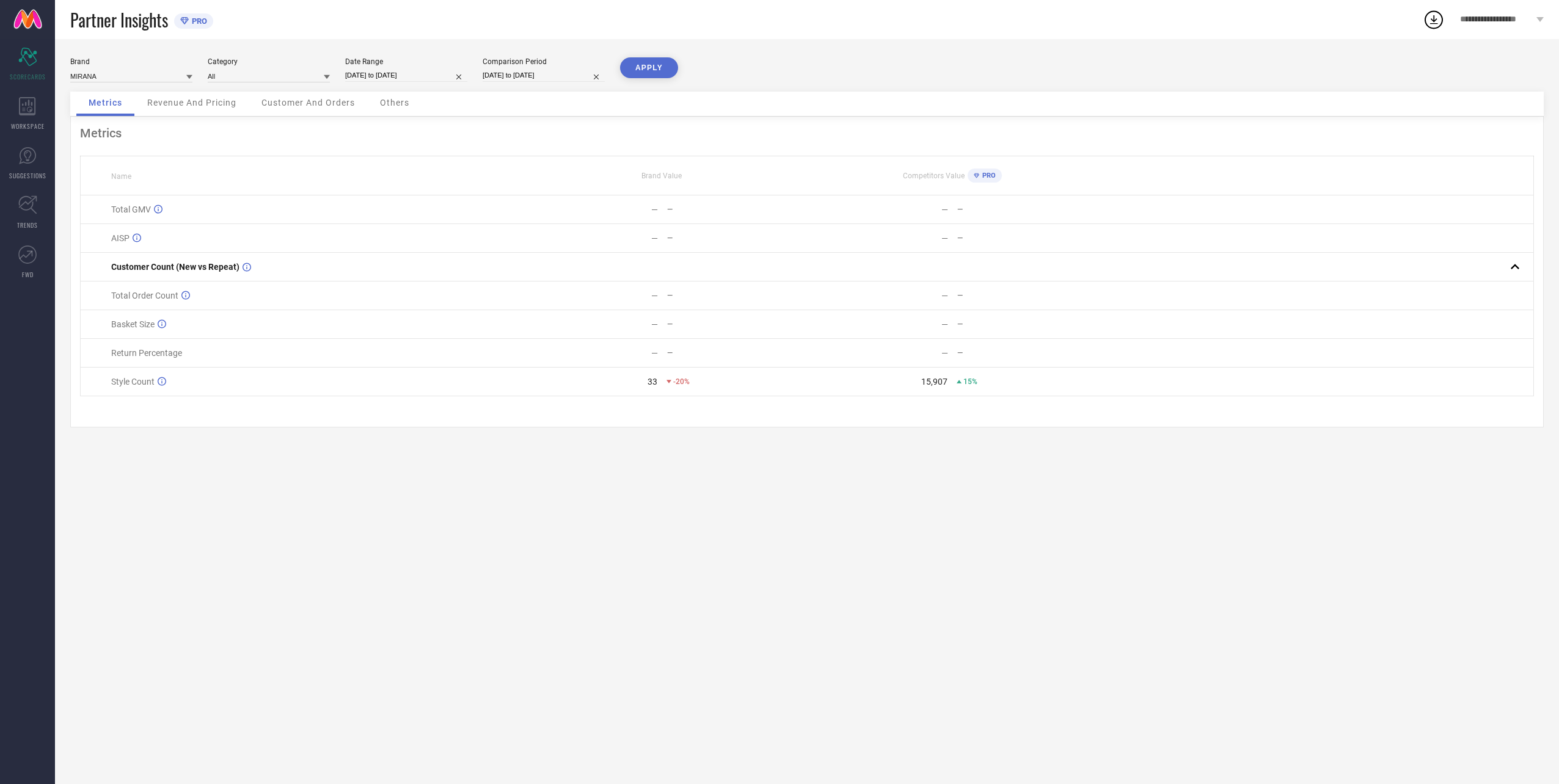
click at [380, 80] on input "[DATE] to [DATE]" at bounding box center [406, 75] width 122 height 13
select select "7"
select select "2025"
select select "8"
select select "2025"
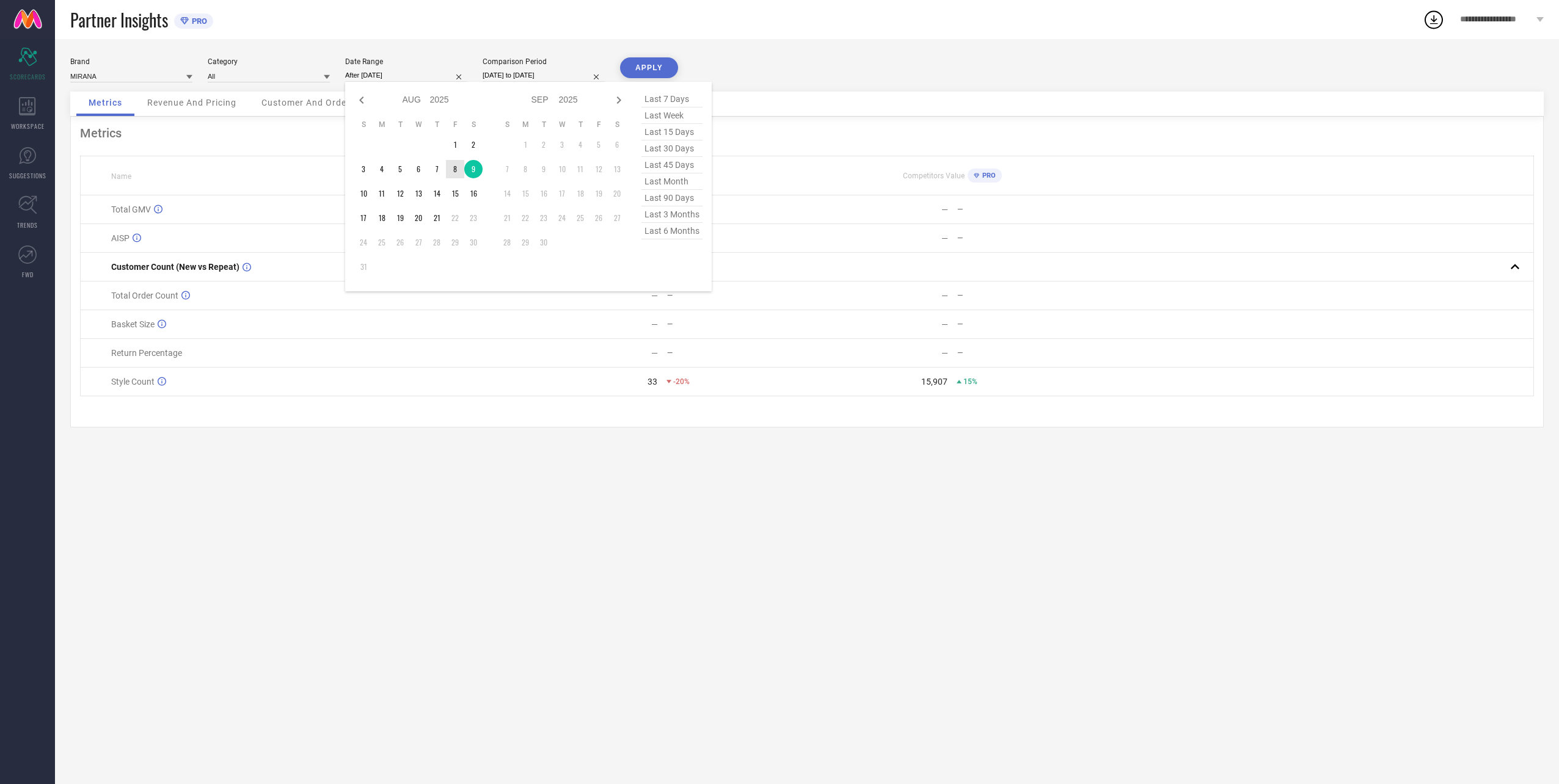
click at [457, 172] on td "8" at bounding box center [455, 169] width 18 height 18
type input "[DATE] to [DATE]"
click at [508, 72] on input "[DATE] to [DATE]" at bounding box center [543, 75] width 122 height 13
select select "7"
select select "2024"
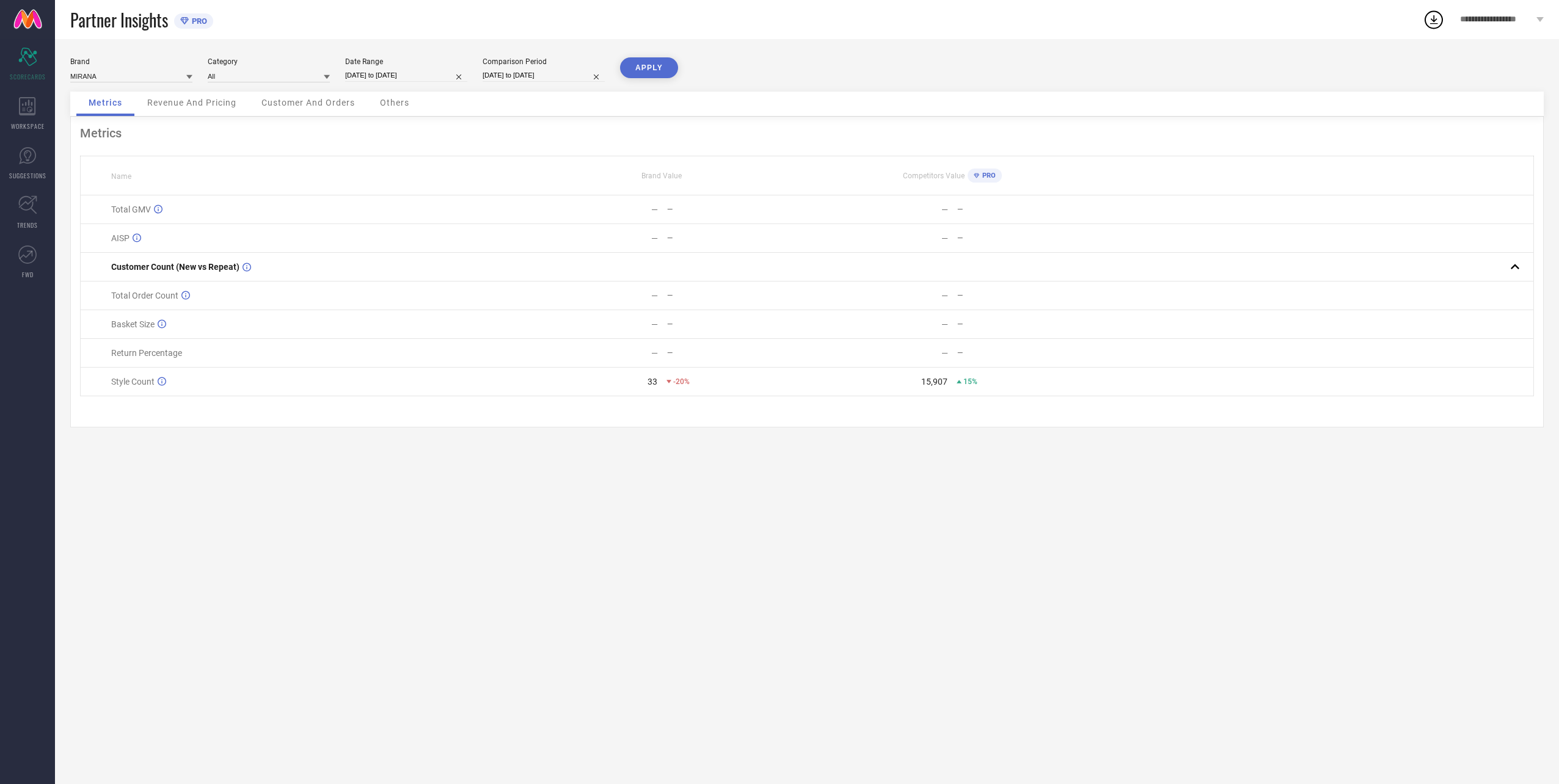
select select "8"
select select "2024"
click at [573, 169] on td "8" at bounding box center [574, 169] width 18 height 18
type input "[DATE] to [DATE]"
click at [640, 71] on button "APPLY" at bounding box center [648, 68] width 58 height 20
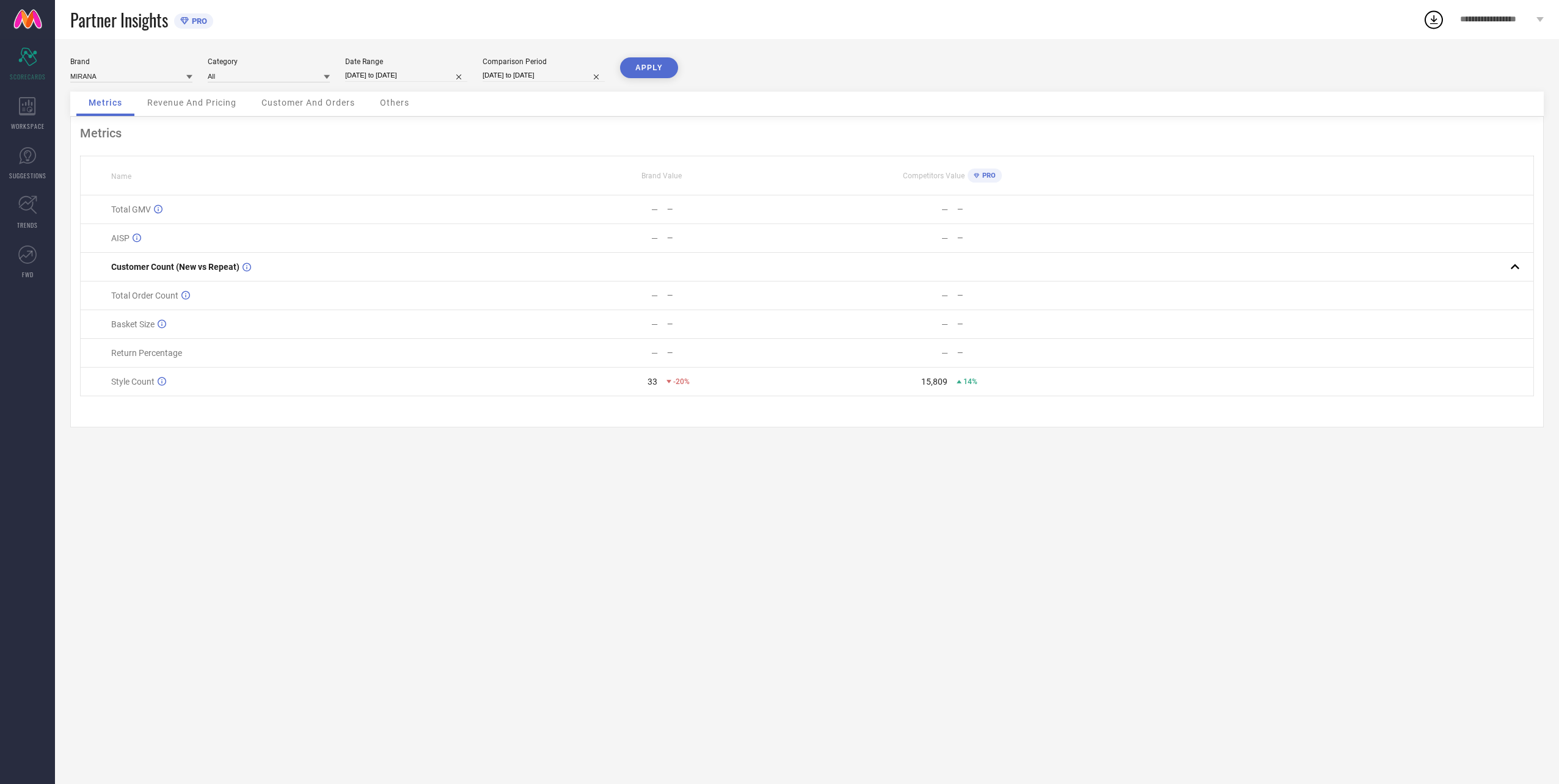
click at [379, 76] on input "[DATE] to [DATE]" at bounding box center [406, 75] width 122 height 13
select select "7"
select select "2025"
select select "8"
select select "2025"
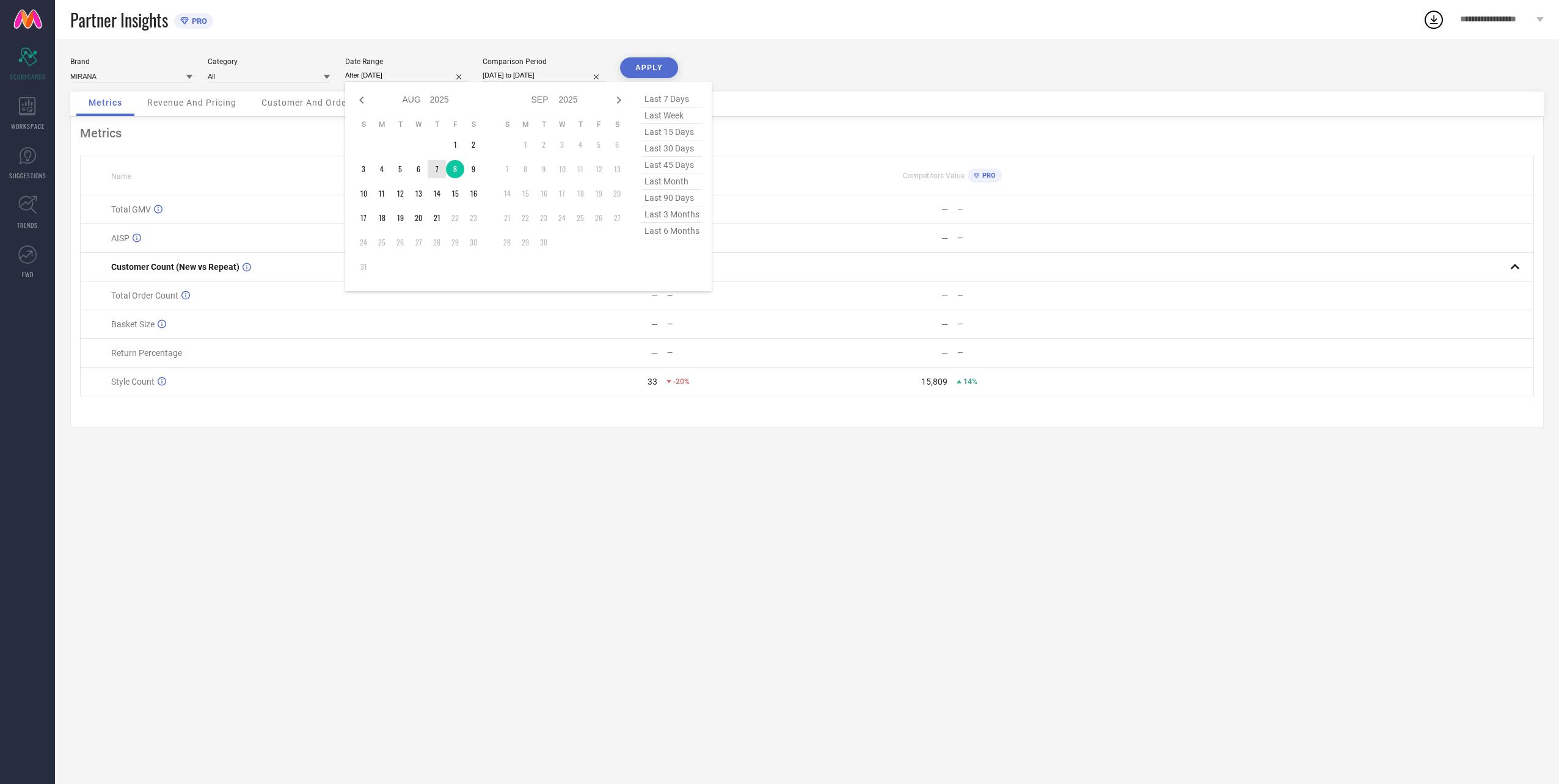
click at [434, 173] on td "7" at bounding box center [436, 169] width 18 height 18
type input "[DATE] to [DATE]"
click at [526, 72] on input "[DATE] to [DATE]" at bounding box center [543, 75] width 122 height 13
select select "7"
select select "2024"
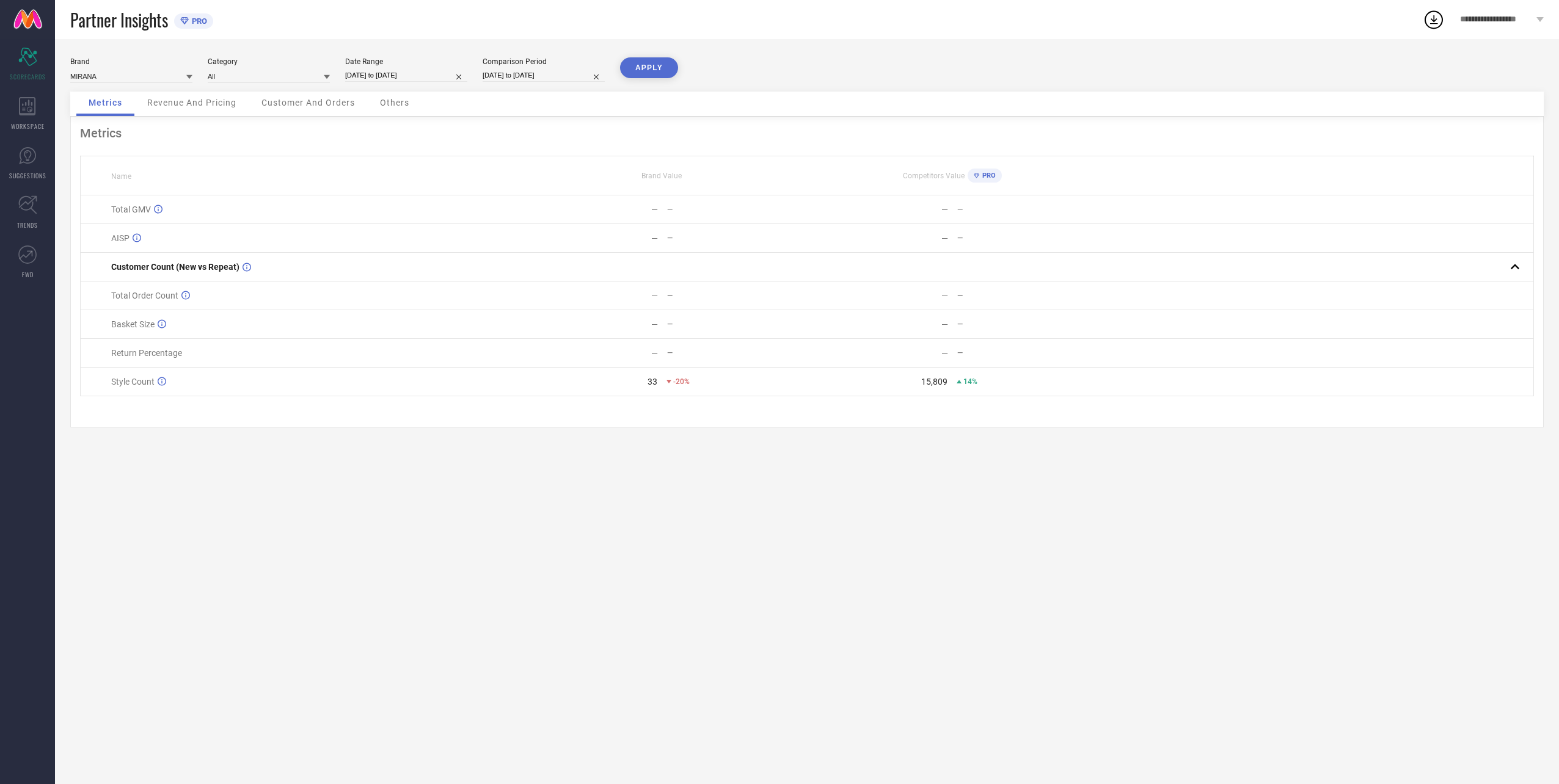
select select "8"
select select "2024"
click at [551, 171] on td "7" at bounding box center [556, 169] width 18 height 18
type input "[DATE] to [DATE]"
click at [661, 60] on button "APPLY" at bounding box center [648, 68] width 58 height 20
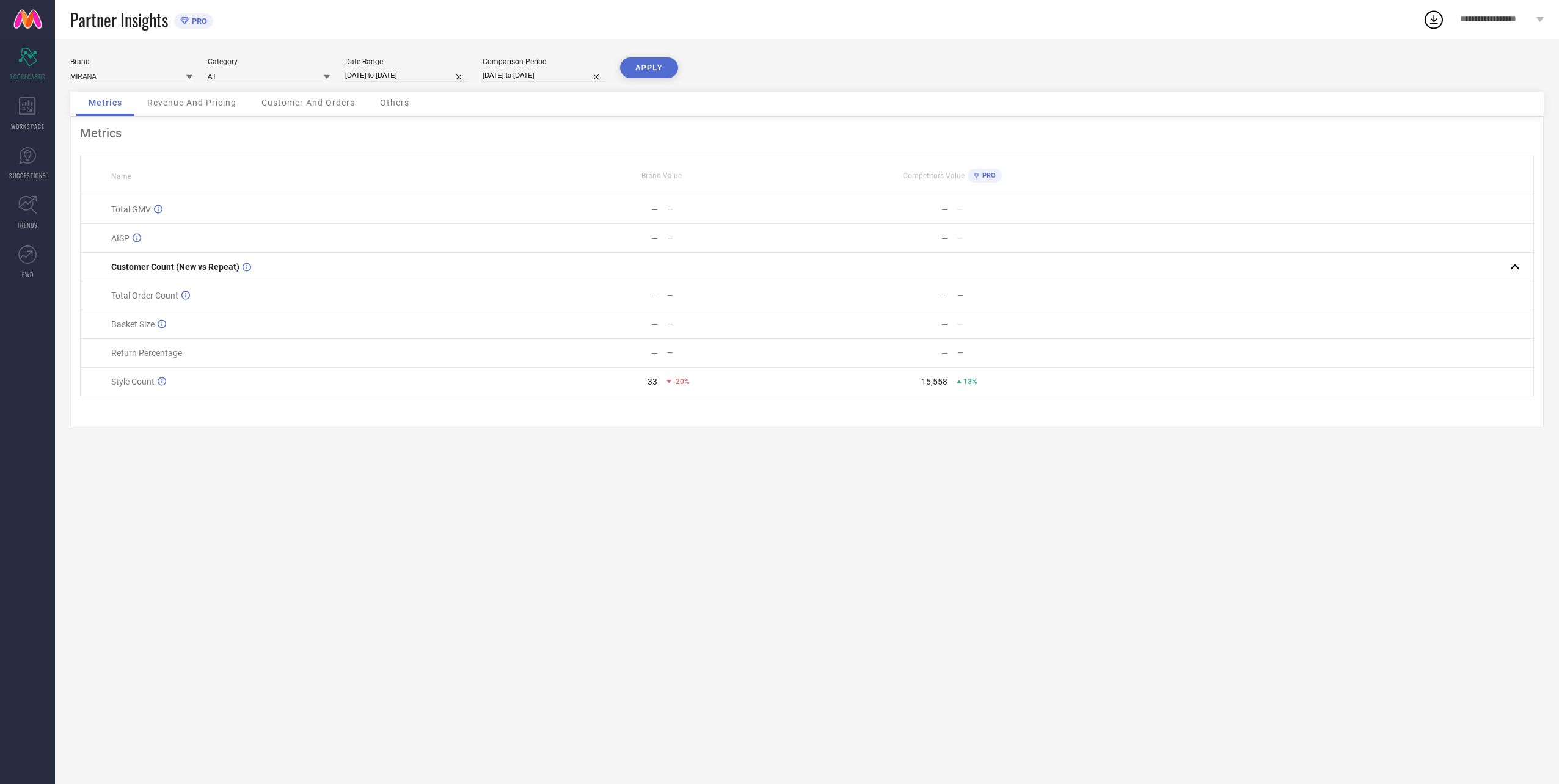
click at [407, 79] on input "[DATE] to [DATE]" at bounding box center [406, 75] width 122 height 13
select select "7"
select select "2025"
select select "8"
select select "2025"
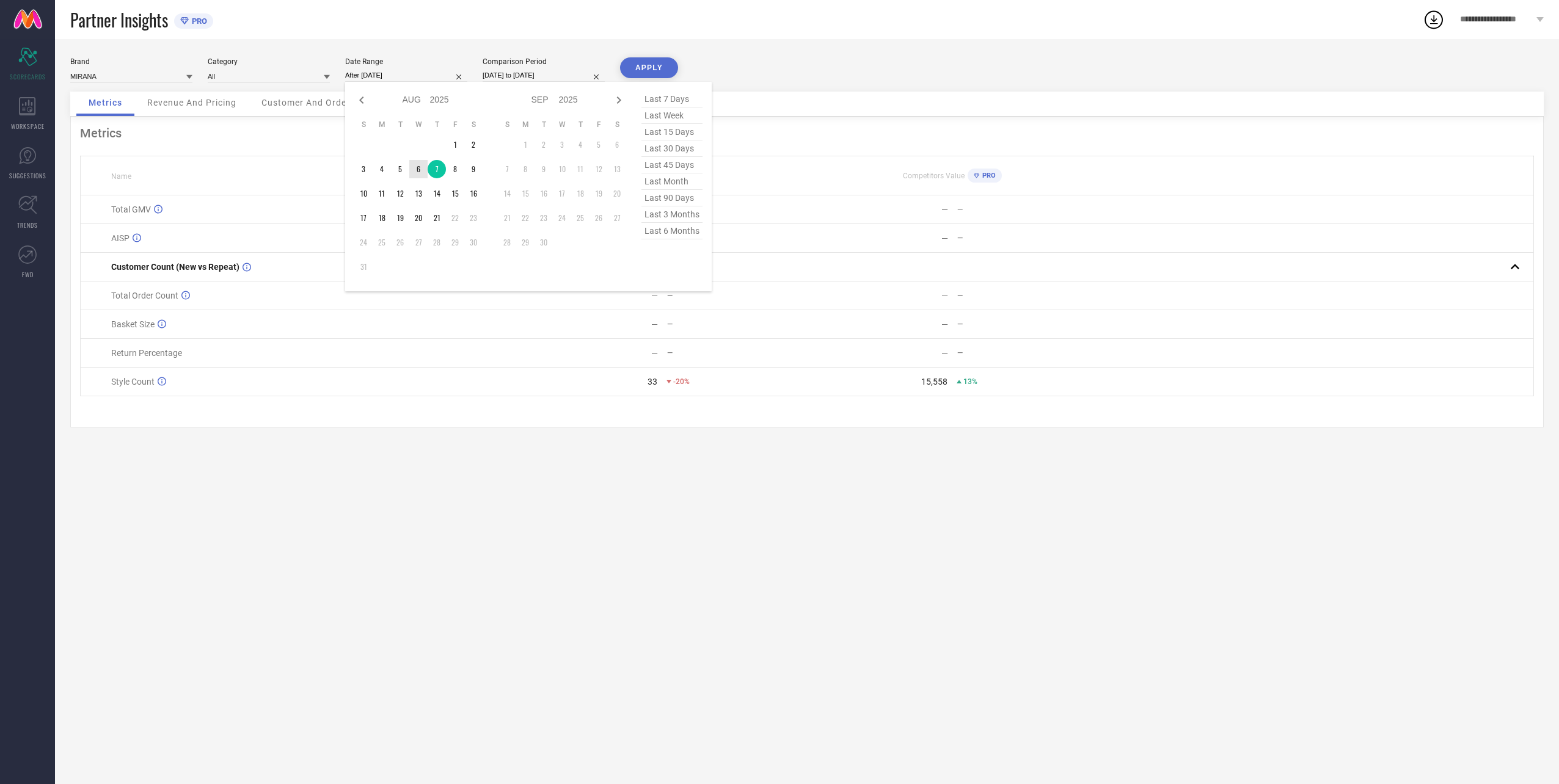
click at [414, 163] on td "6" at bounding box center [418, 169] width 18 height 18
type input "[DATE] to [DATE]"
select select "7"
select select "2024"
select select "8"
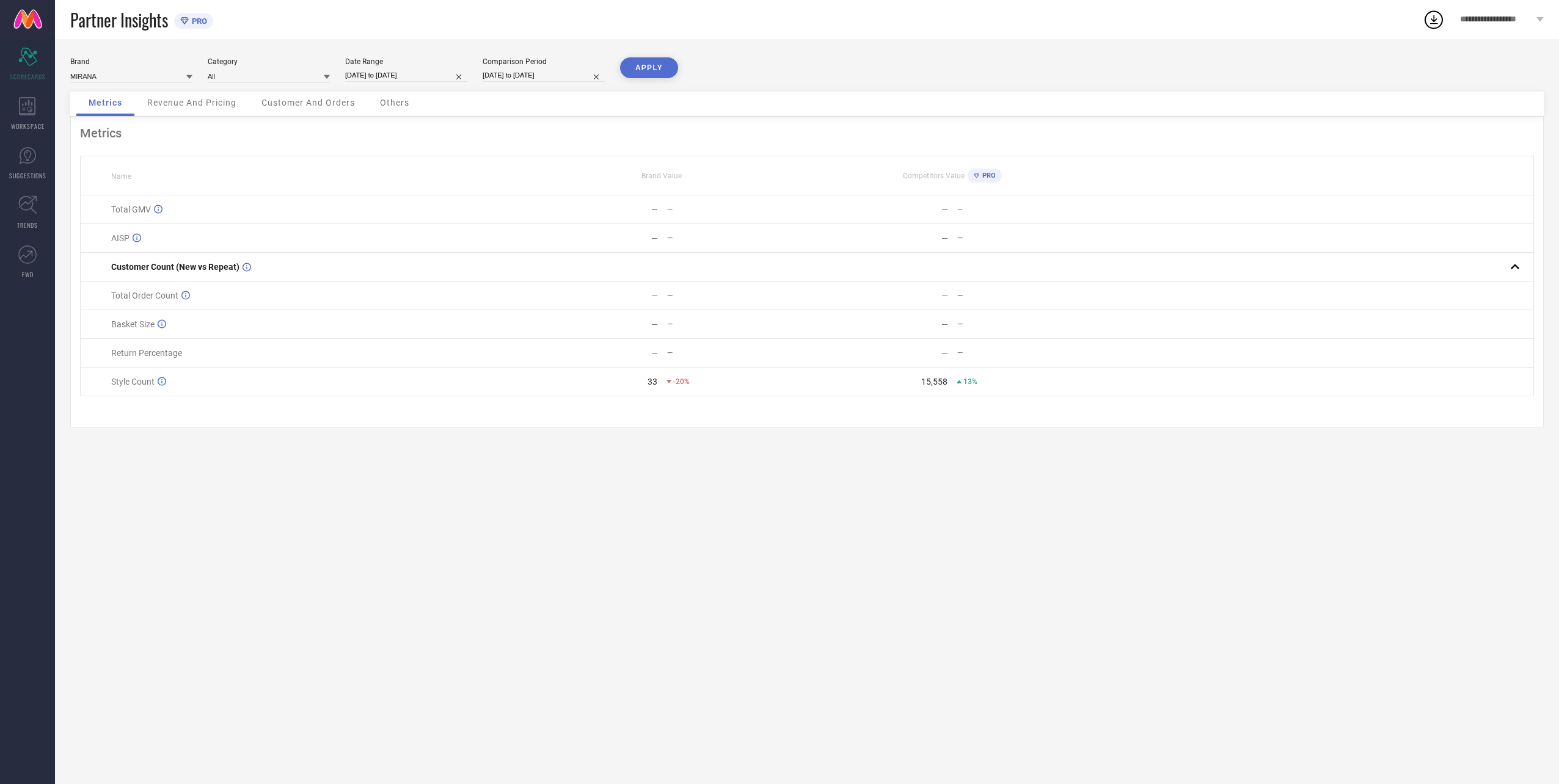
select select "2024"
click at [509, 73] on input "[DATE] to [DATE]" at bounding box center [543, 75] width 122 height 13
click at [533, 164] on td "6" at bounding box center [537, 169] width 18 height 18
type input "[DATE] to [DATE]"
click at [650, 70] on button "APPLY" at bounding box center [648, 68] width 58 height 20
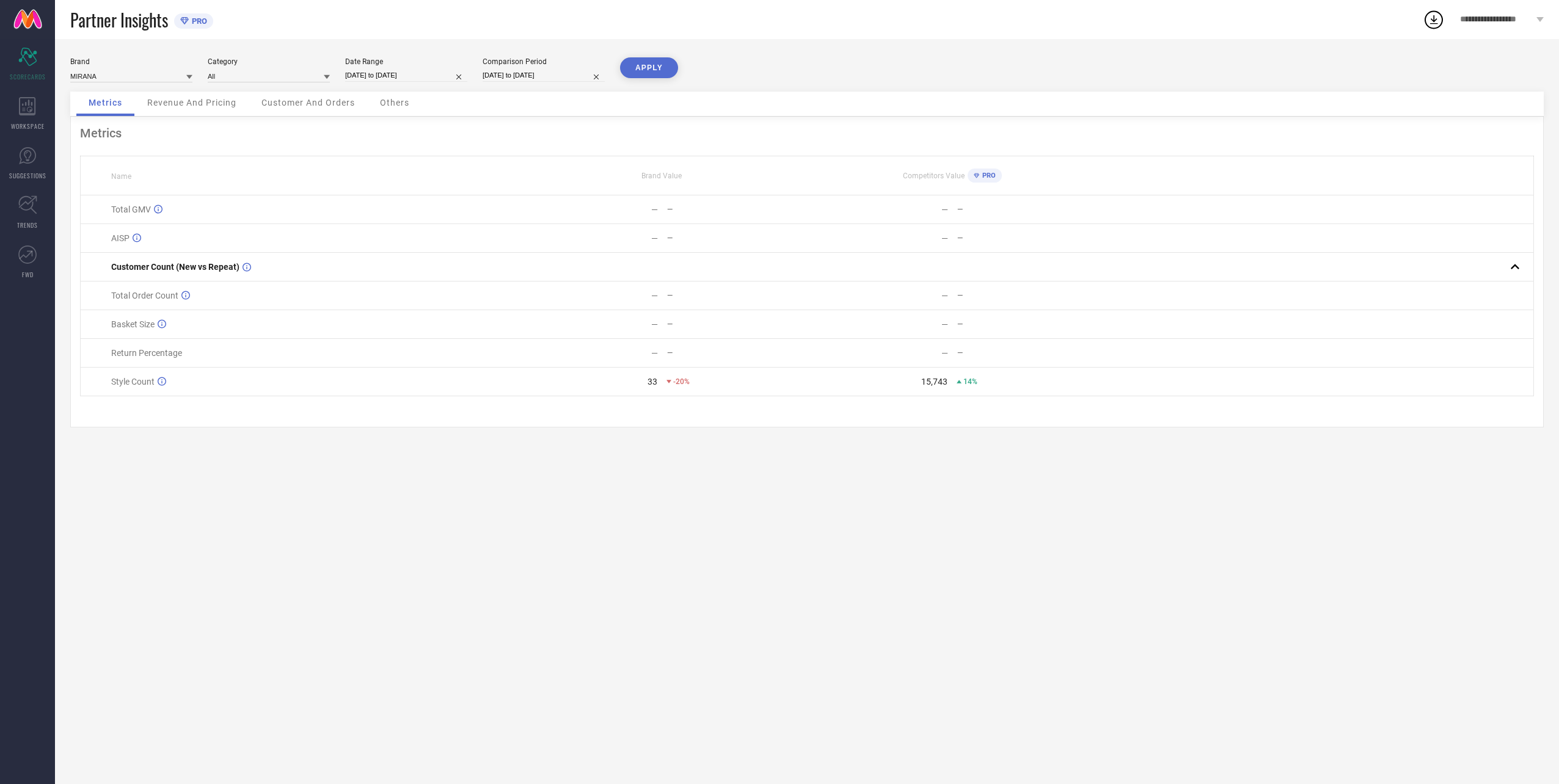
click at [402, 72] on input "[DATE] to [DATE]" at bounding box center [406, 75] width 122 height 13
select select "7"
select select "2025"
select select "8"
select select "2025"
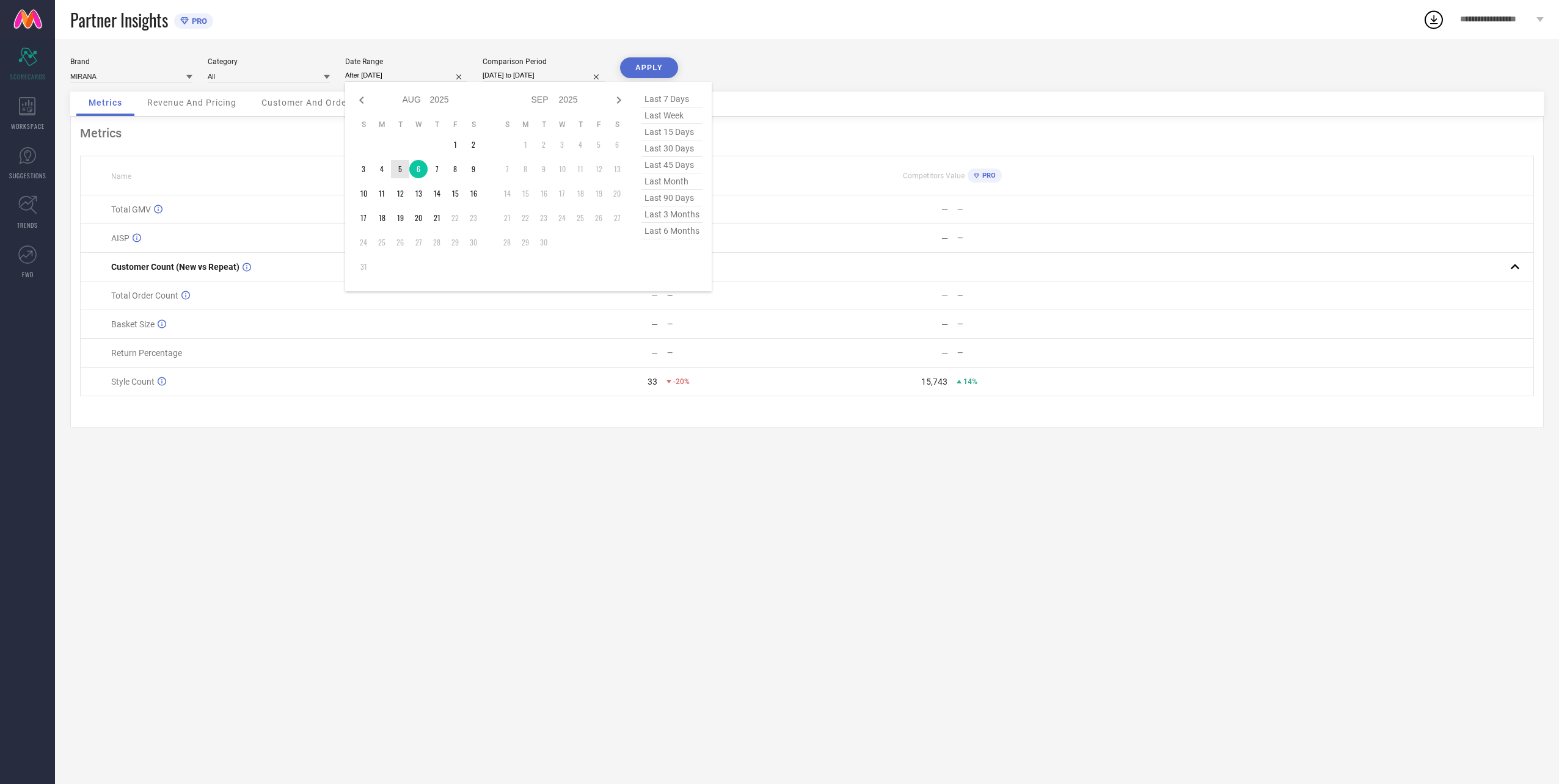
click at [394, 169] on td "5" at bounding box center [400, 169] width 18 height 18
type input "[DATE] to [DATE]"
click at [519, 69] on input "[DATE] to [DATE]" at bounding box center [543, 75] width 122 height 13
select select "7"
select select "2024"
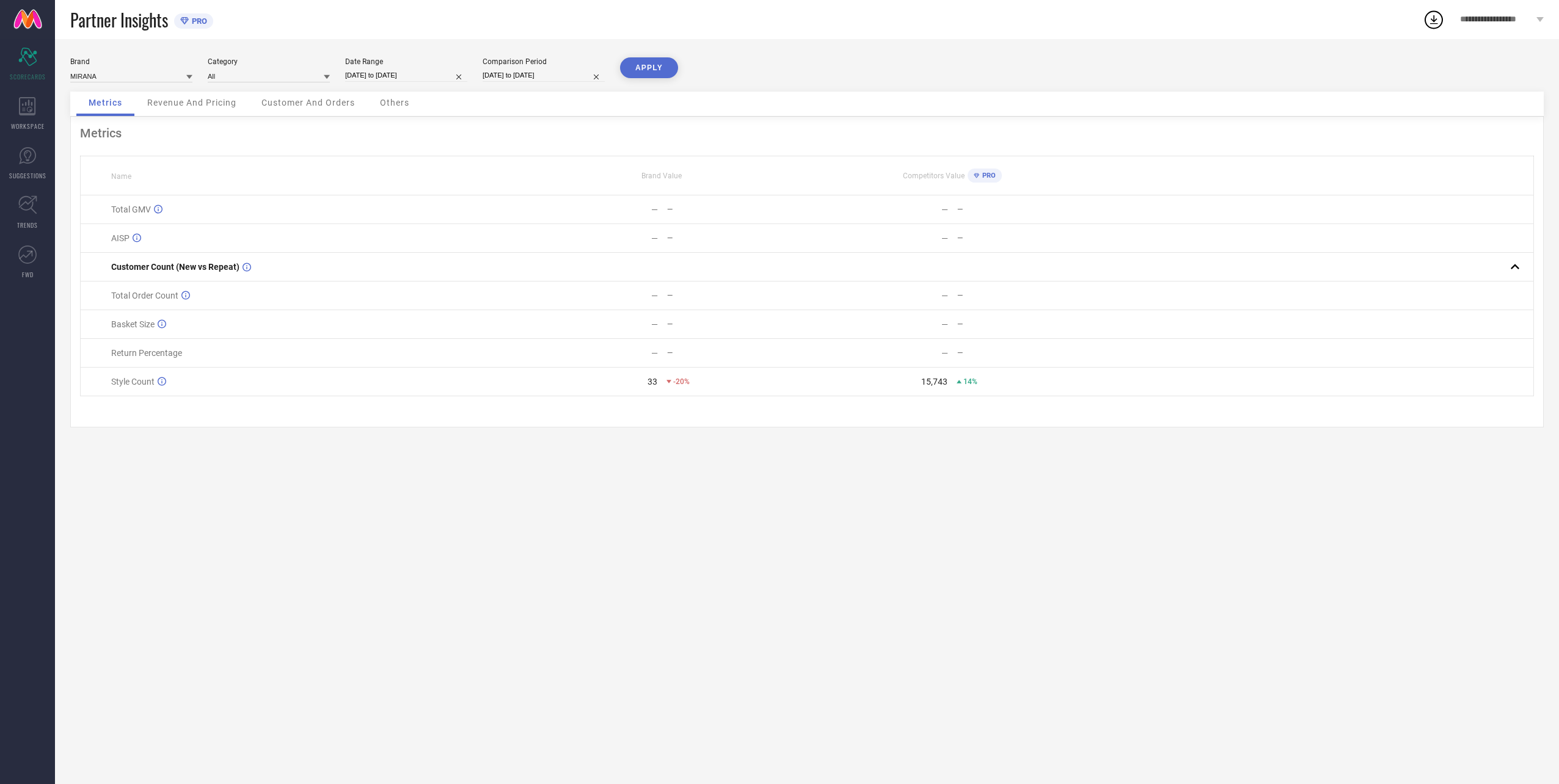
select select "8"
select select "2024"
click at [517, 166] on td "5" at bounding box center [519, 169] width 18 height 18
type input "[DATE] to [DATE]"
click at [646, 58] on button "APPLY" at bounding box center [648, 68] width 58 height 20
